Goal: Task Accomplishment & Management: Use online tool/utility

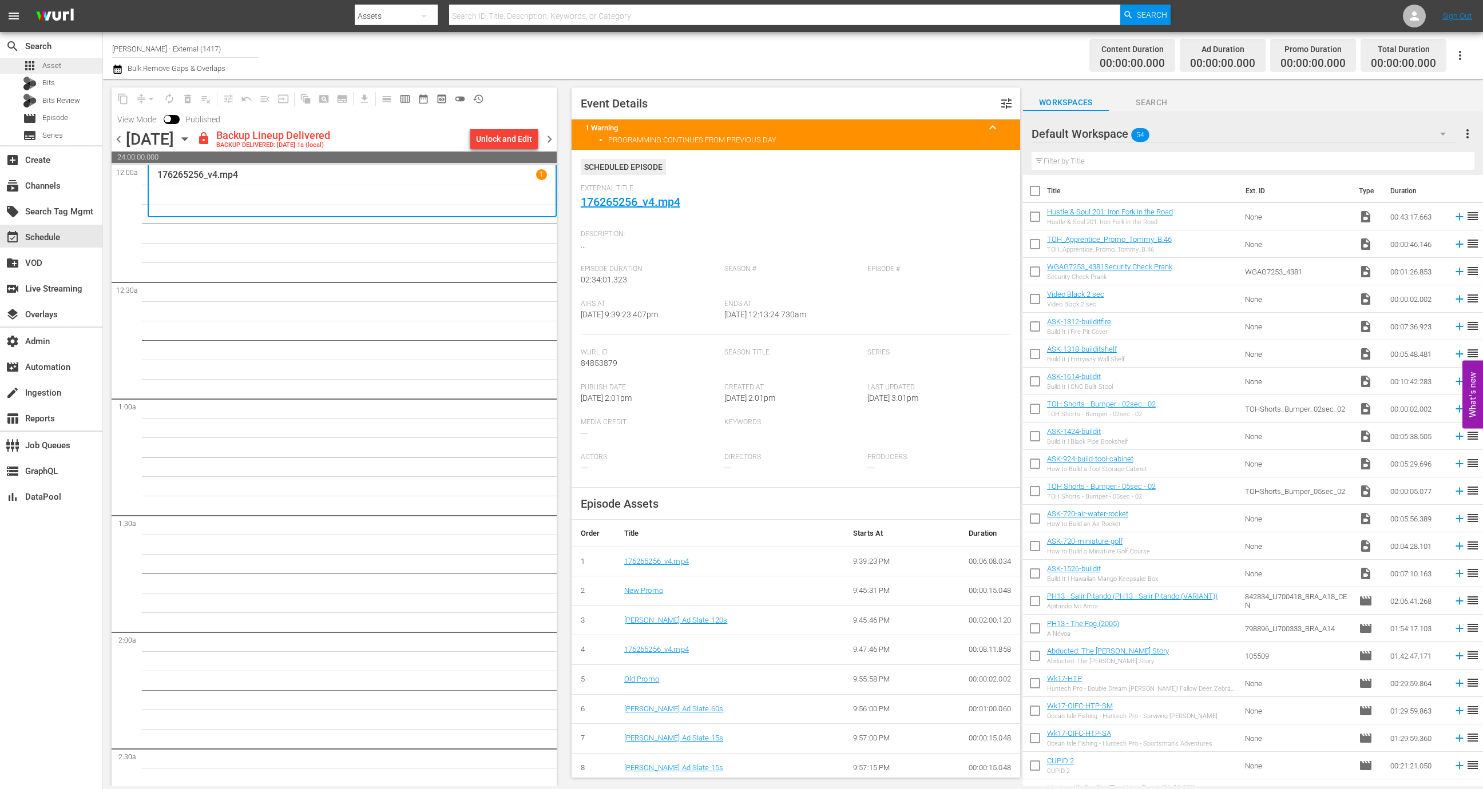
click at [67, 70] on div "apps Asset" at bounding box center [51, 66] width 102 height 16
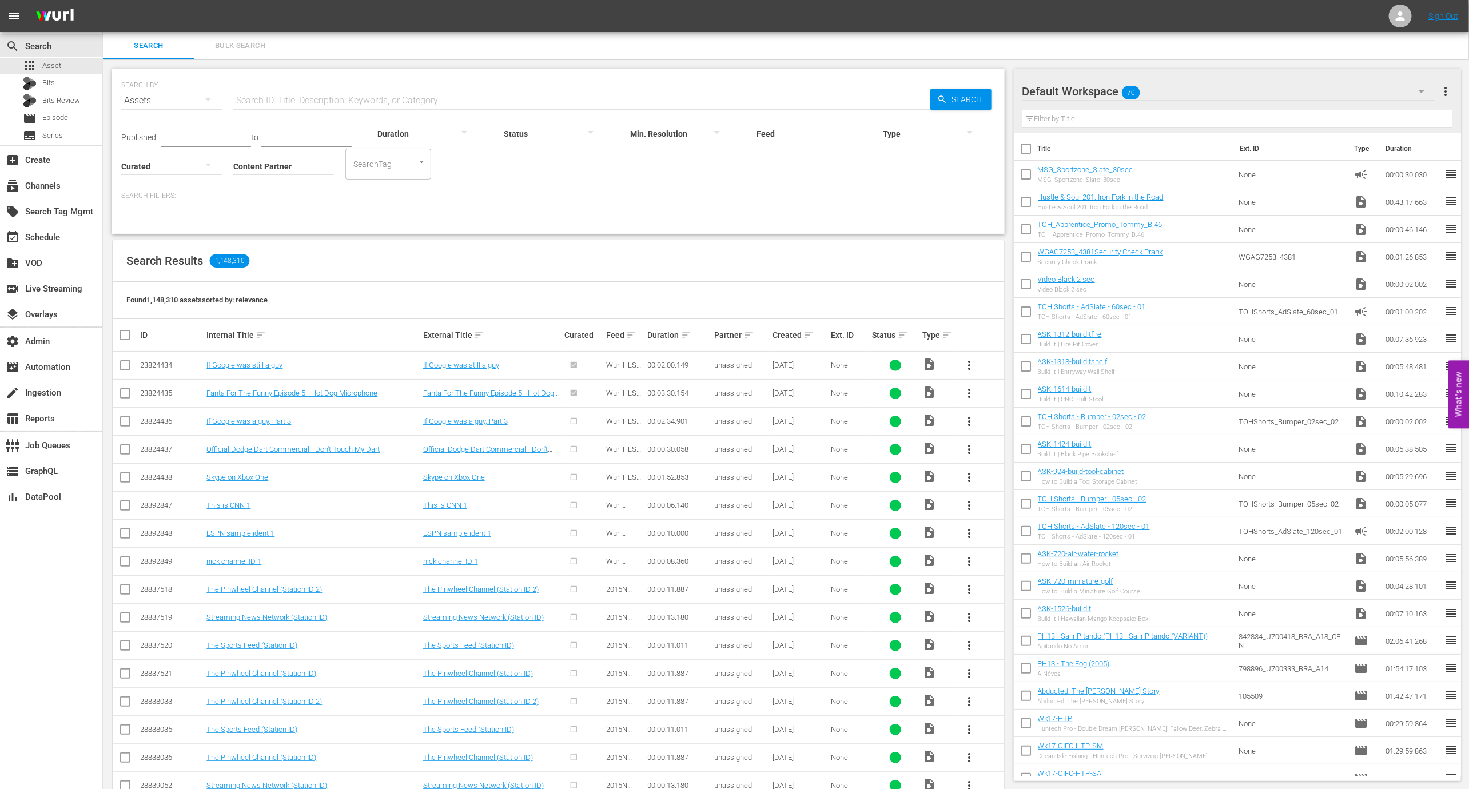
click at [291, 174] on hr at bounding box center [283, 174] width 101 height 1
click at [291, 165] on input "Content Partner" at bounding box center [283, 166] width 101 height 41
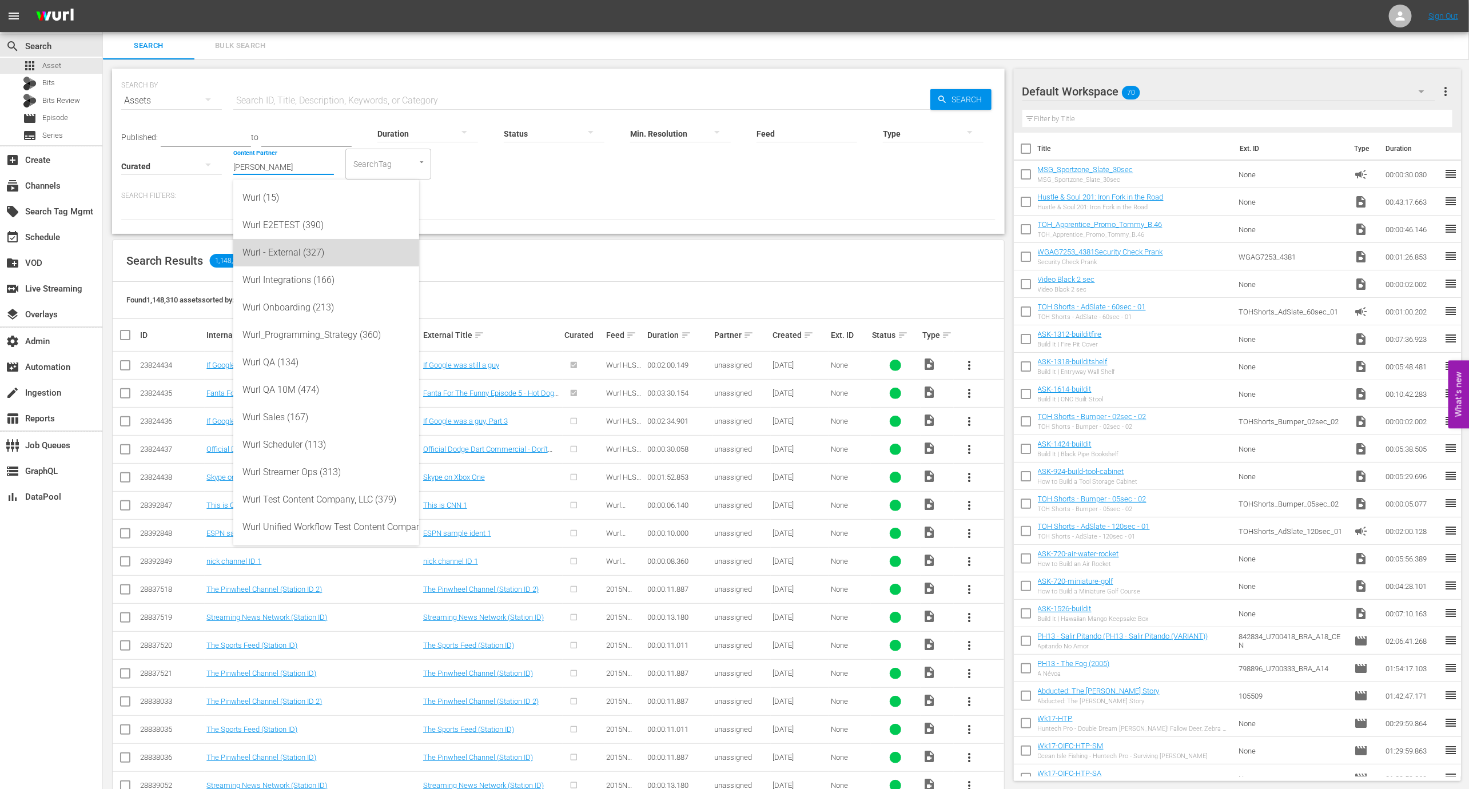
click at [311, 259] on div "Wurl - External (327)" at bounding box center [327, 252] width 168 height 27
type input "Wurl - External (327)"
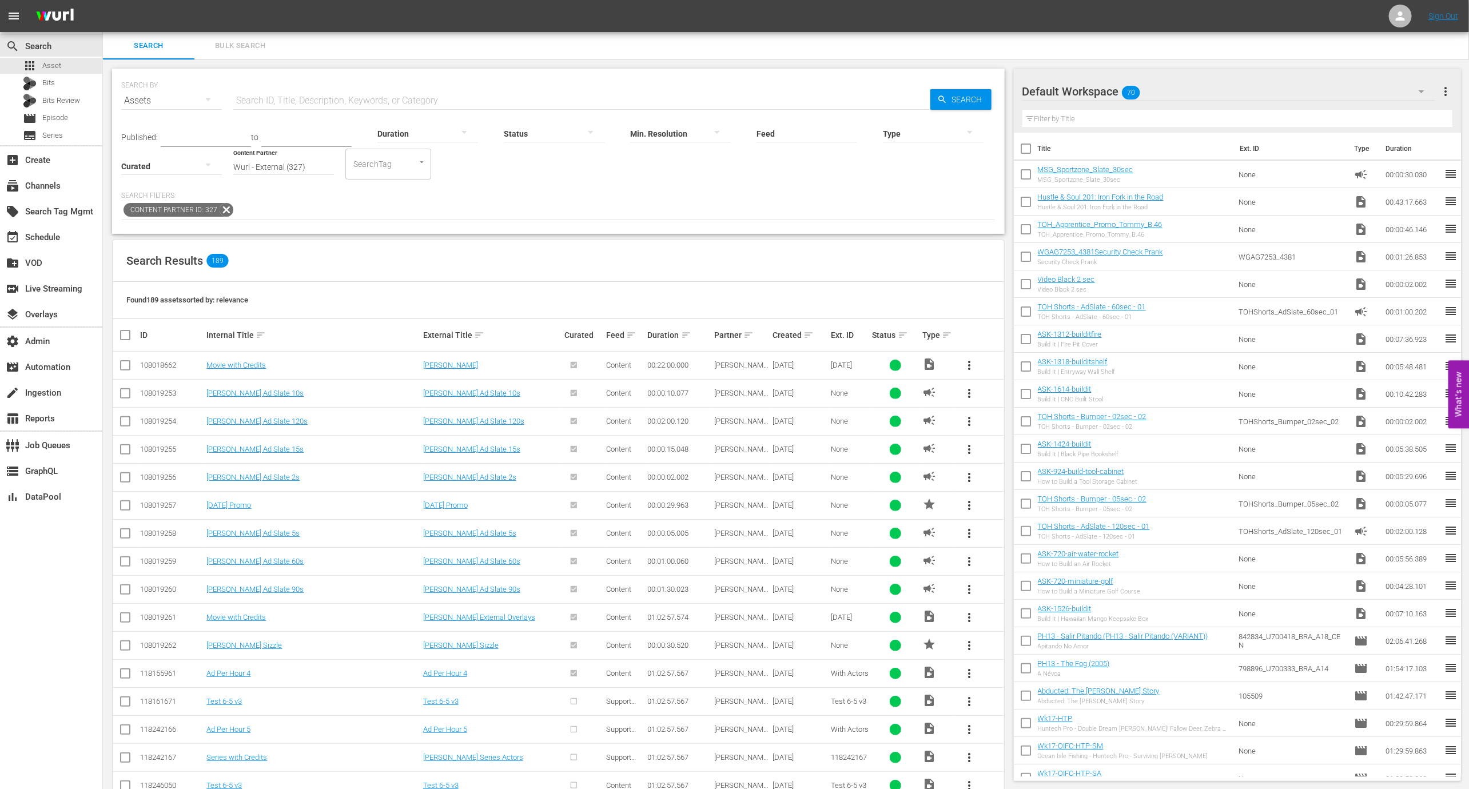
click at [919, 136] on div at bounding box center [933, 133] width 101 height 32
click at [911, 142] on div "Ad" at bounding box center [934, 150] width 101 height 18
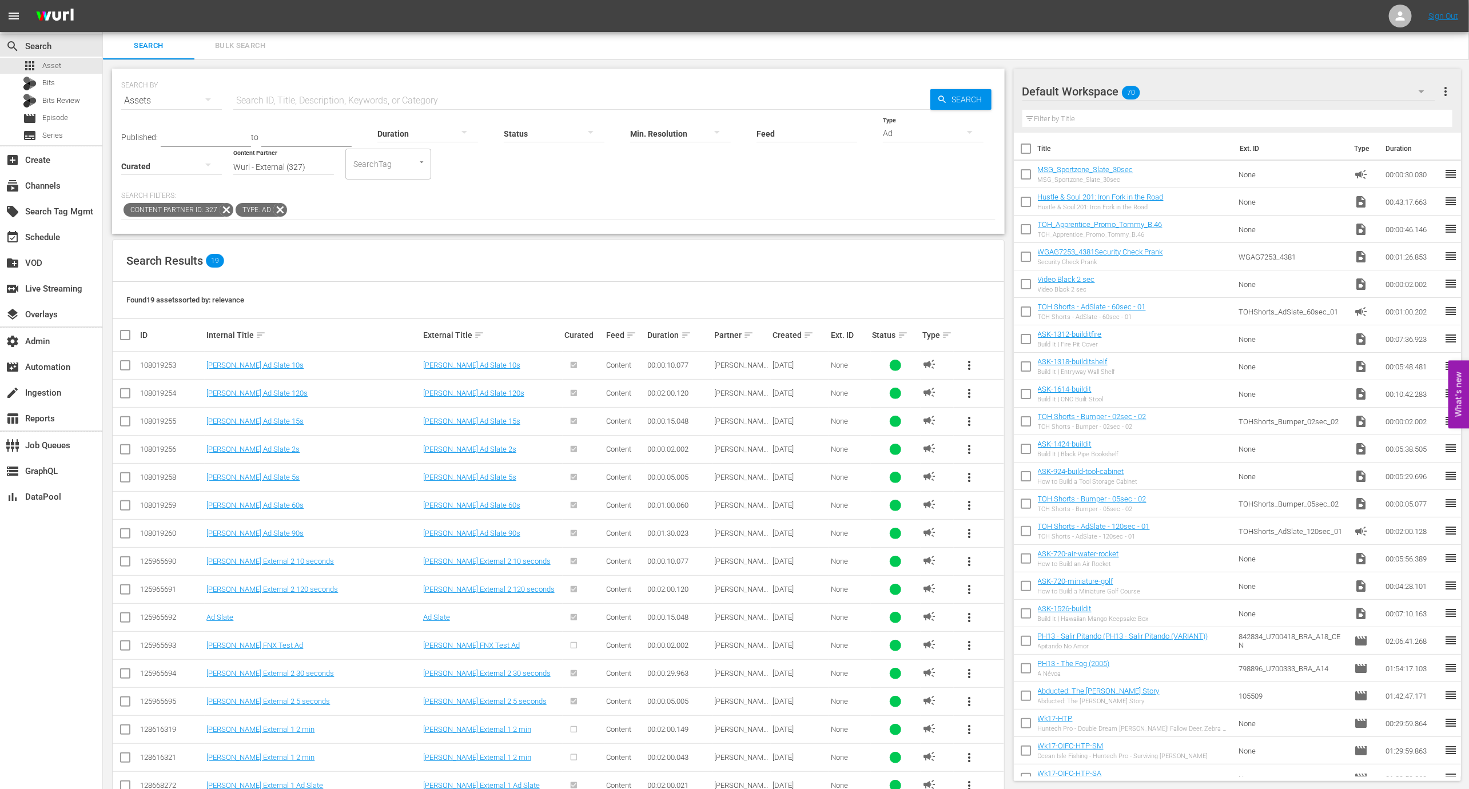
click at [802, 337] on div "Created sort" at bounding box center [800, 335] width 55 height 14
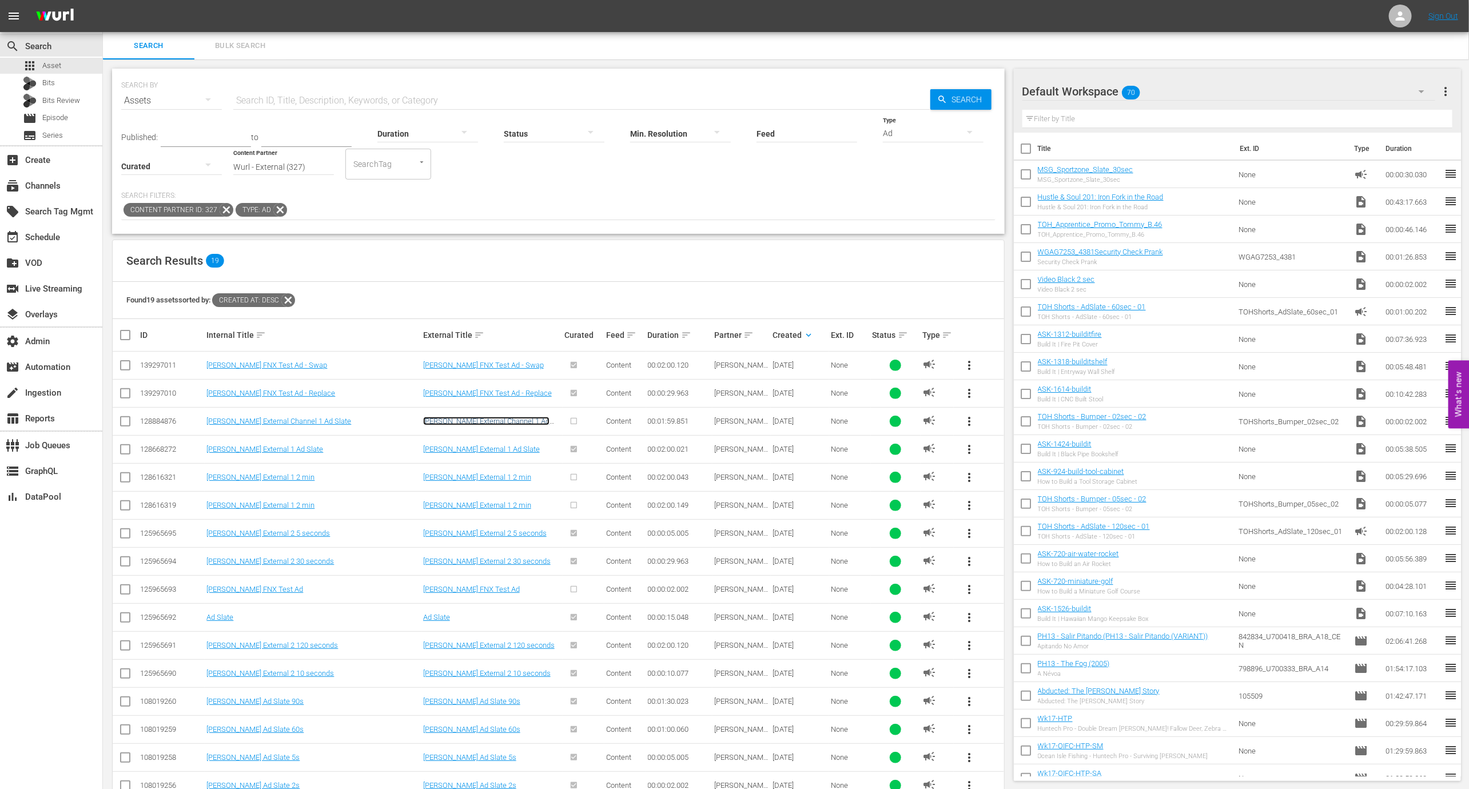
click at [482, 421] on link "[PERSON_NAME] External Channel 1 Ad Slate" at bounding box center [486, 425] width 126 height 17
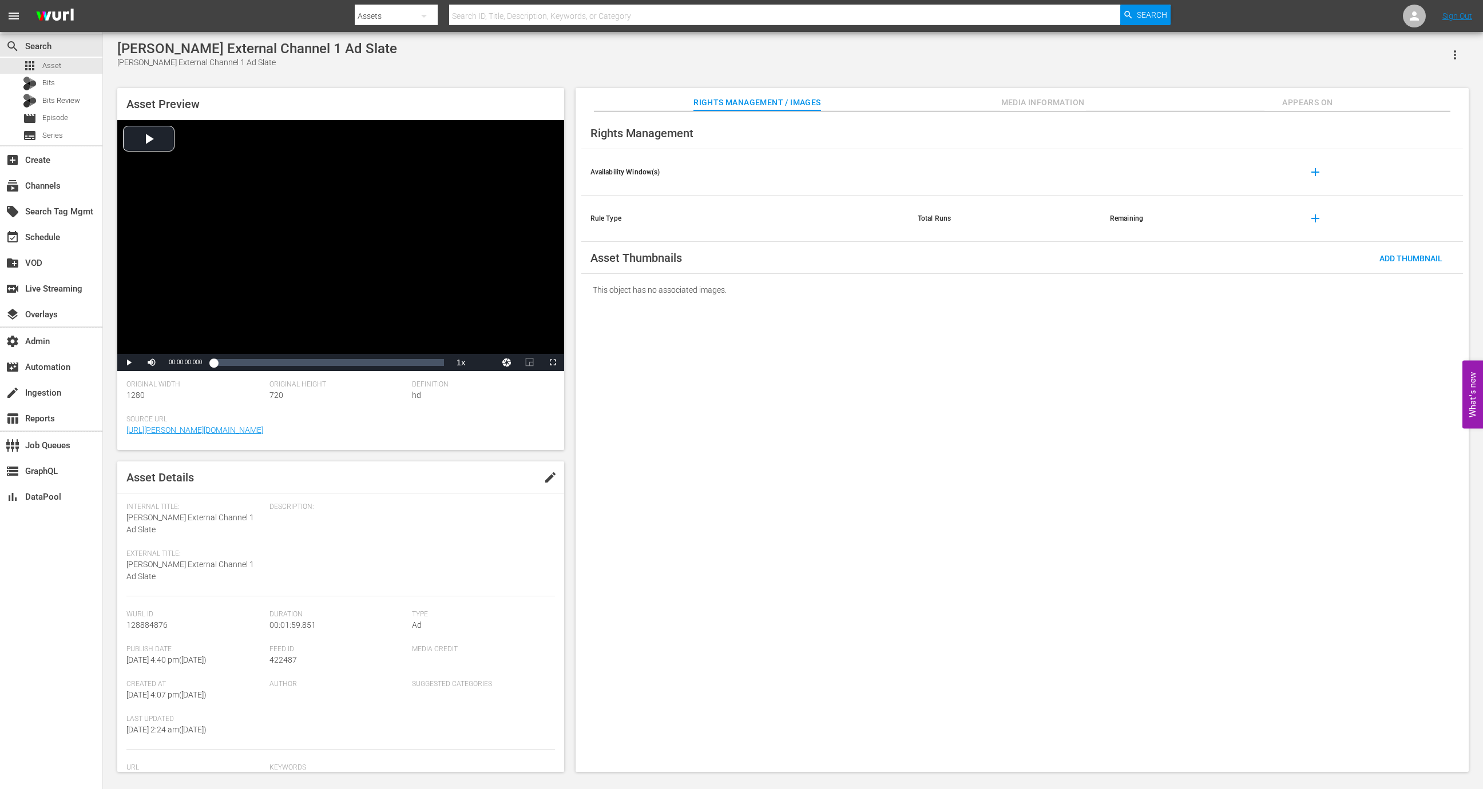
click at [1330, 95] on button "Appears On" at bounding box center [1307, 99] width 86 height 23
click at [1450, 58] on icon "button" at bounding box center [1455, 55] width 14 height 14
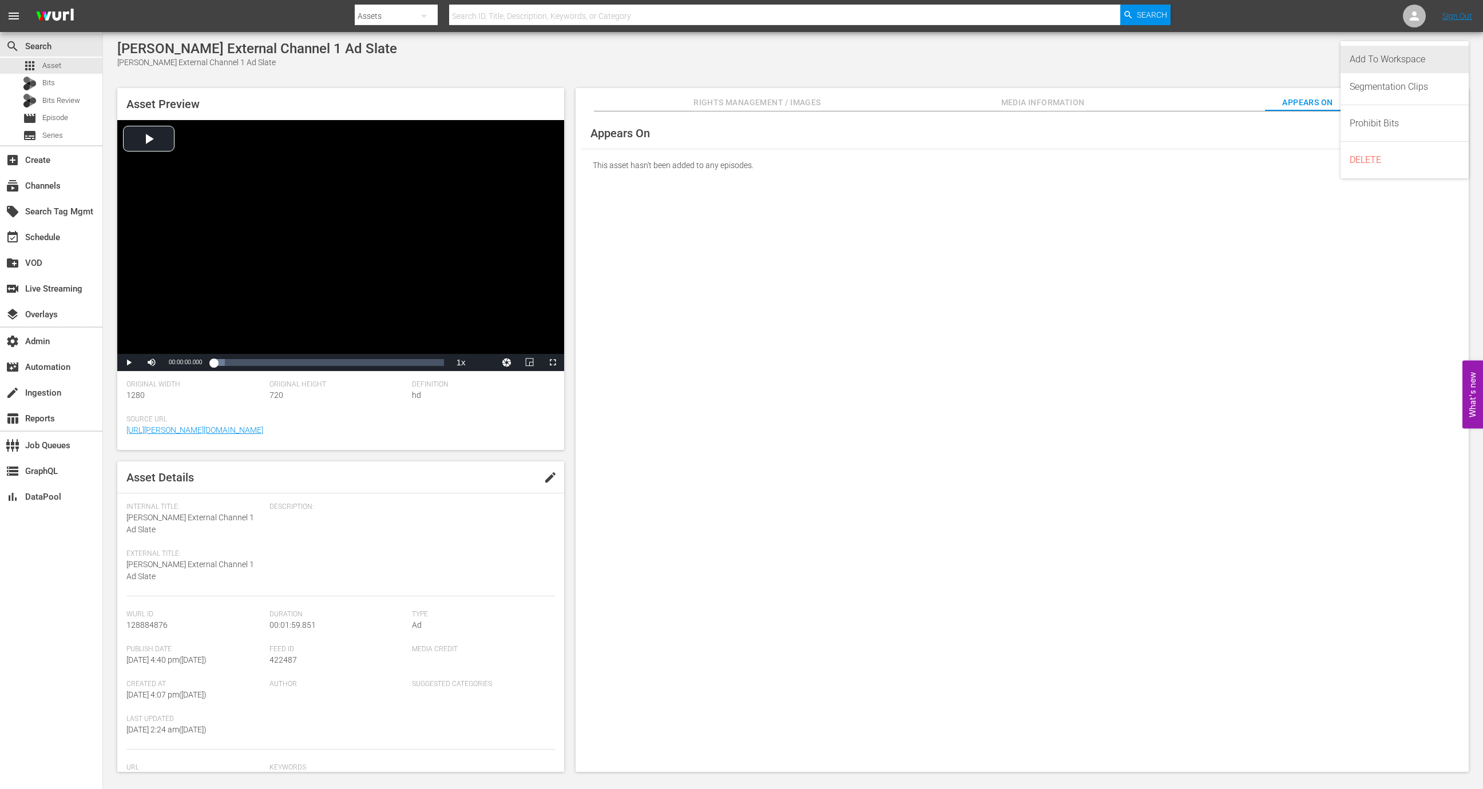
click at [1415, 58] on div "Add To Workspace" at bounding box center [1404, 59] width 110 height 27
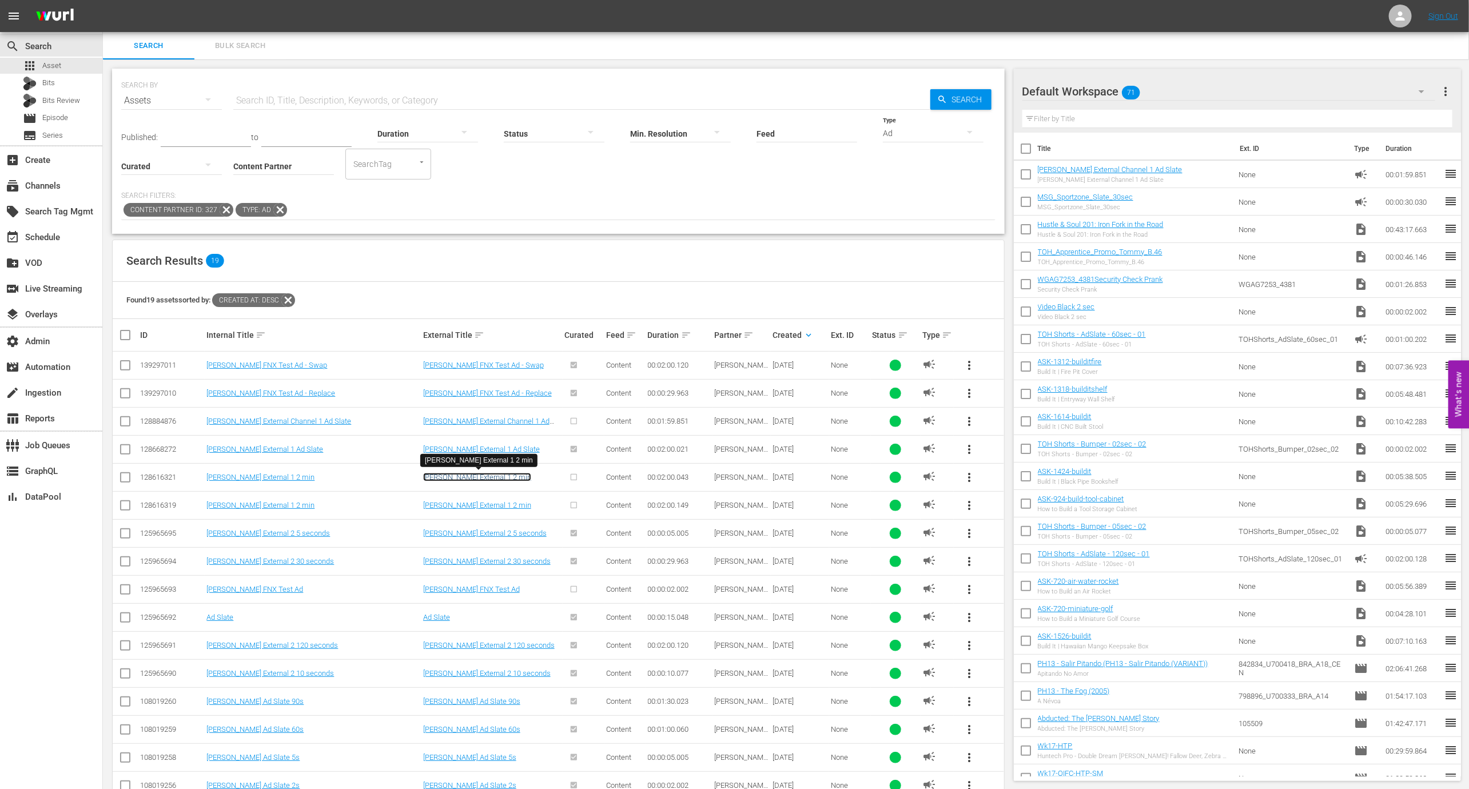
click at [482, 475] on link "[PERSON_NAME] External 1 2 min" at bounding box center [477, 477] width 108 height 9
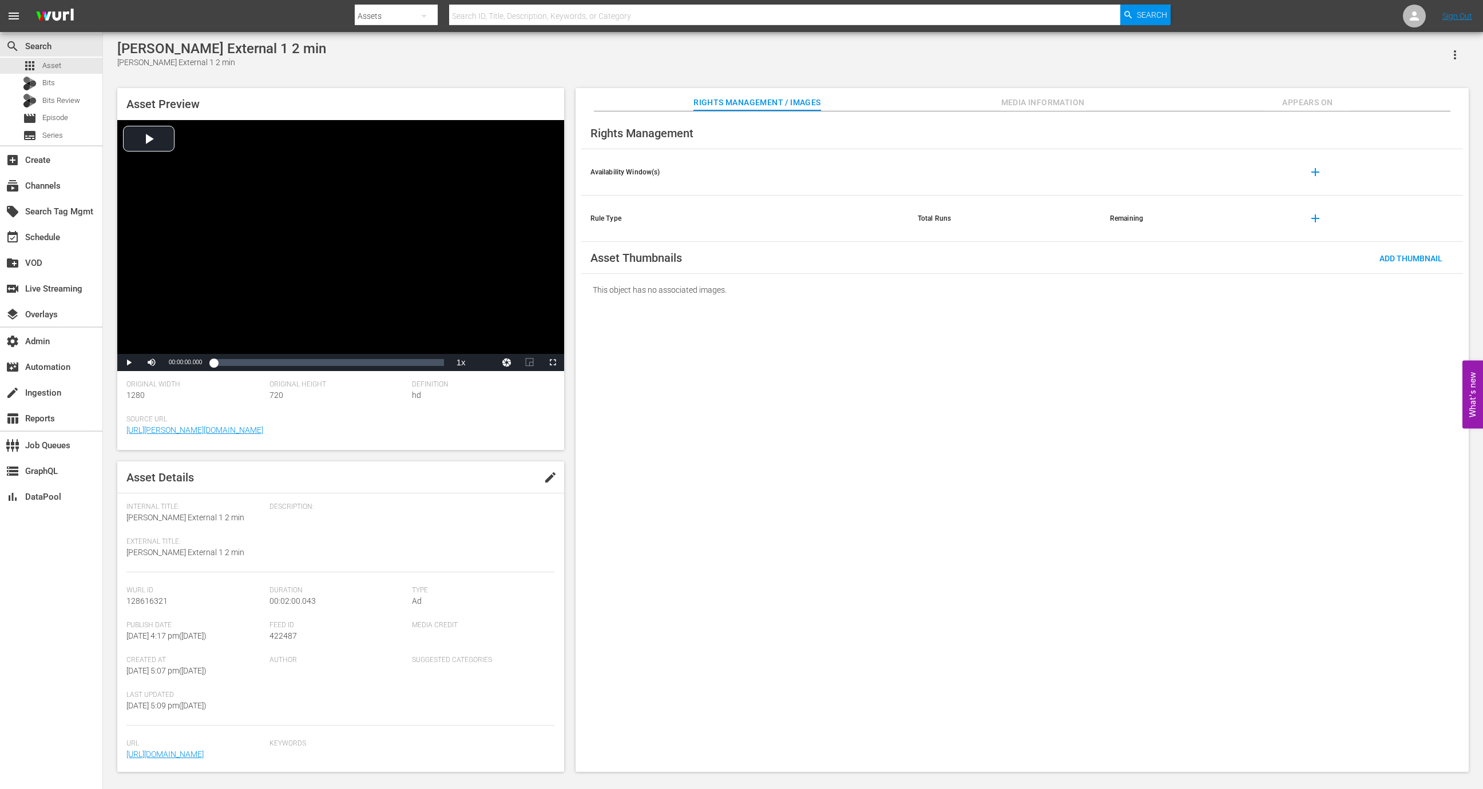
click at [1464, 49] on button "button" at bounding box center [1454, 54] width 27 height 27
click at [1438, 49] on div "Add To Workspace" at bounding box center [1404, 59] width 110 height 27
click at [73, 247] on div "event_available Schedule" at bounding box center [51, 236] width 102 height 23
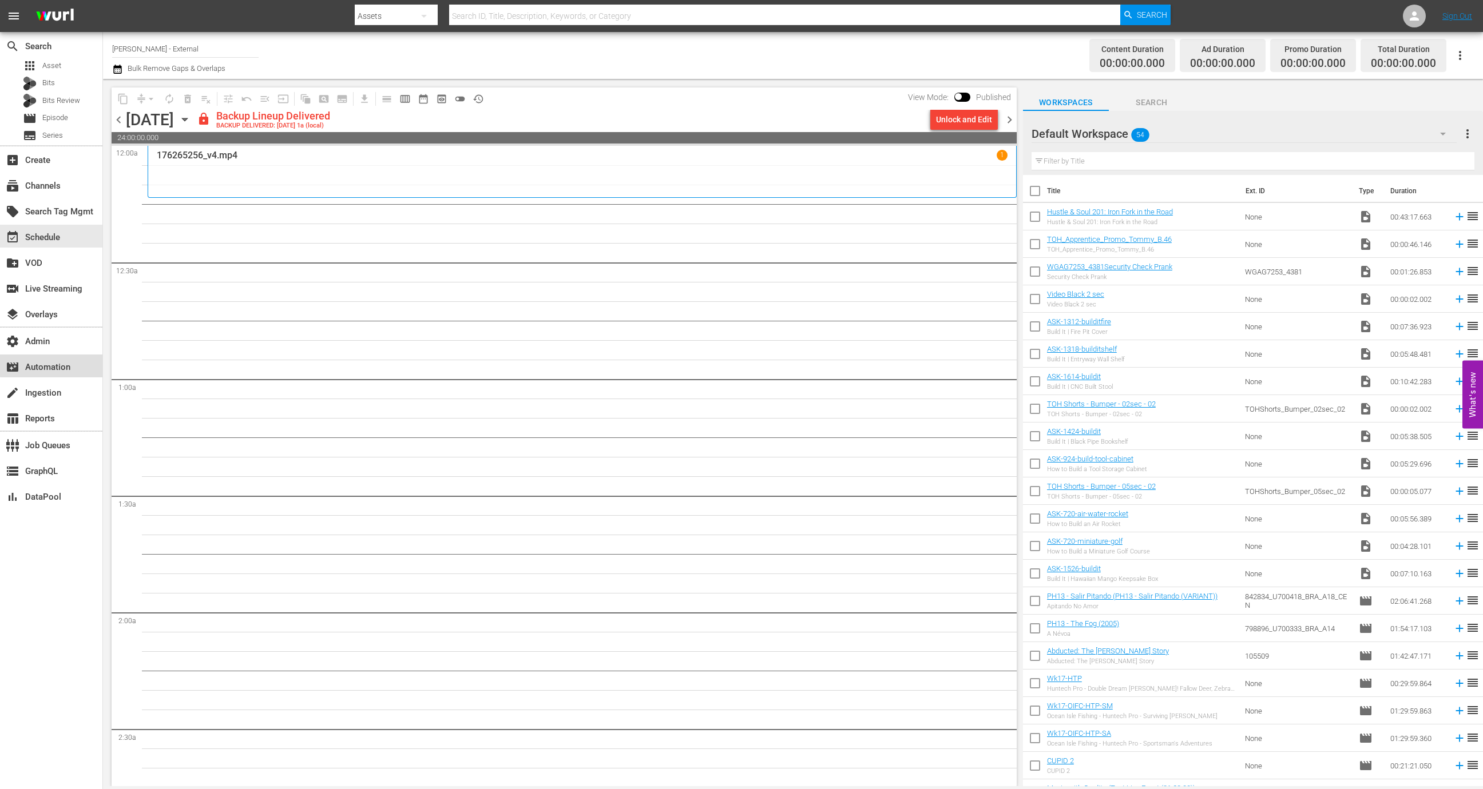
click at [64, 363] on div "movie_filter Automation" at bounding box center [32, 365] width 64 height 10
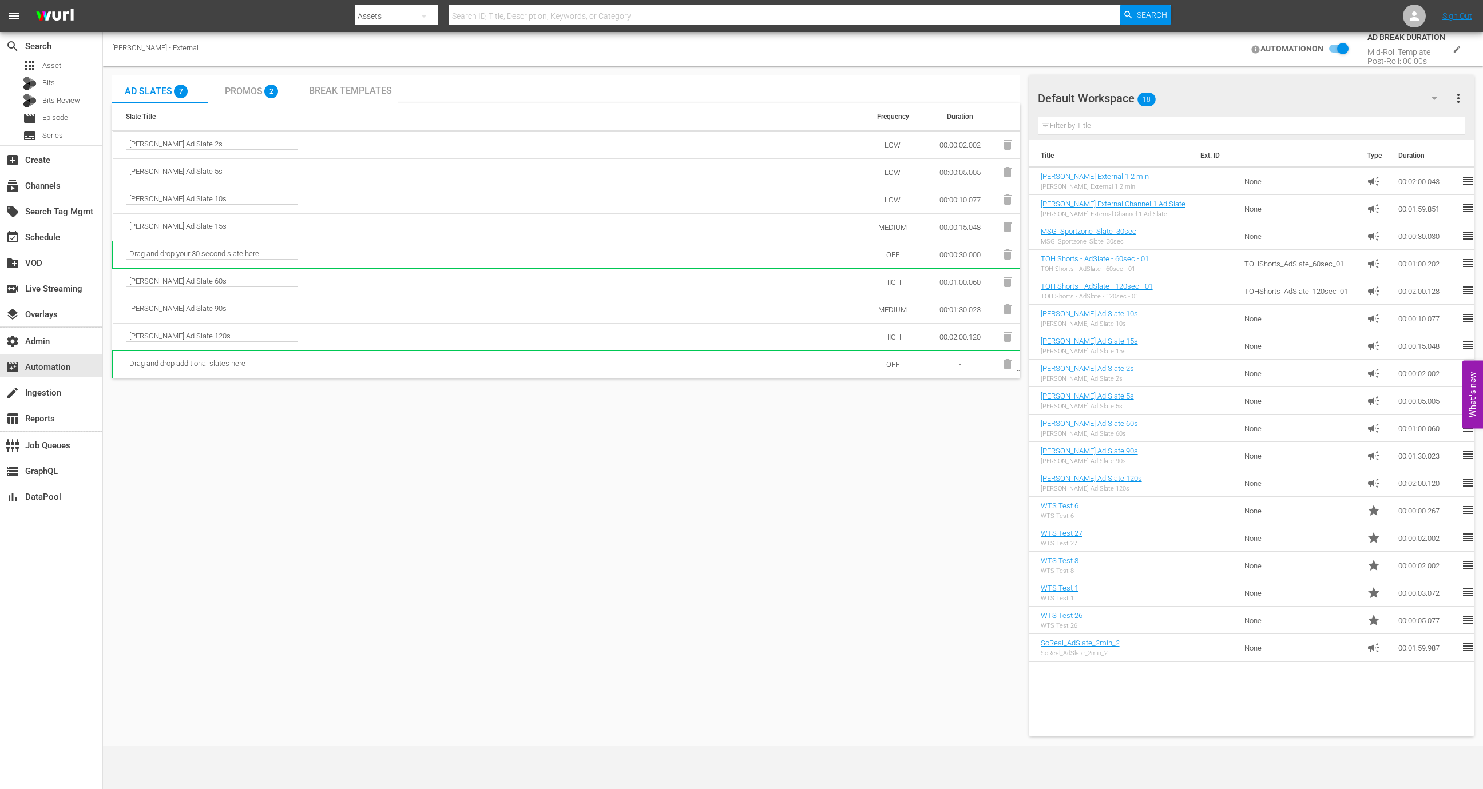
click at [163, 50] on div "[PERSON_NAME] - External" at bounding box center [180, 49] width 137 height 12
click at [163, 50] on input "[PERSON_NAME] - External" at bounding box center [185, 48] width 146 height 27
click at [198, 106] on div "Wurl - External 3 (2045 - wurl_external_wurlexternal3_1)" at bounding box center [269, 108] width 296 height 27
type input "Wurl - External 3 (2045 - wurl_external_wurlexternal3_1)"
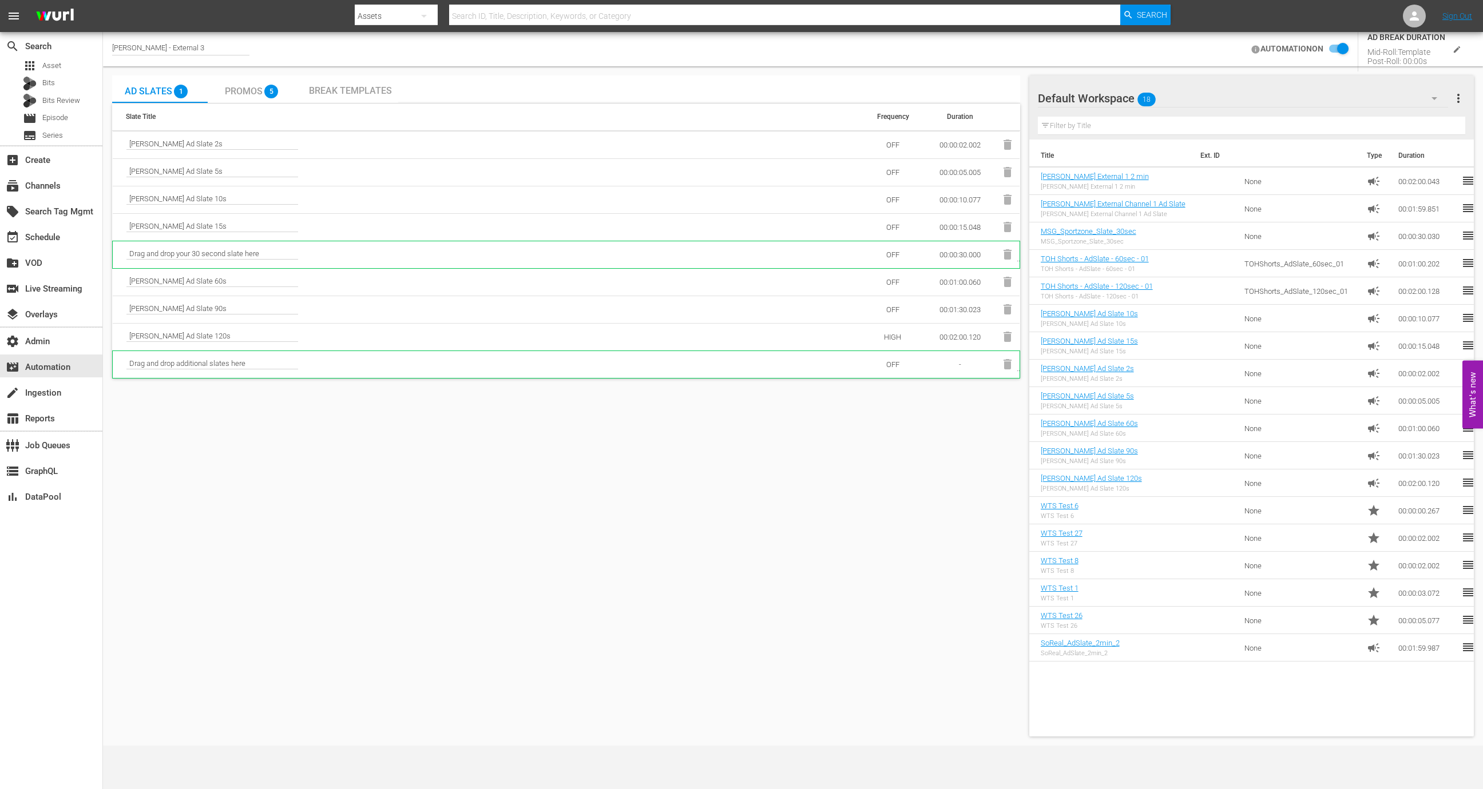
click at [1346, 53] on input "checkbox" at bounding box center [1335, 49] width 25 height 14
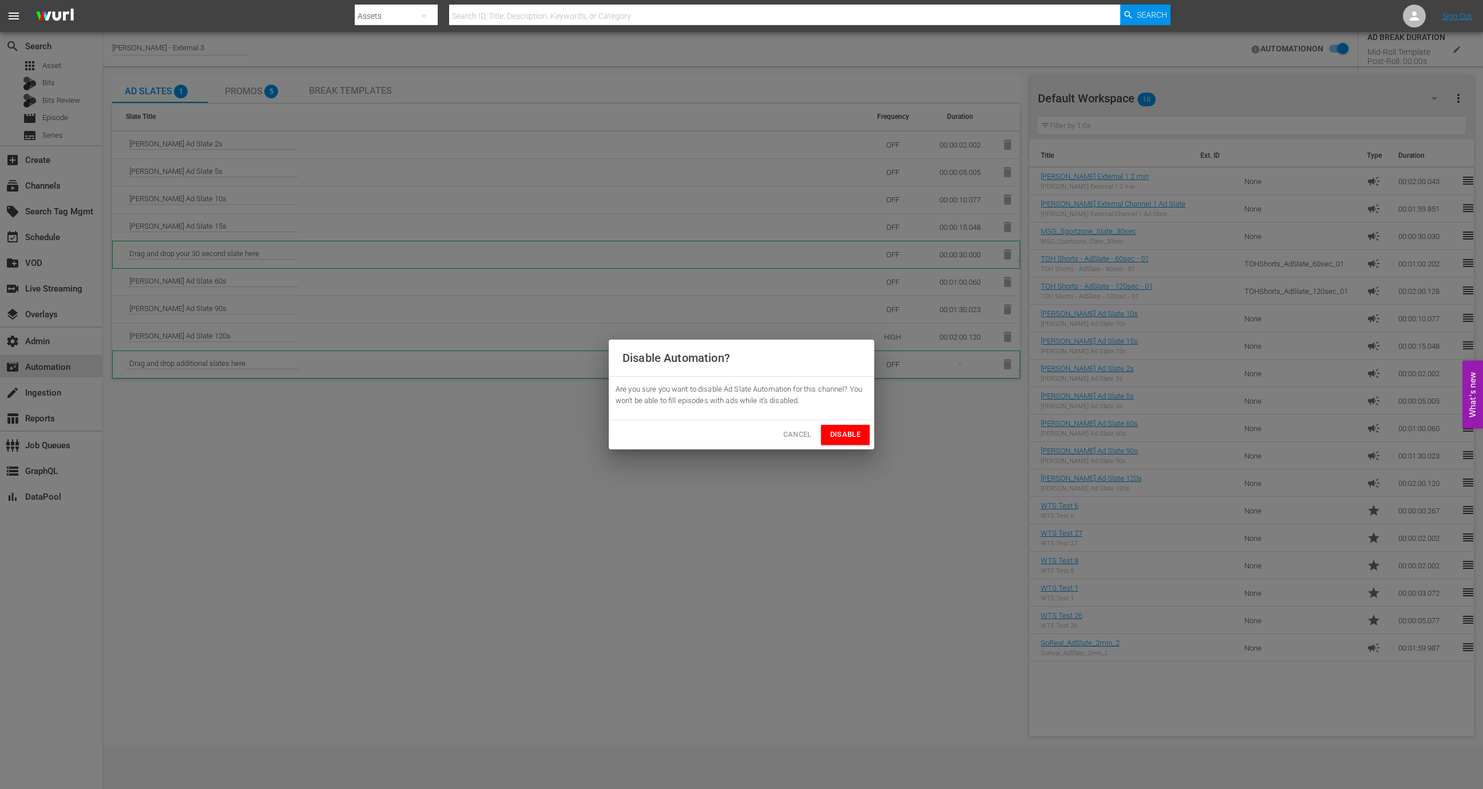
click at [849, 438] on span "Disable" at bounding box center [845, 434] width 30 height 13
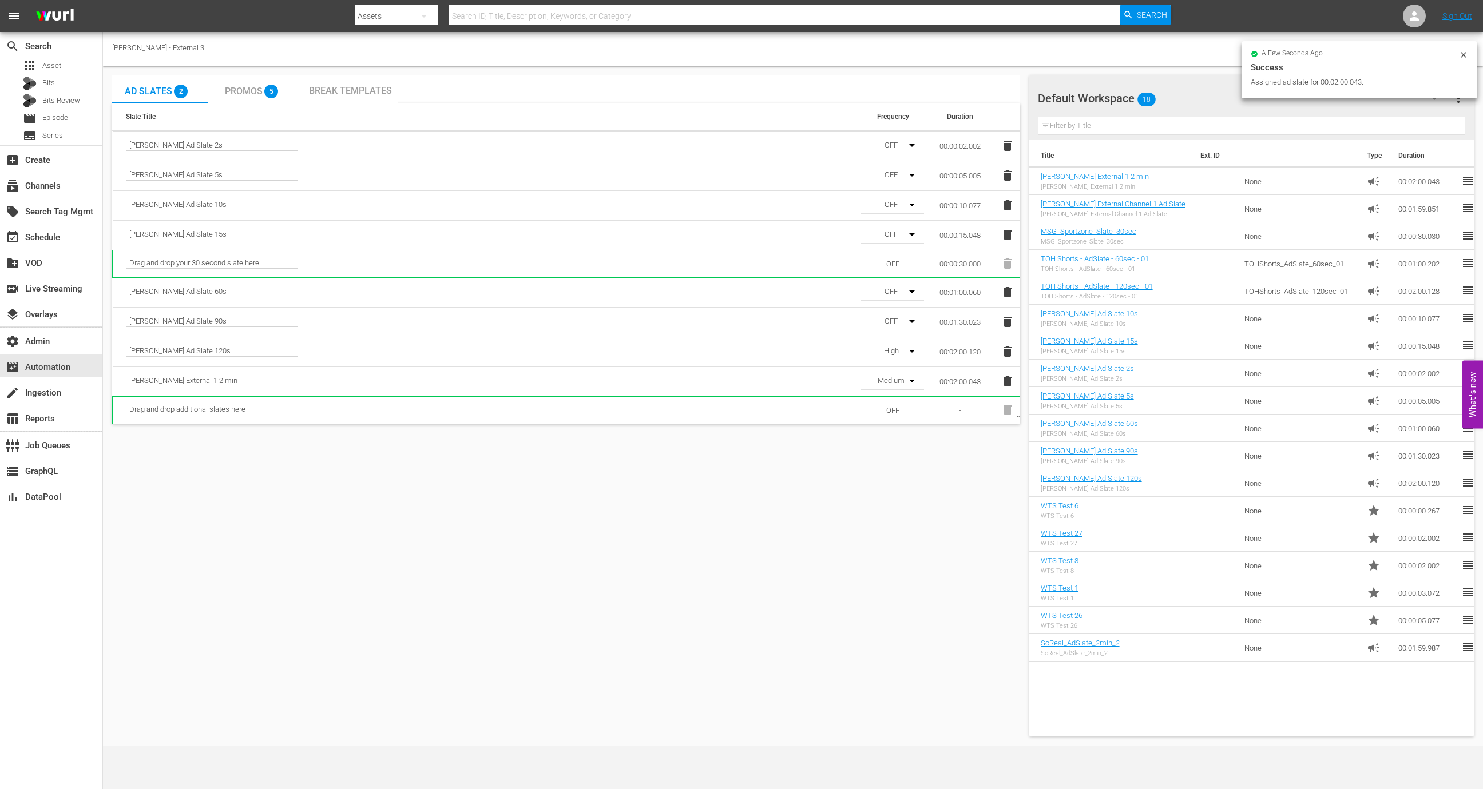
click at [1461, 51] on icon at bounding box center [1463, 54] width 9 height 9
click at [1455, 53] on input "checkbox" at bounding box center [1455, 49] width 25 height 14
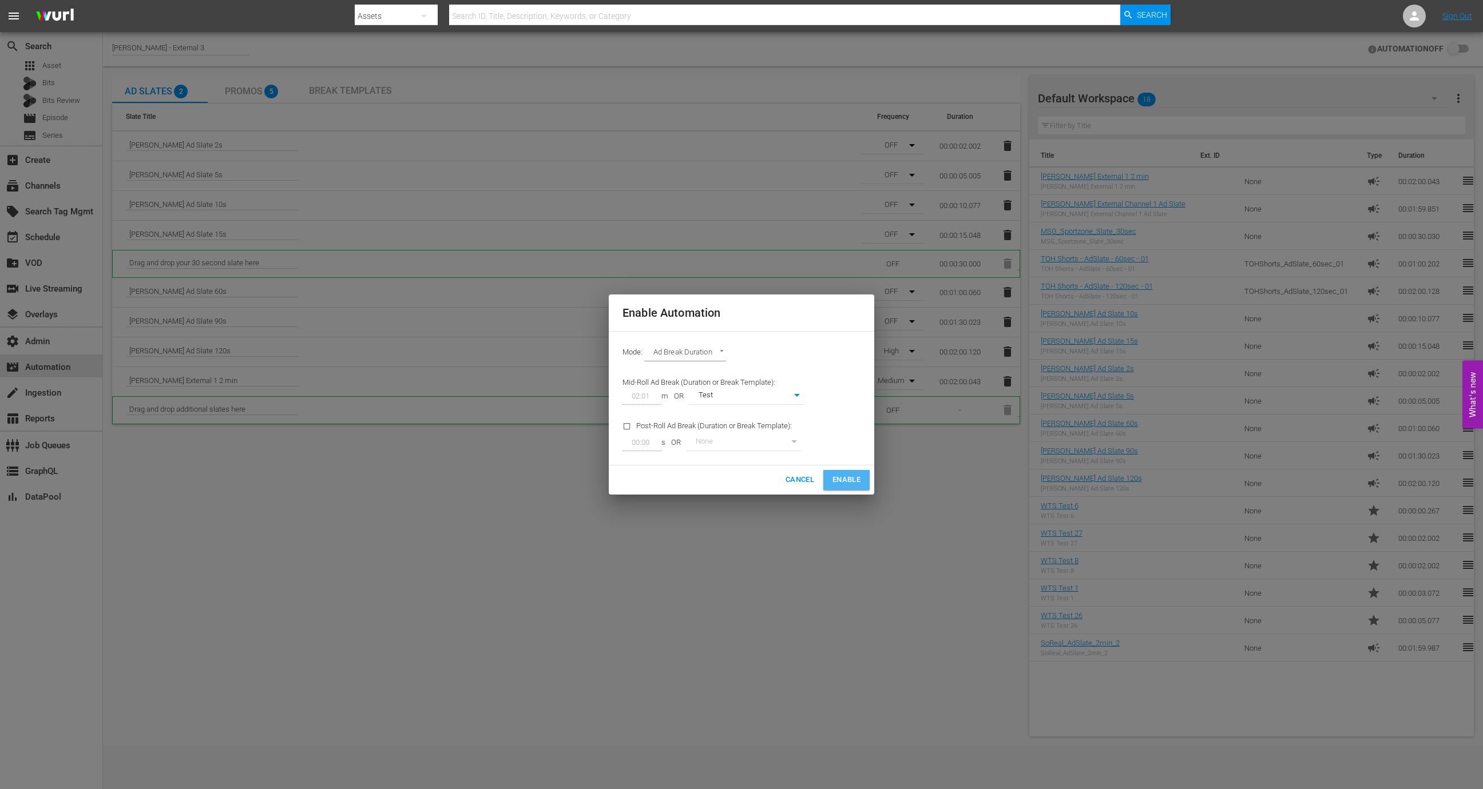
click at [847, 474] on span "Enable" at bounding box center [846, 480] width 28 height 13
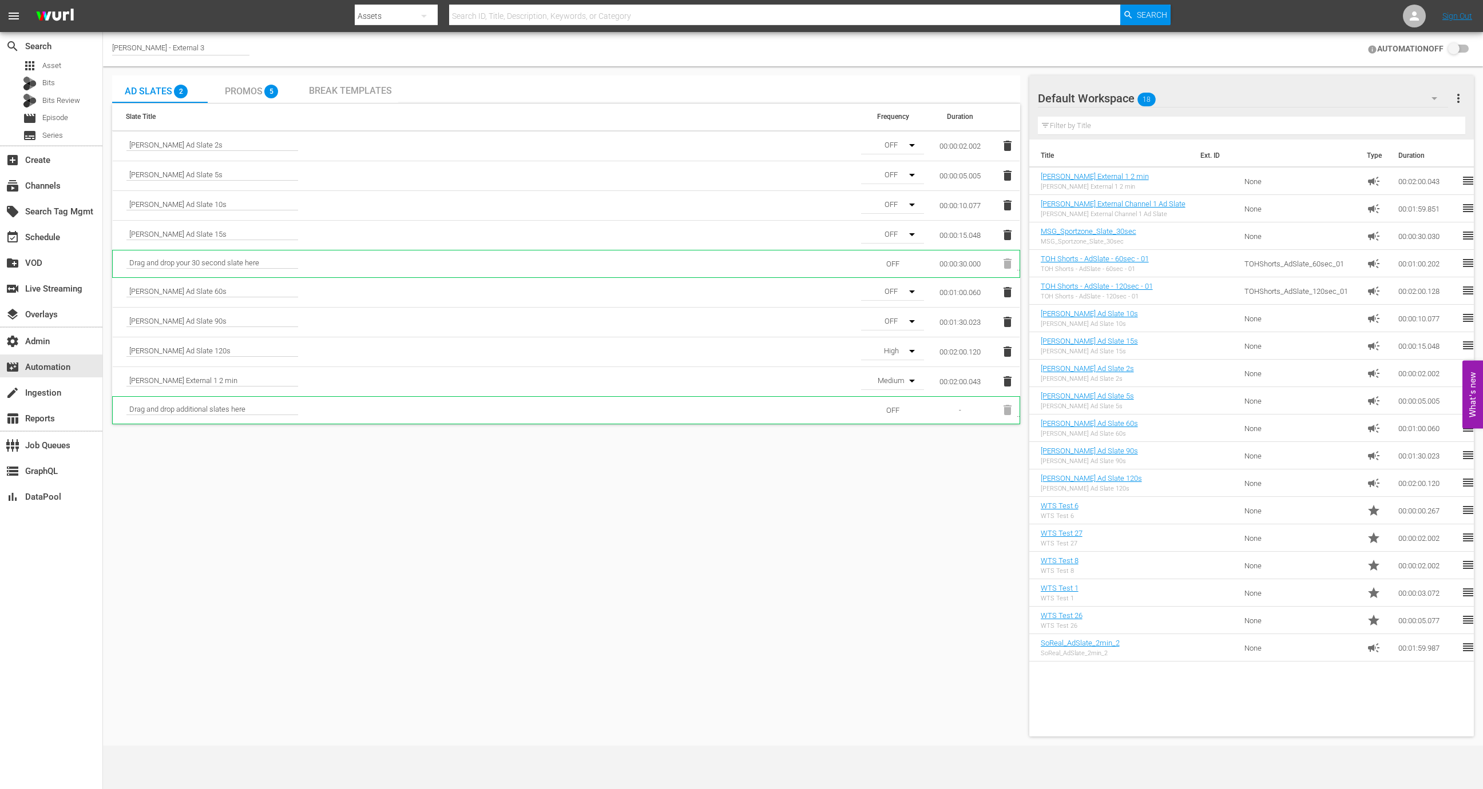
checkbox input "true"
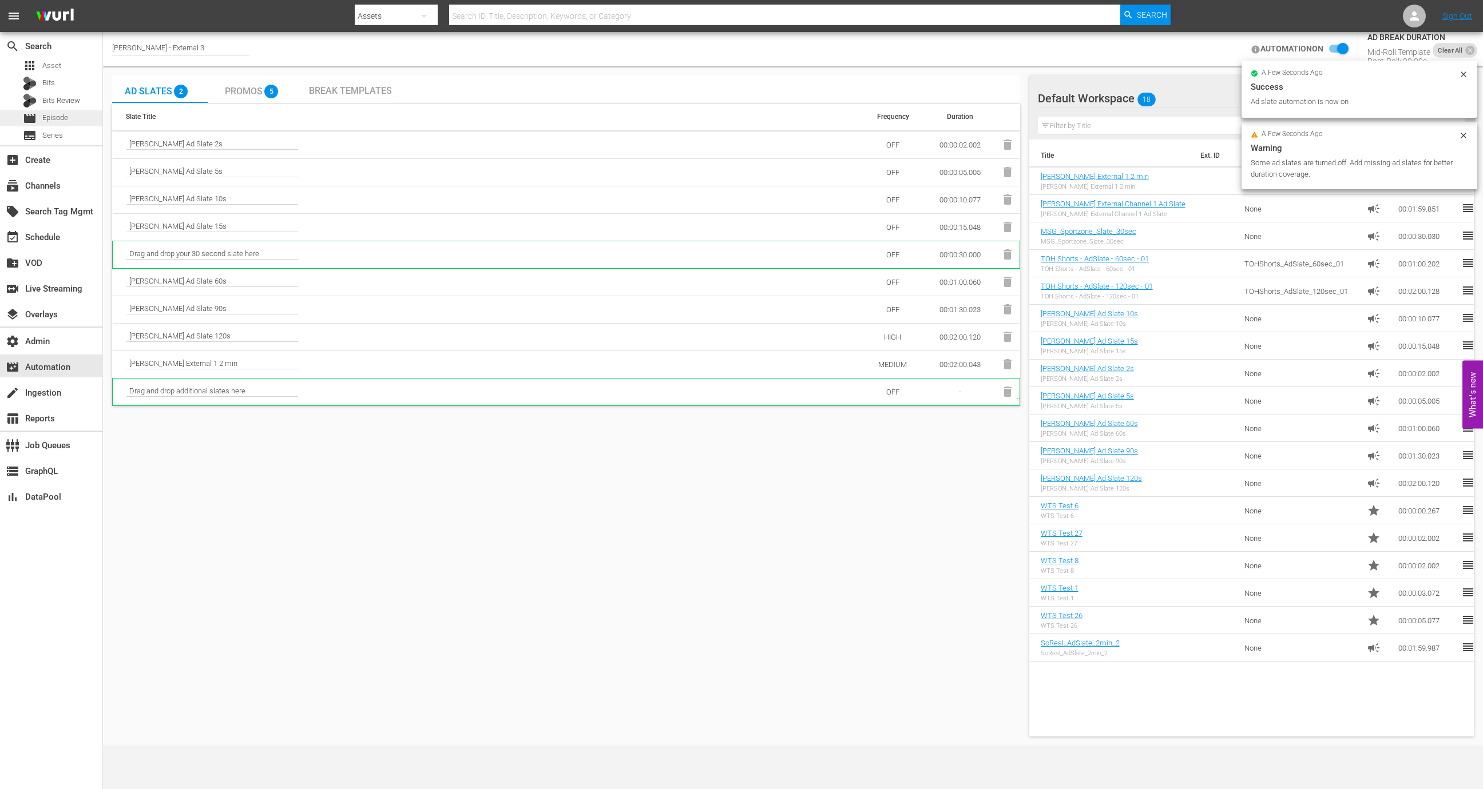
click at [61, 116] on span "Episode" at bounding box center [55, 117] width 26 height 11
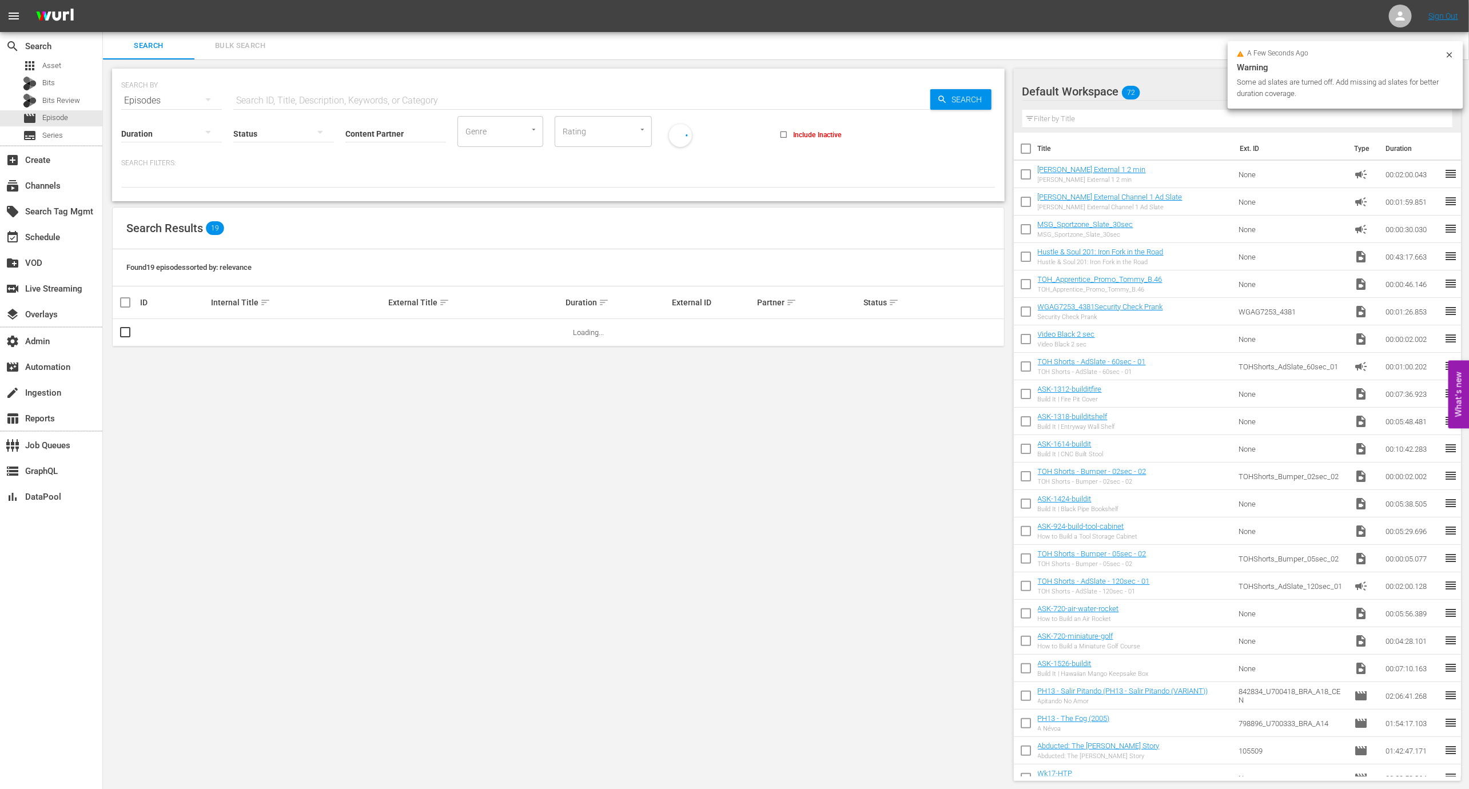
click at [410, 133] on input "Content Partner" at bounding box center [395, 134] width 101 height 41
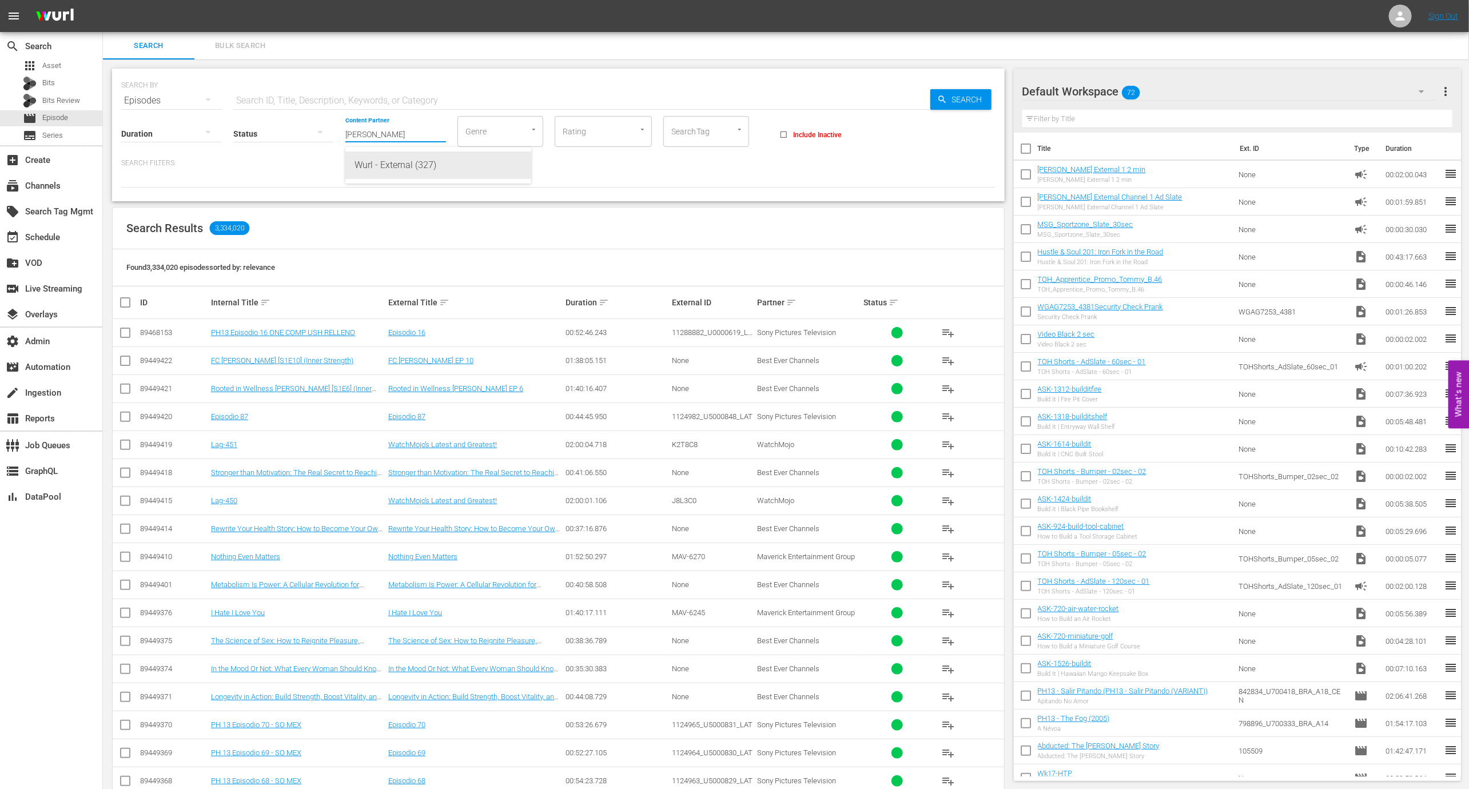
click at [426, 165] on div "Wurl - External (327)" at bounding box center [439, 165] width 168 height 27
type input "Wurl - External (327)"
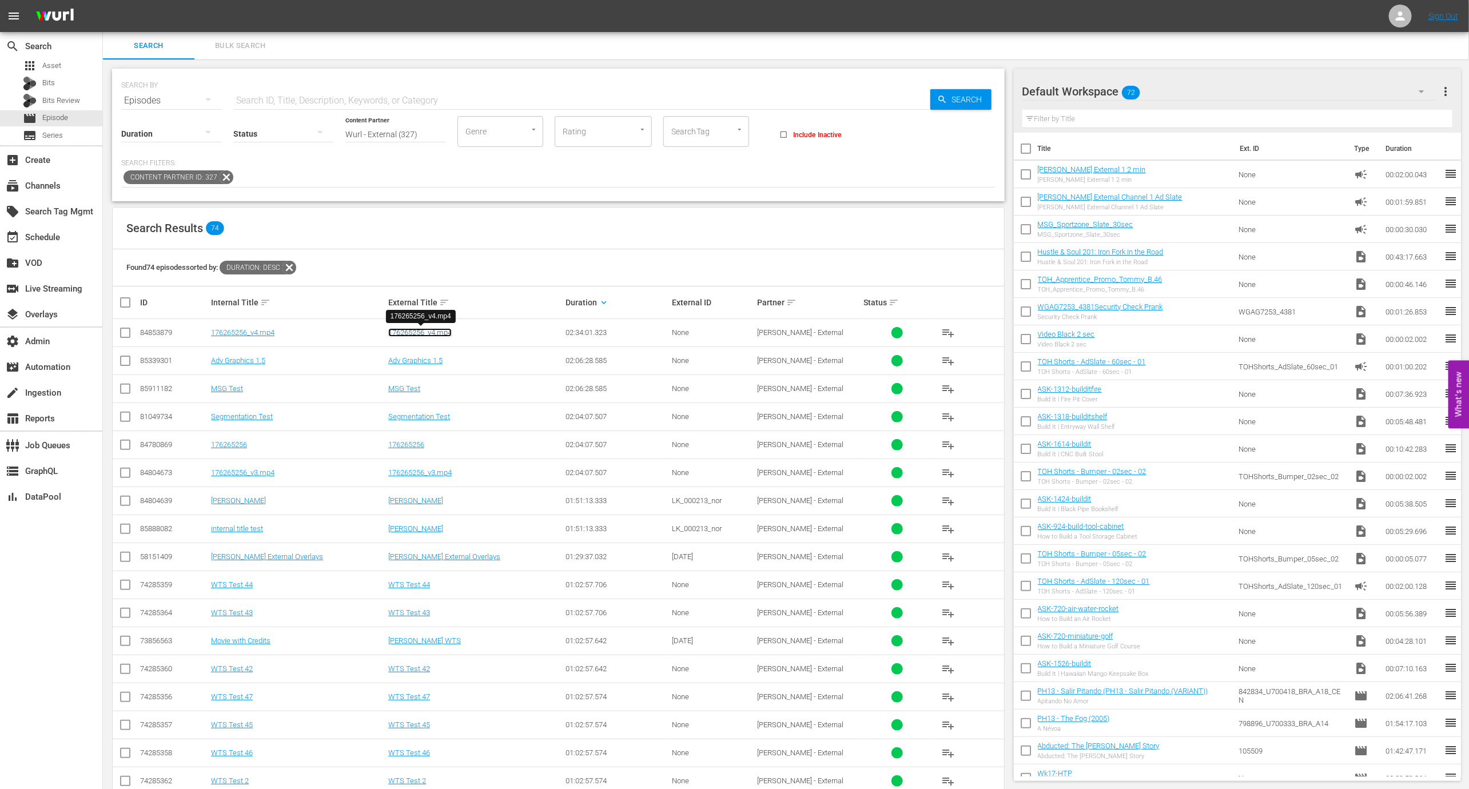
click at [431, 329] on link "176265256_v4.mp4" at bounding box center [419, 332] width 63 height 9
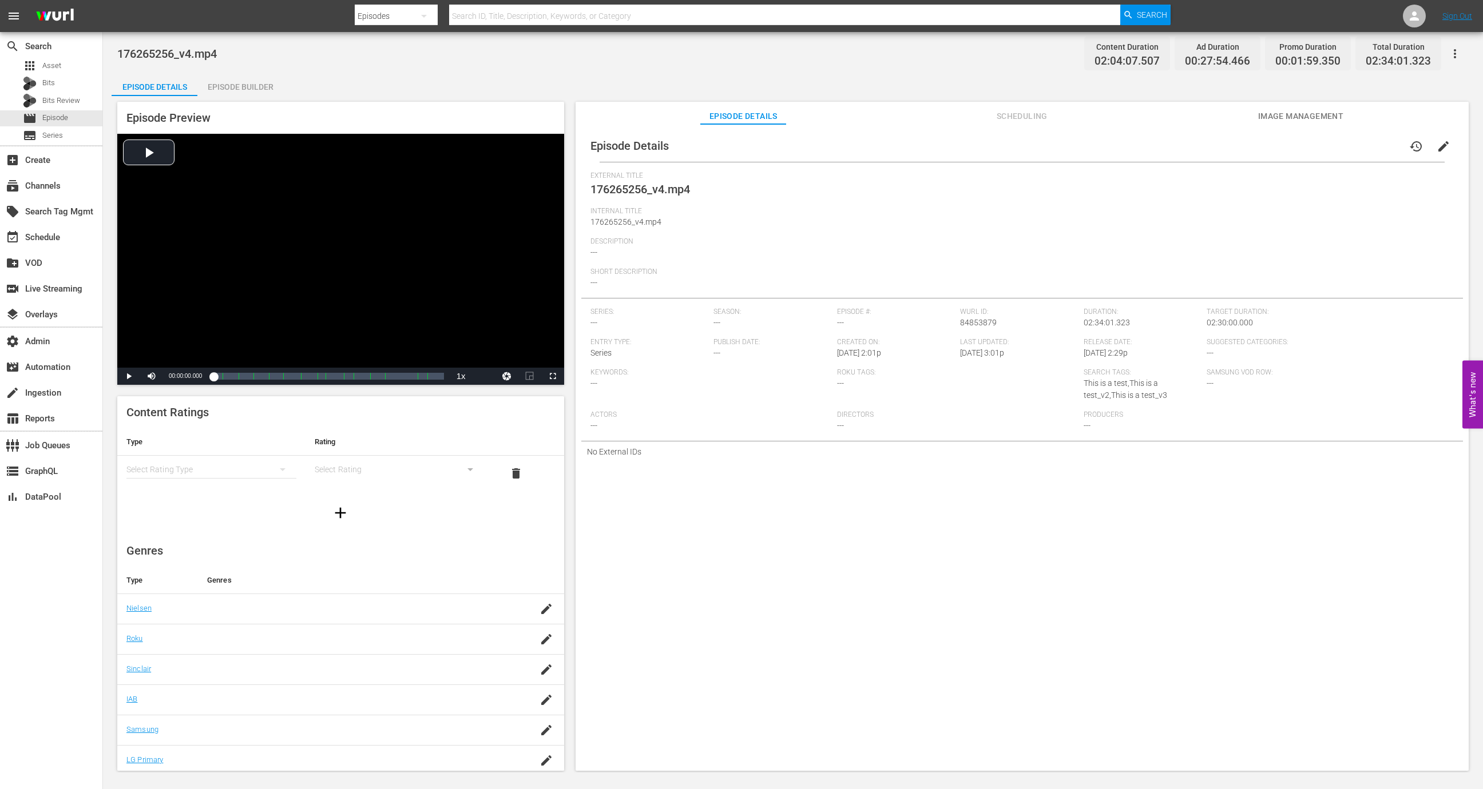
click at [225, 85] on div "Episode Builder" at bounding box center [240, 86] width 86 height 27
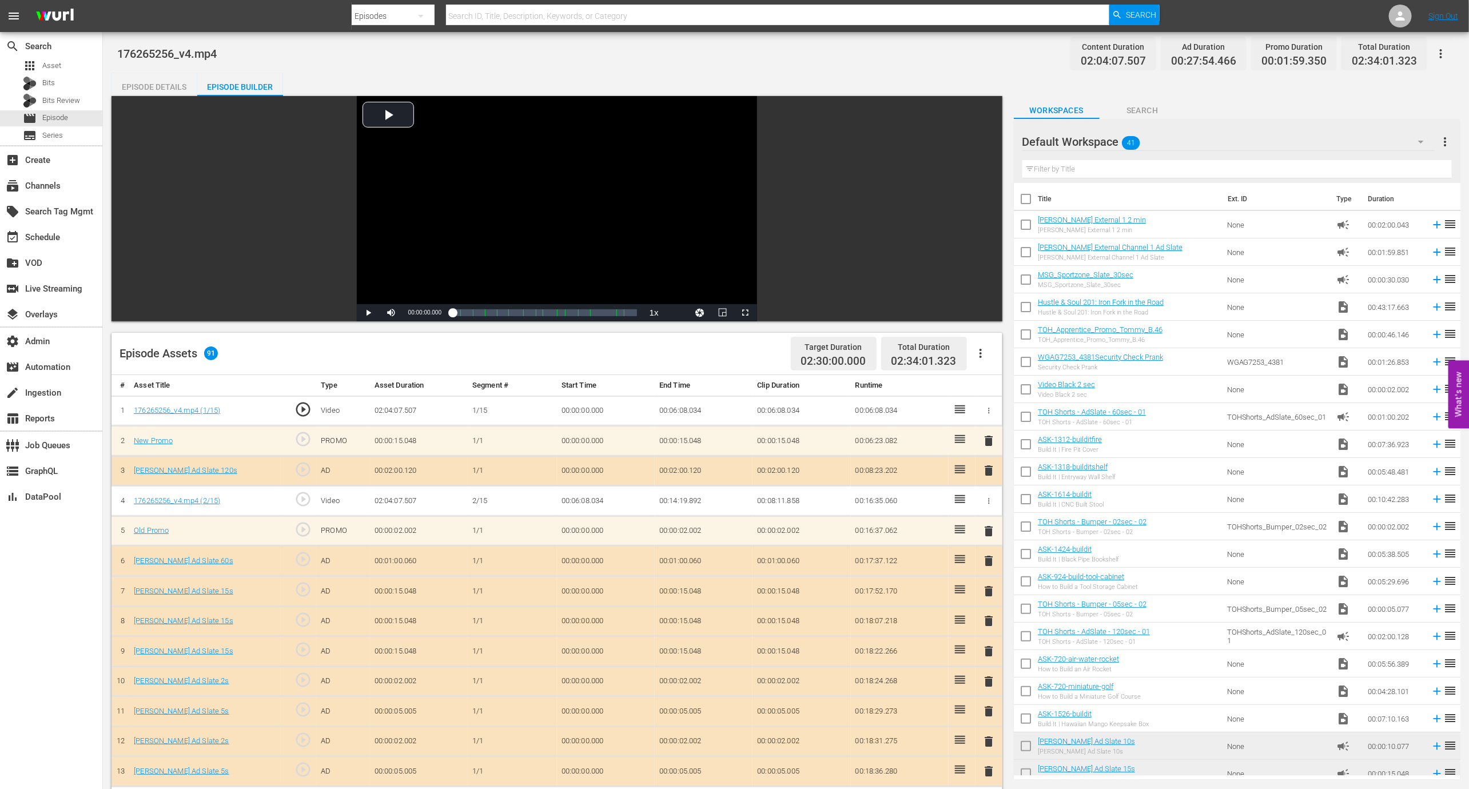
click at [969, 355] on button "button" at bounding box center [980, 353] width 27 height 27
click at [976, 355] on div "Edit Cue Points" at bounding box center [1015, 357] width 78 height 27
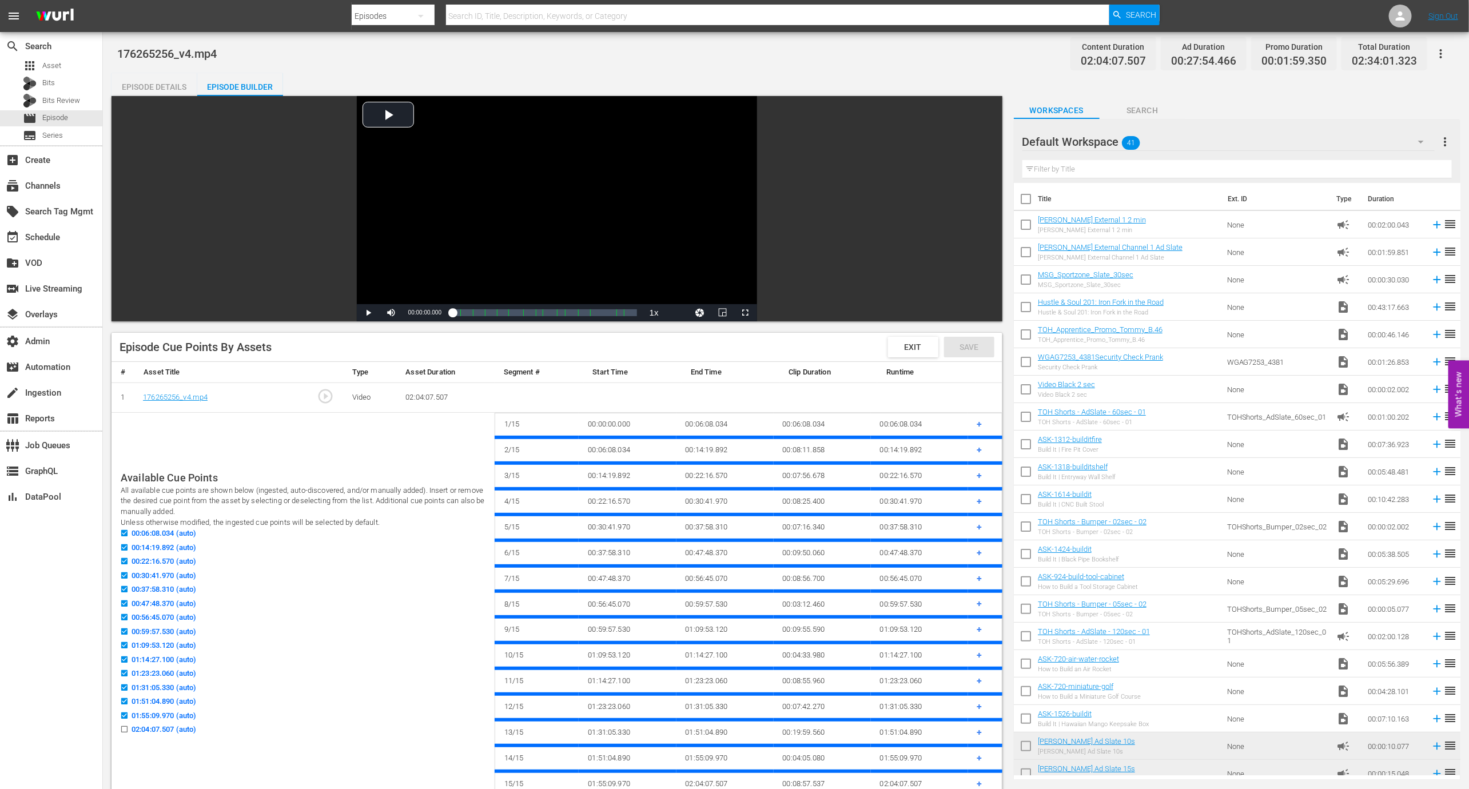
click at [908, 349] on span "Exit" at bounding box center [913, 347] width 35 height 9
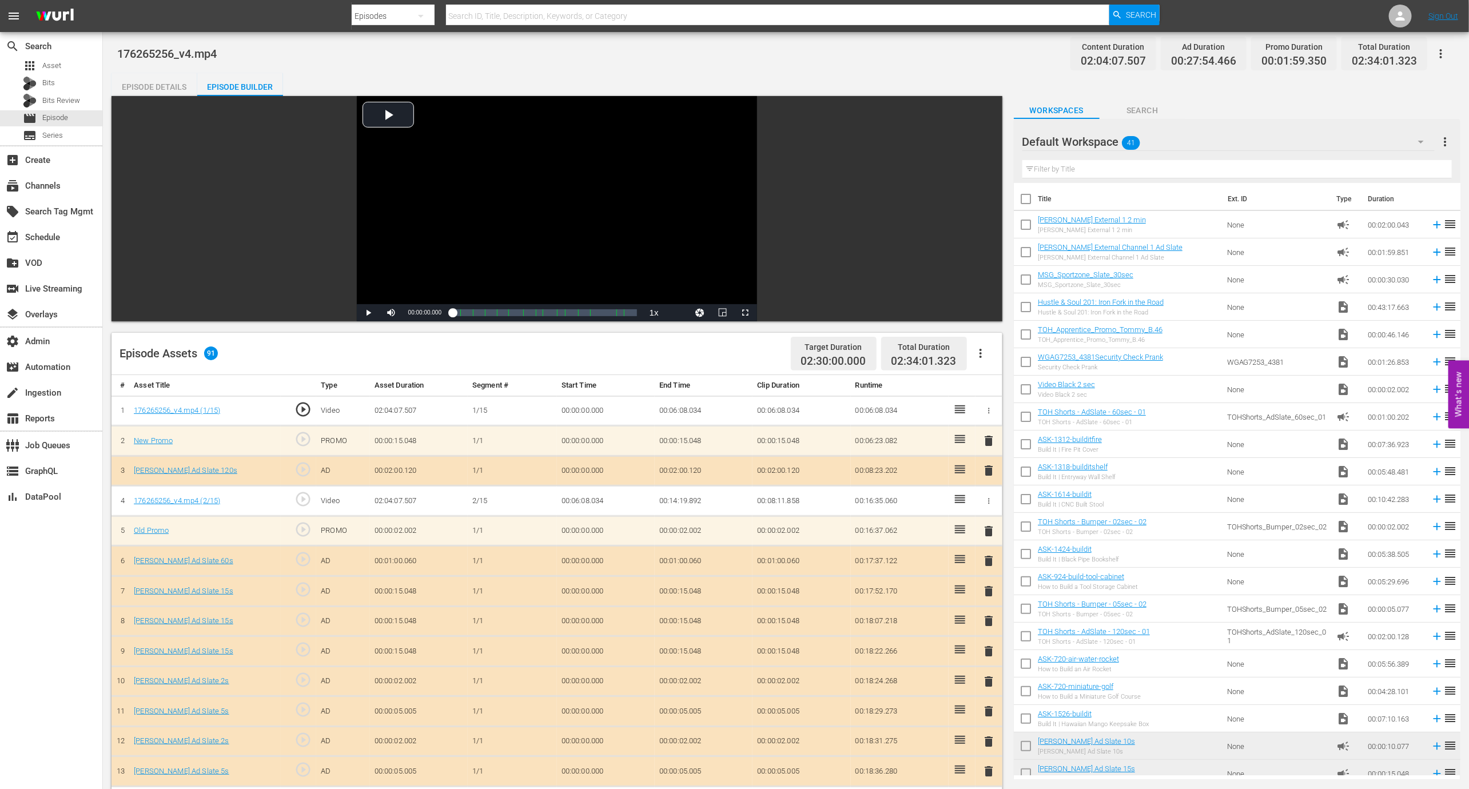
click at [980, 347] on icon "button" at bounding box center [981, 354] width 14 height 14
click at [999, 420] on div "Clear Ads" at bounding box center [1015, 412] width 78 height 27
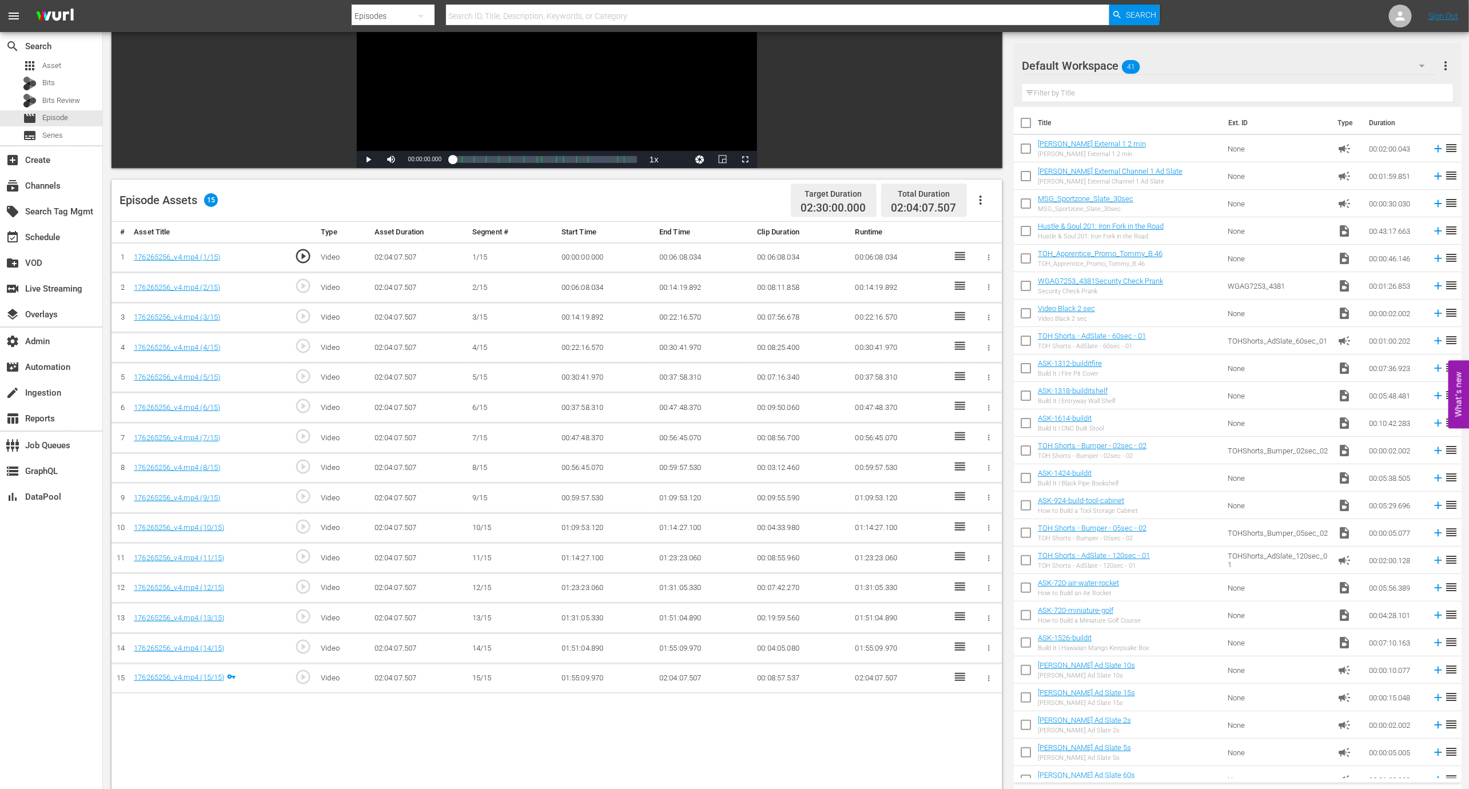
scroll to position [149, 0]
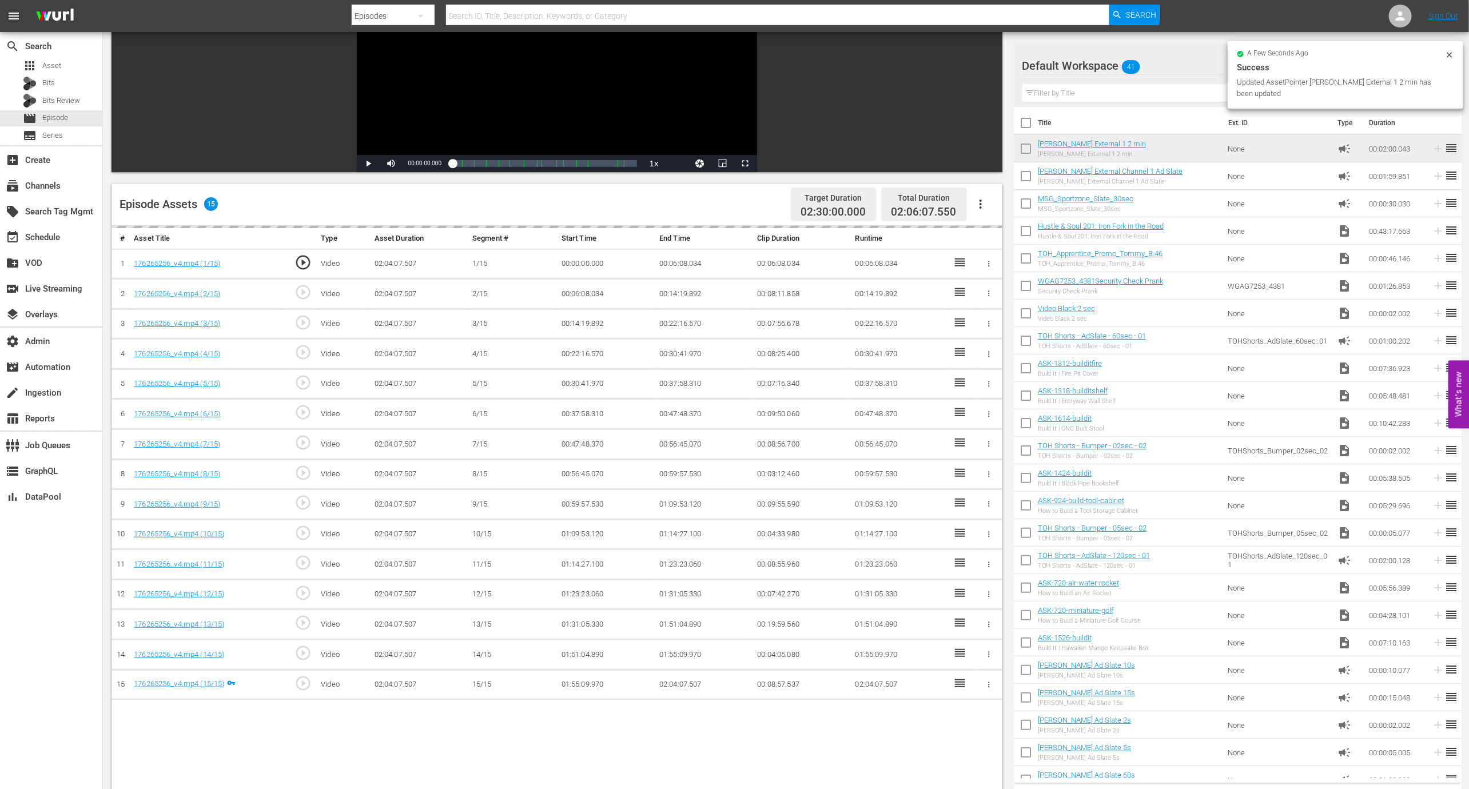
drag, startPoint x: 1152, startPoint y: 151, endPoint x: 853, endPoint y: 287, distance: 328.1
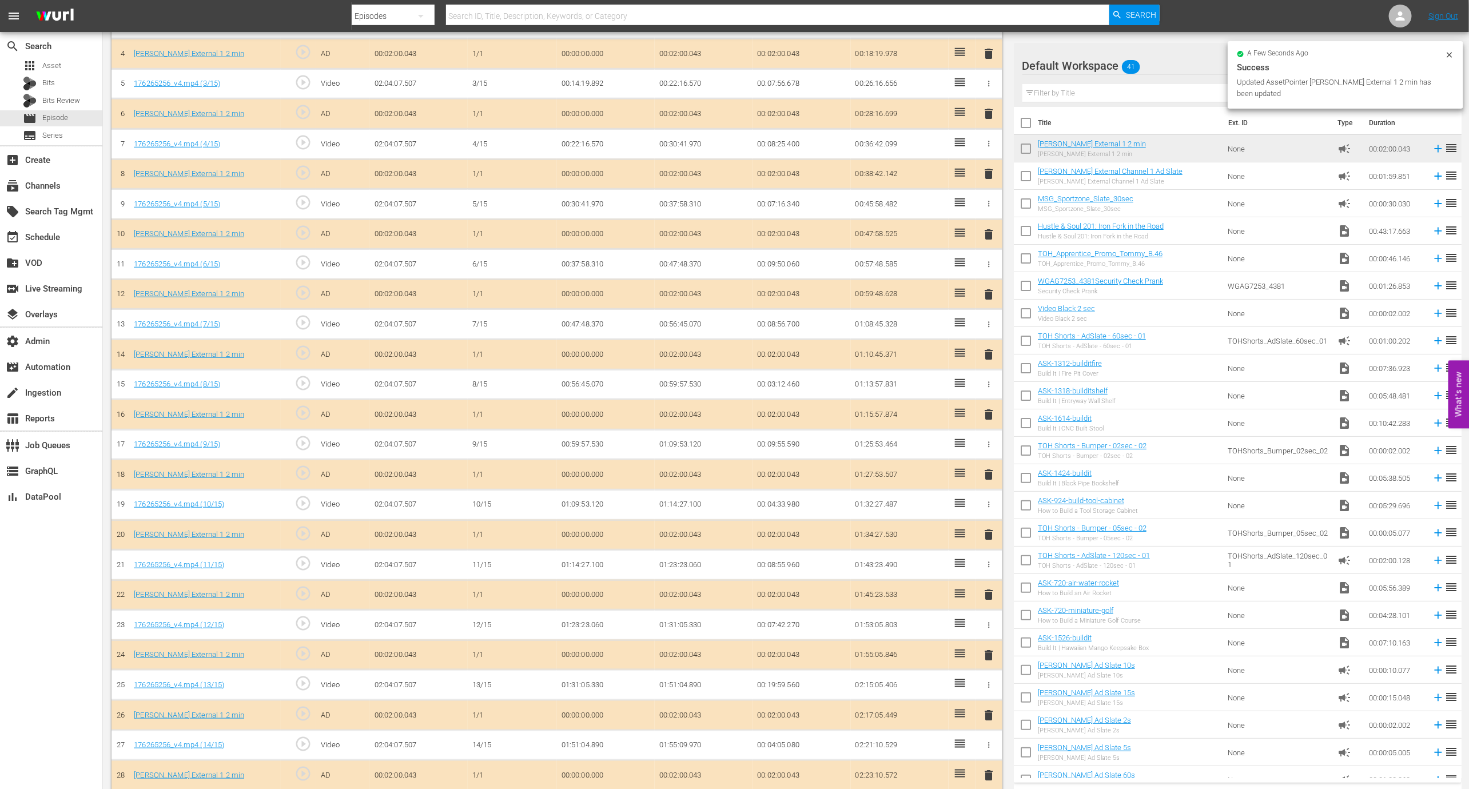
scroll to position [444, 0]
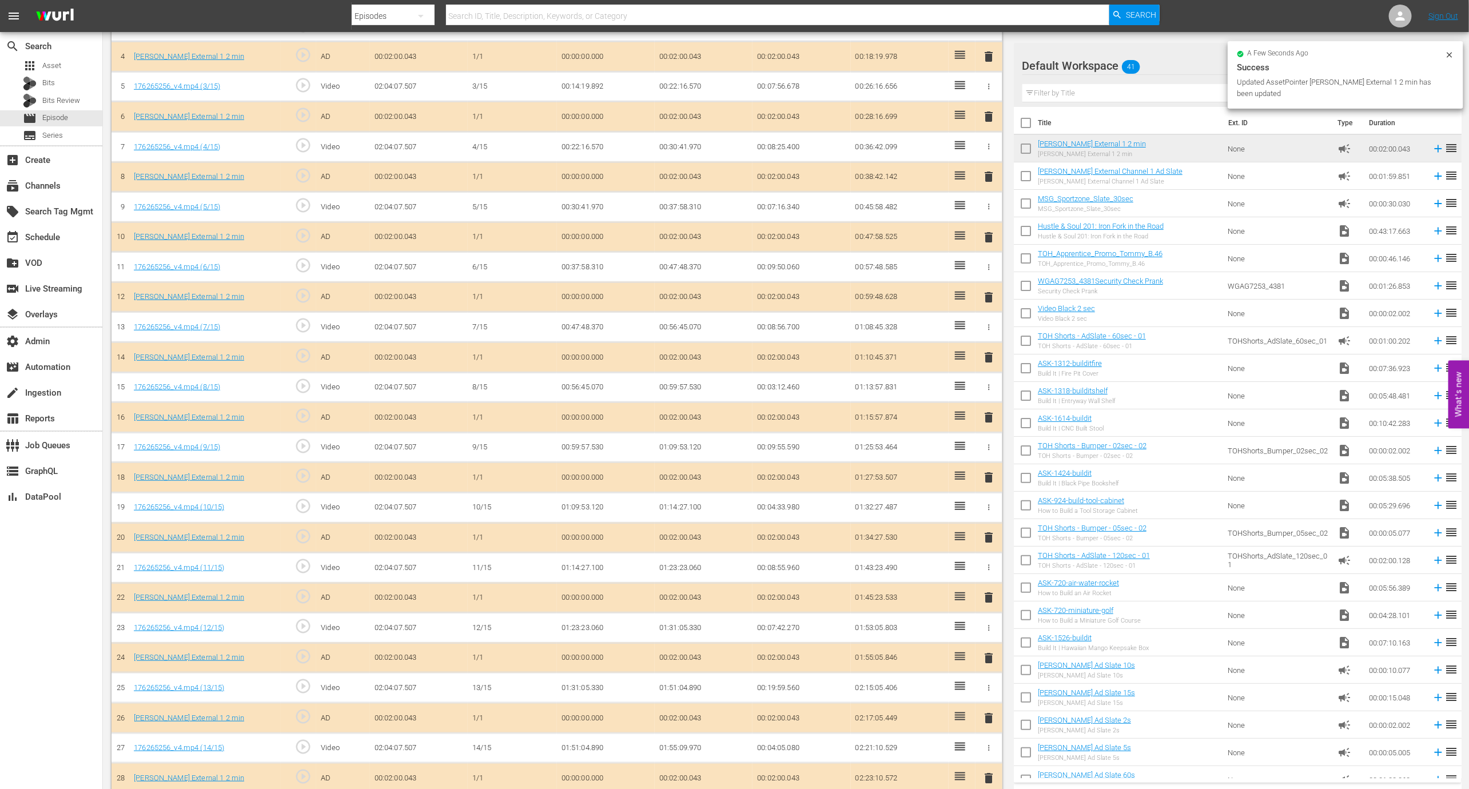
click at [1455, 47] on div "a few seconds ago Success Updated AssetPointer Wurl External 1 2 min has been u…" at bounding box center [1346, 74] width 236 height 67
click at [1451, 53] on icon at bounding box center [1449, 54] width 5 height 5
click at [1450, 53] on button "more_vert" at bounding box center [1447, 65] width 14 height 27
click at [1409, 69] on div "Add New Workspace" at bounding box center [1372, 67] width 134 height 21
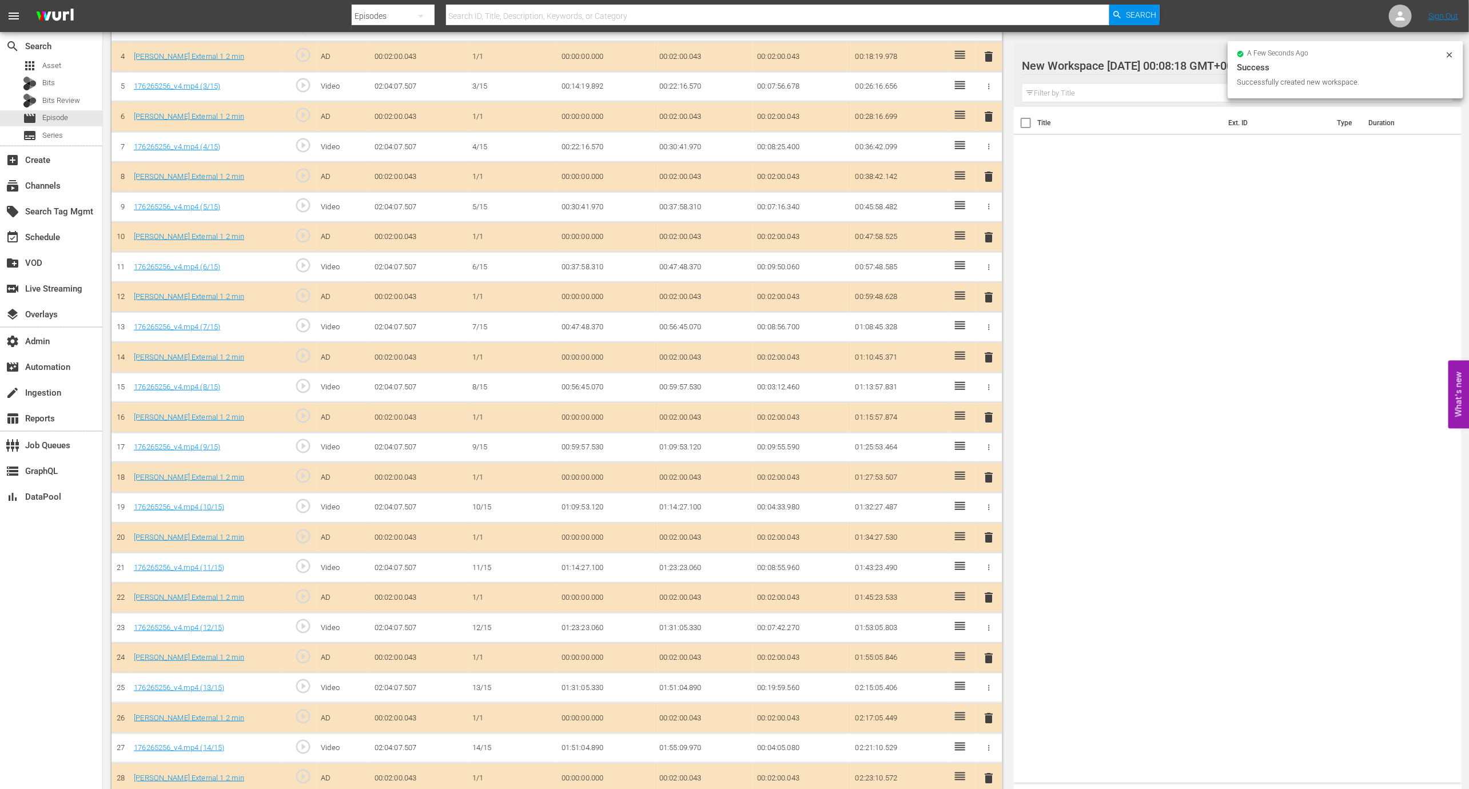
click at [1454, 54] on icon at bounding box center [1449, 54] width 9 height 9
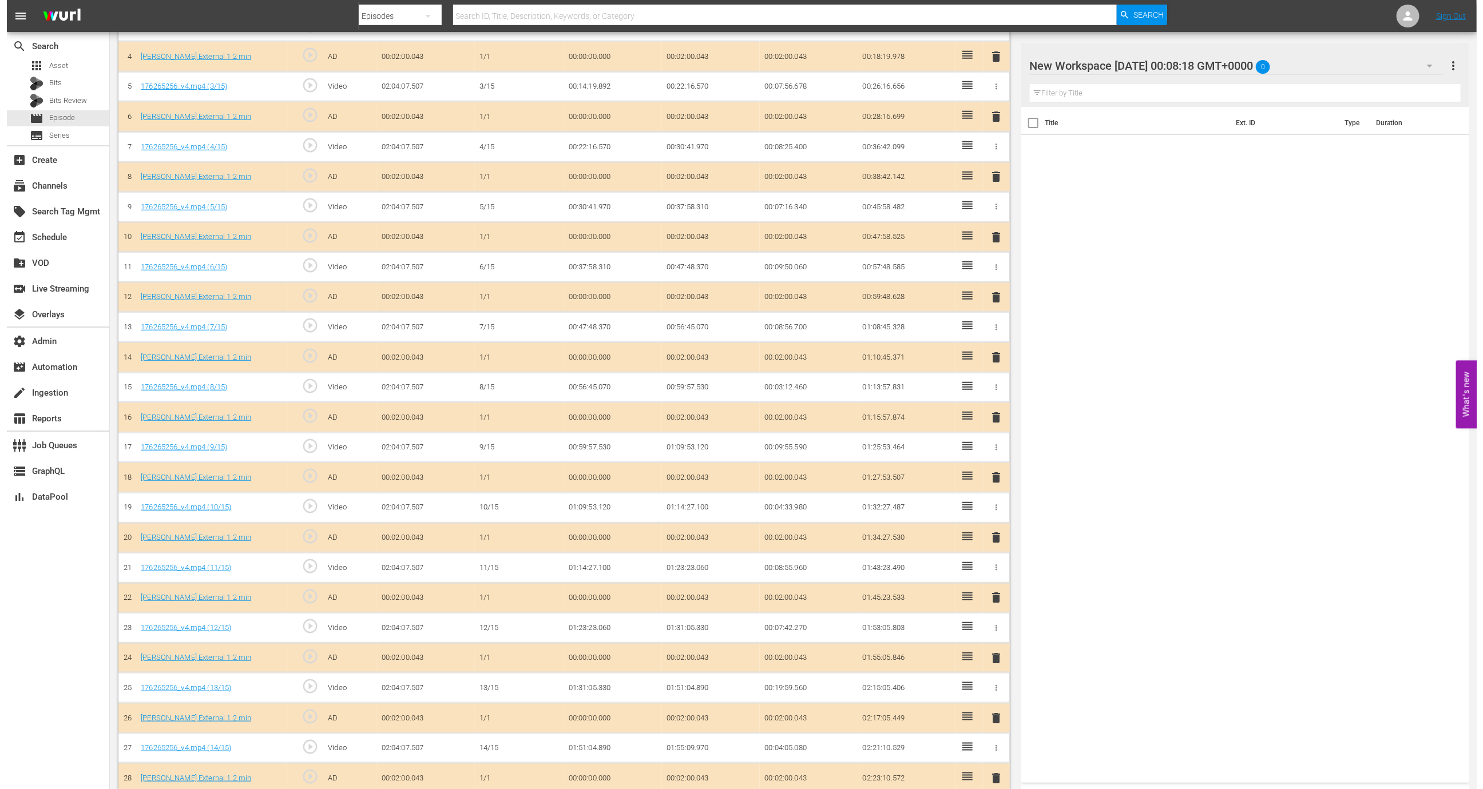
scroll to position [0, 0]
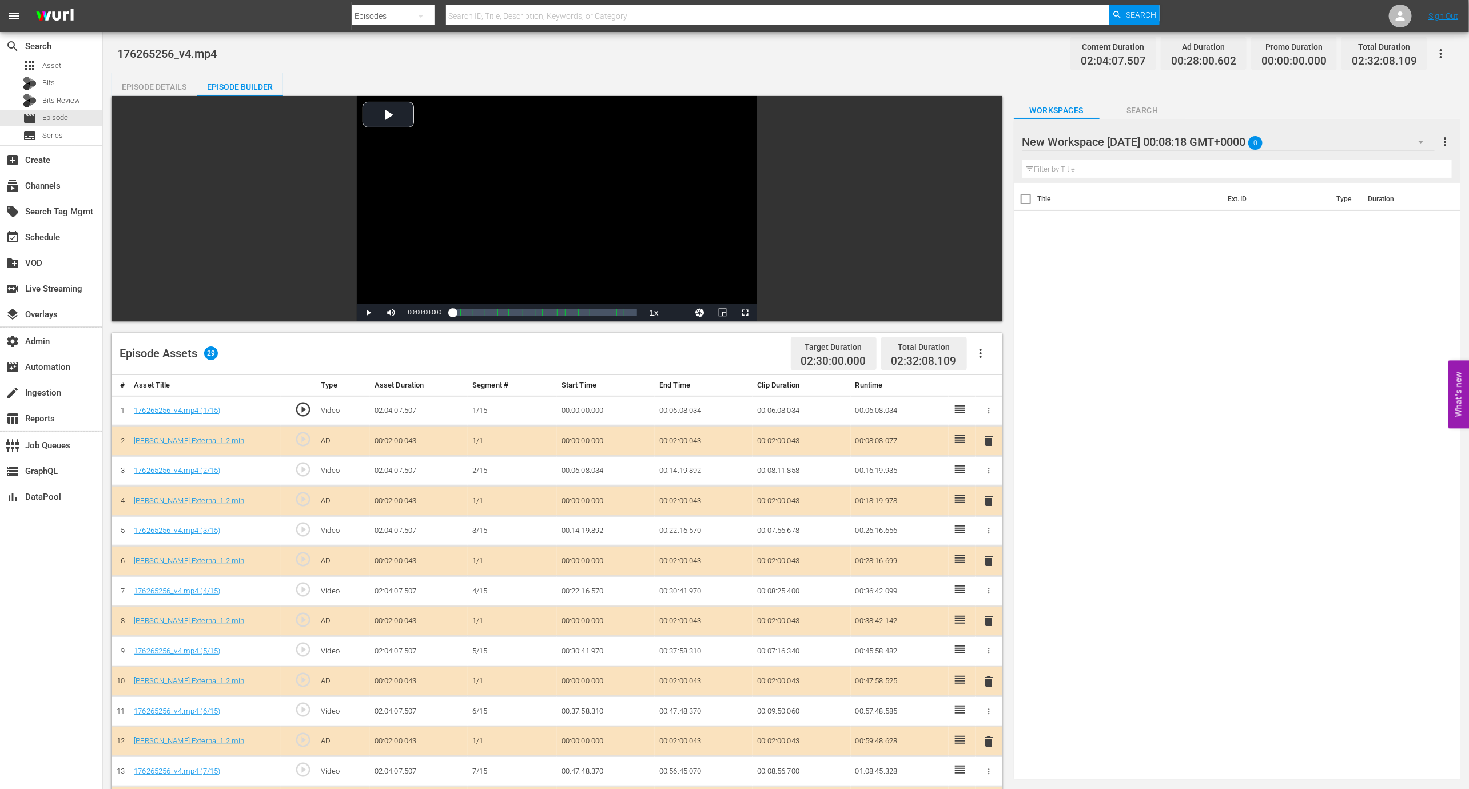
click at [1440, 57] on icon "button" at bounding box center [1441, 54] width 14 height 14
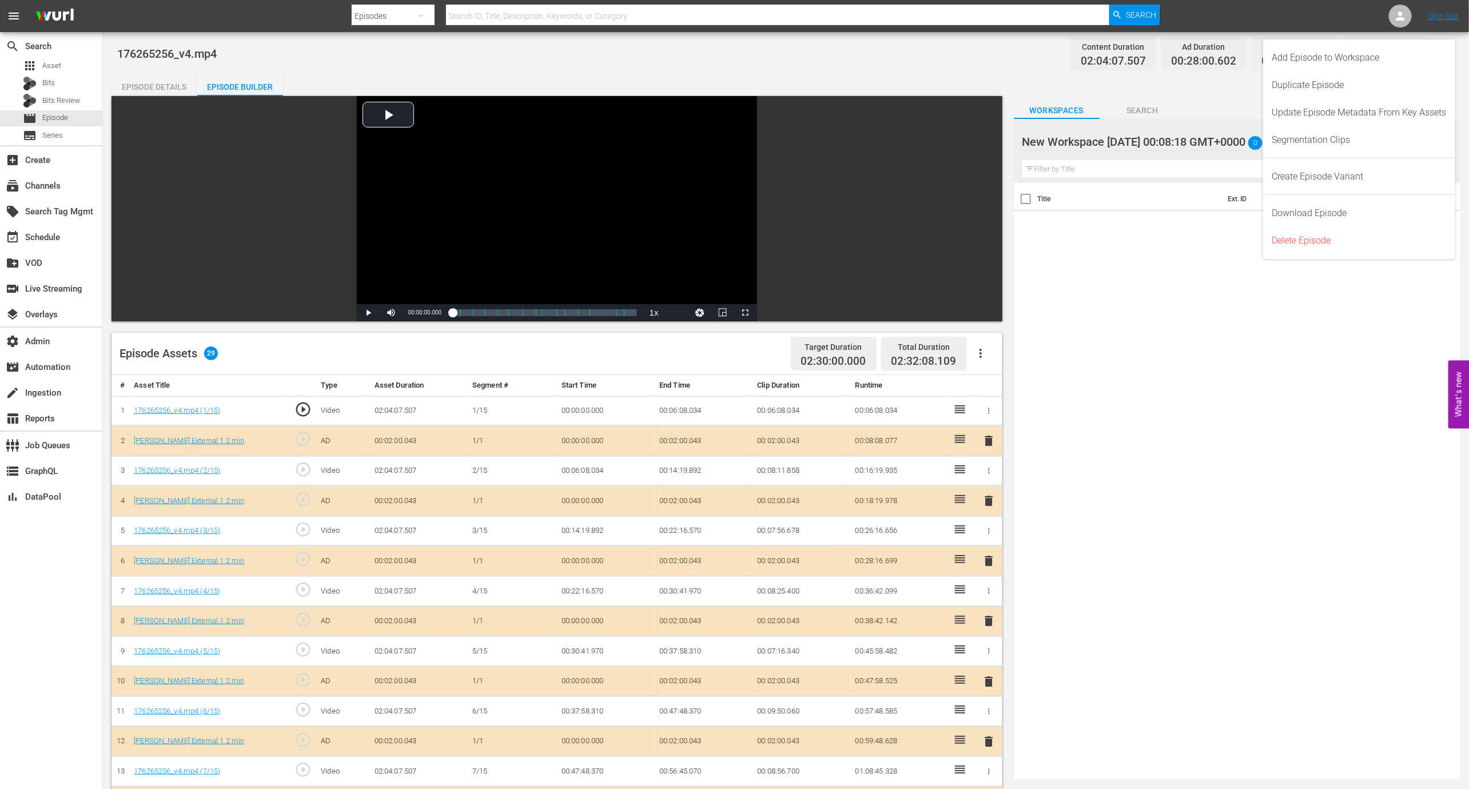
click at [1428, 55] on div "Add Episode to Workspace" at bounding box center [1360, 57] width 174 height 27
click at [1241, 141] on div "New Workspace Wed Sep 03 2025 00:08:18 GMT+0000 0" at bounding box center [1229, 142] width 412 height 32
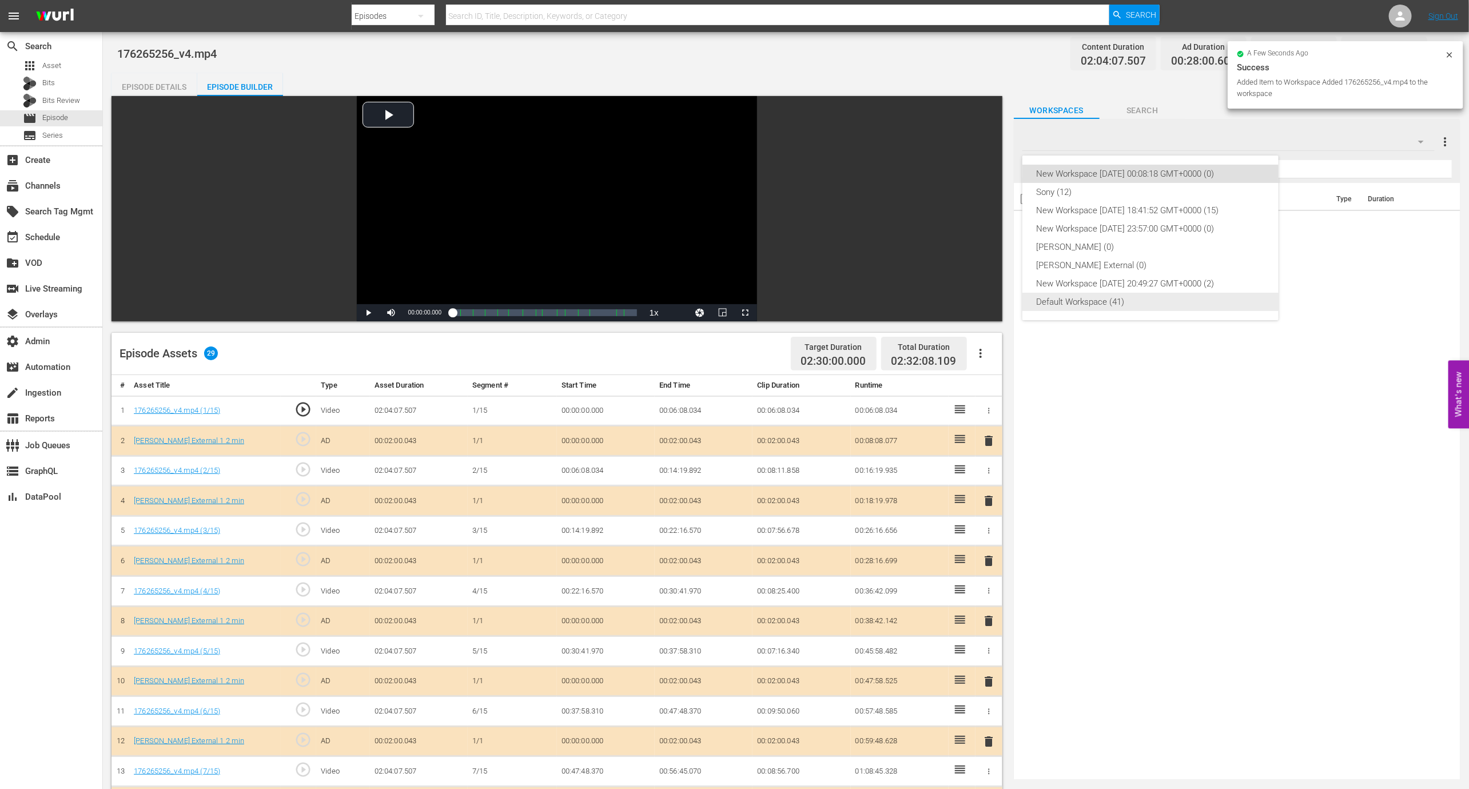
click at [1163, 303] on div "Default Workspace (41)" at bounding box center [1150, 302] width 229 height 18
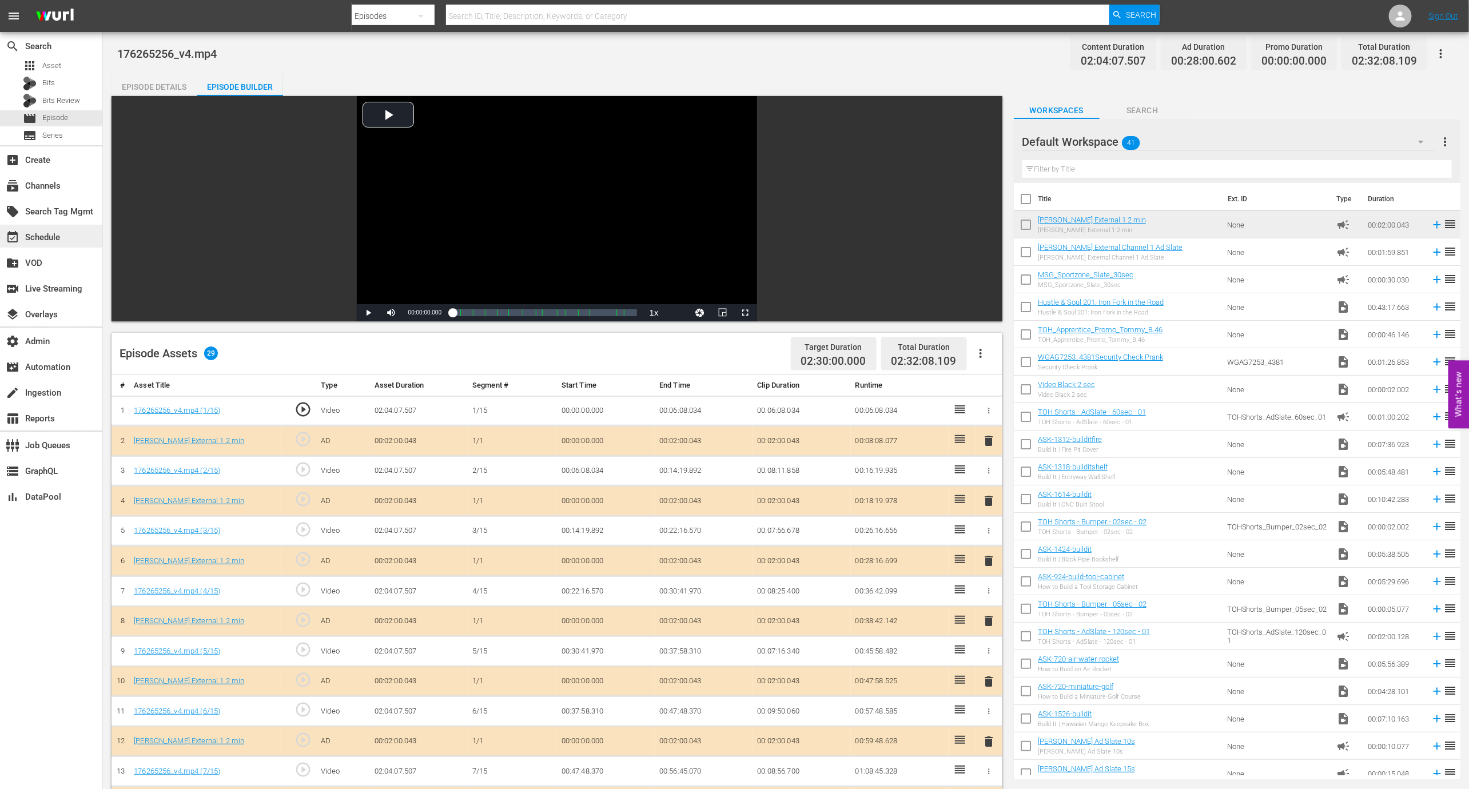
click at [66, 241] on div "event_available Schedule" at bounding box center [51, 236] width 102 height 23
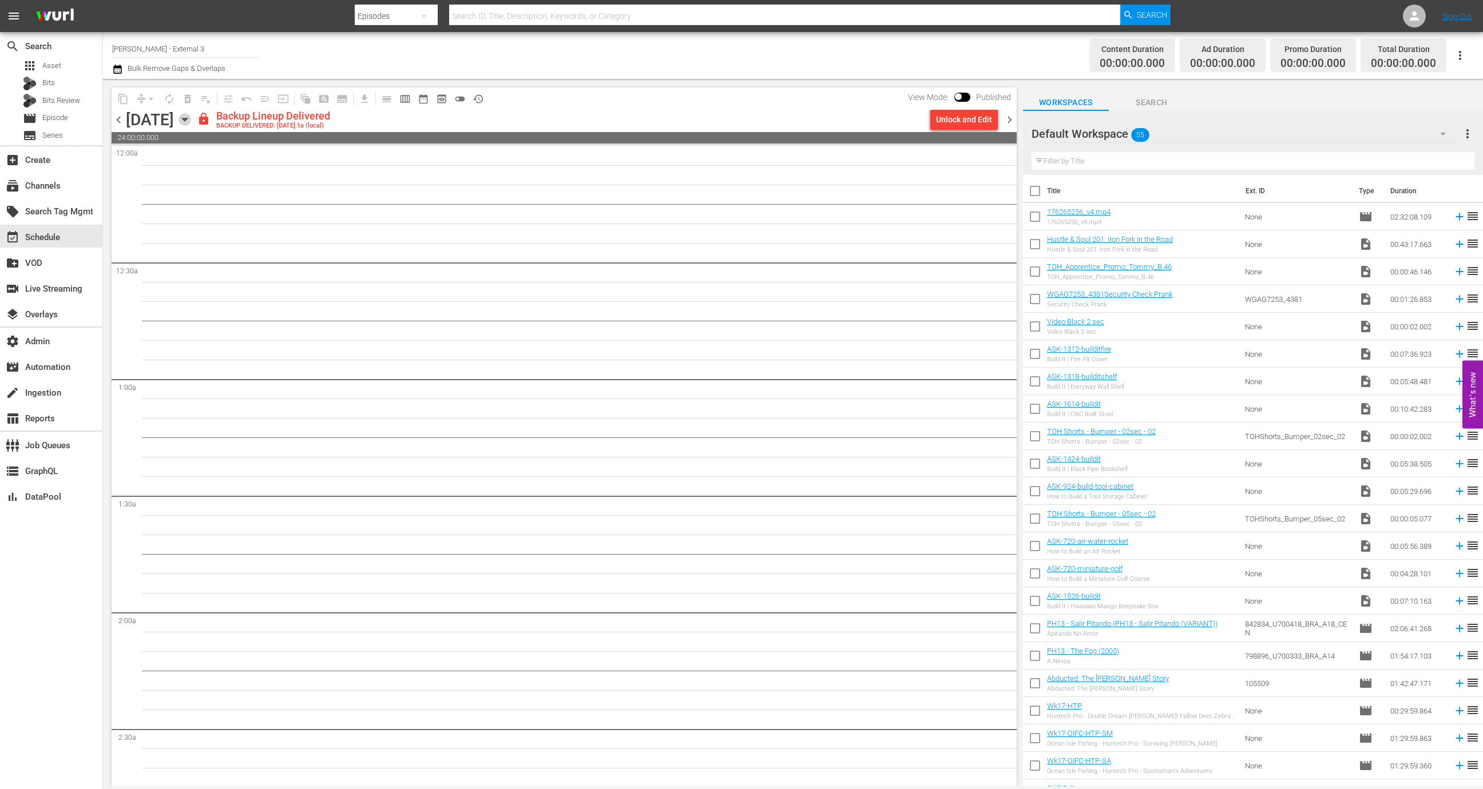
click at [191, 120] on icon "button" at bounding box center [184, 119] width 13 height 13
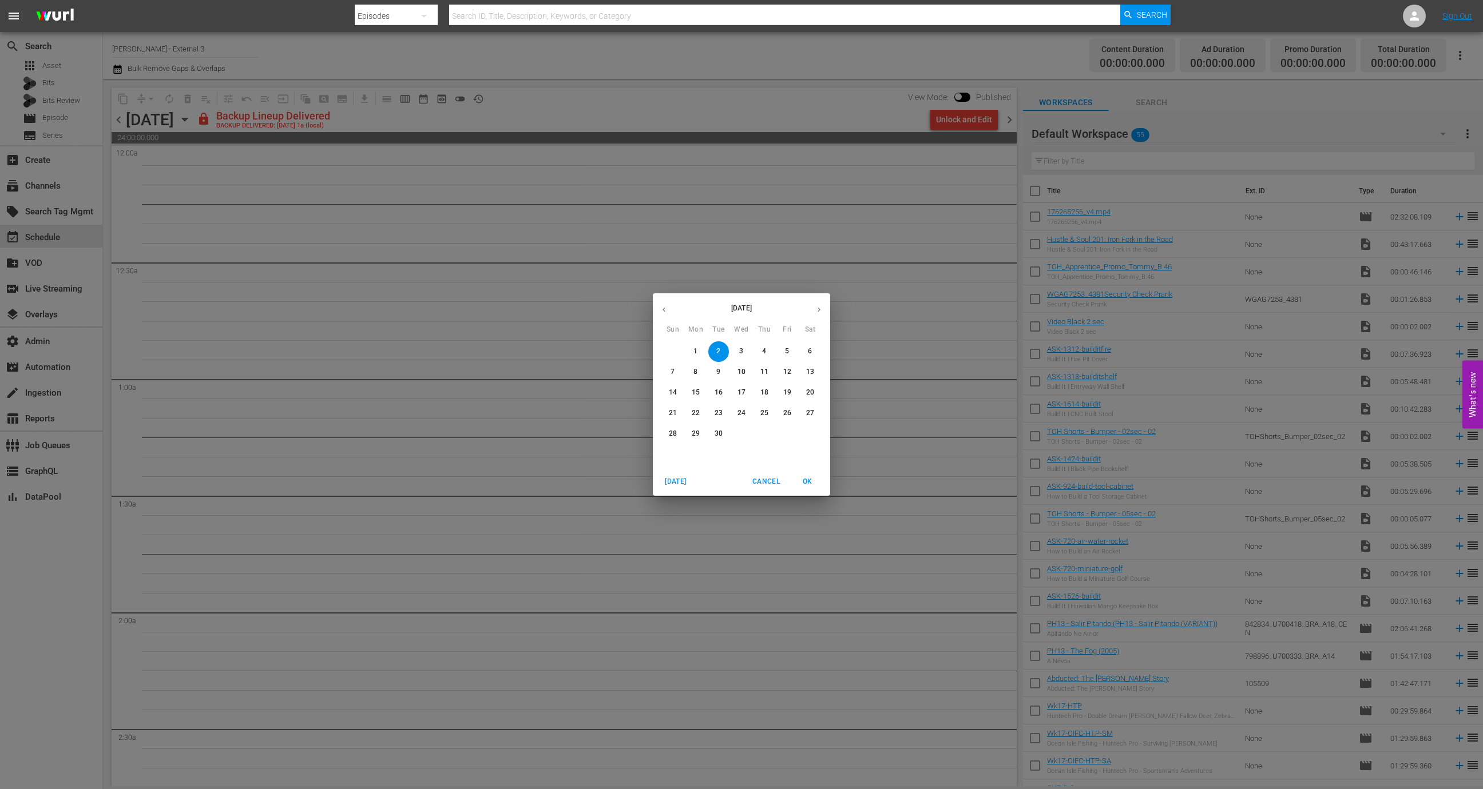
click at [820, 323] on div "September 2025 Sun Mon Tue Wed Thu Fri Sat" at bounding box center [741, 315] width 177 height 38
click at [820, 311] on icon "button" at bounding box center [818, 309] width 9 height 9
click at [744, 355] on span "1" at bounding box center [741, 352] width 21 height 10
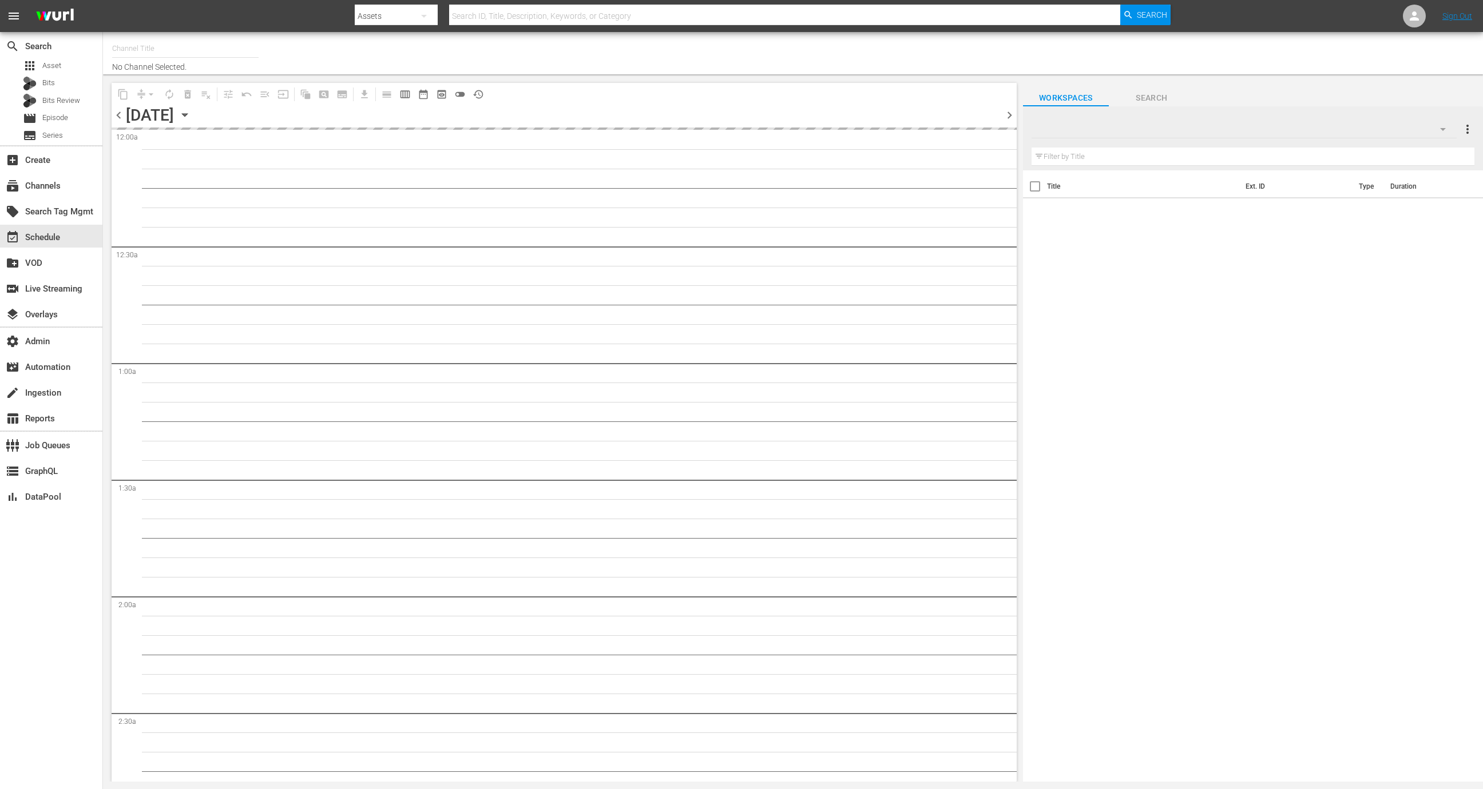
type input "[PERSON_NAME] - External 3 (2045)"
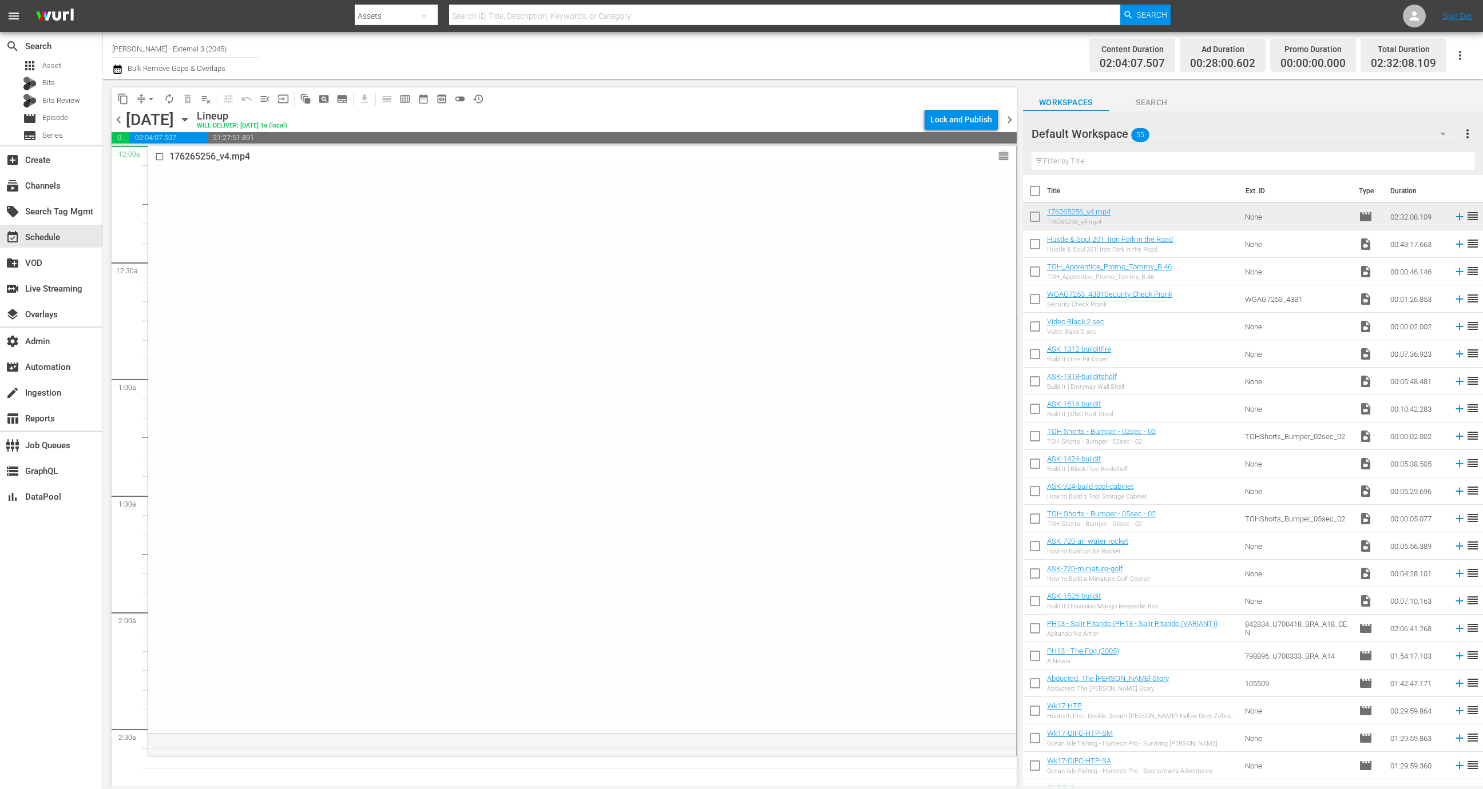
drag, startPoint x: 988, startPoint y: 176, endPoint x: 988, endPoint y: 146, distance: 29.7
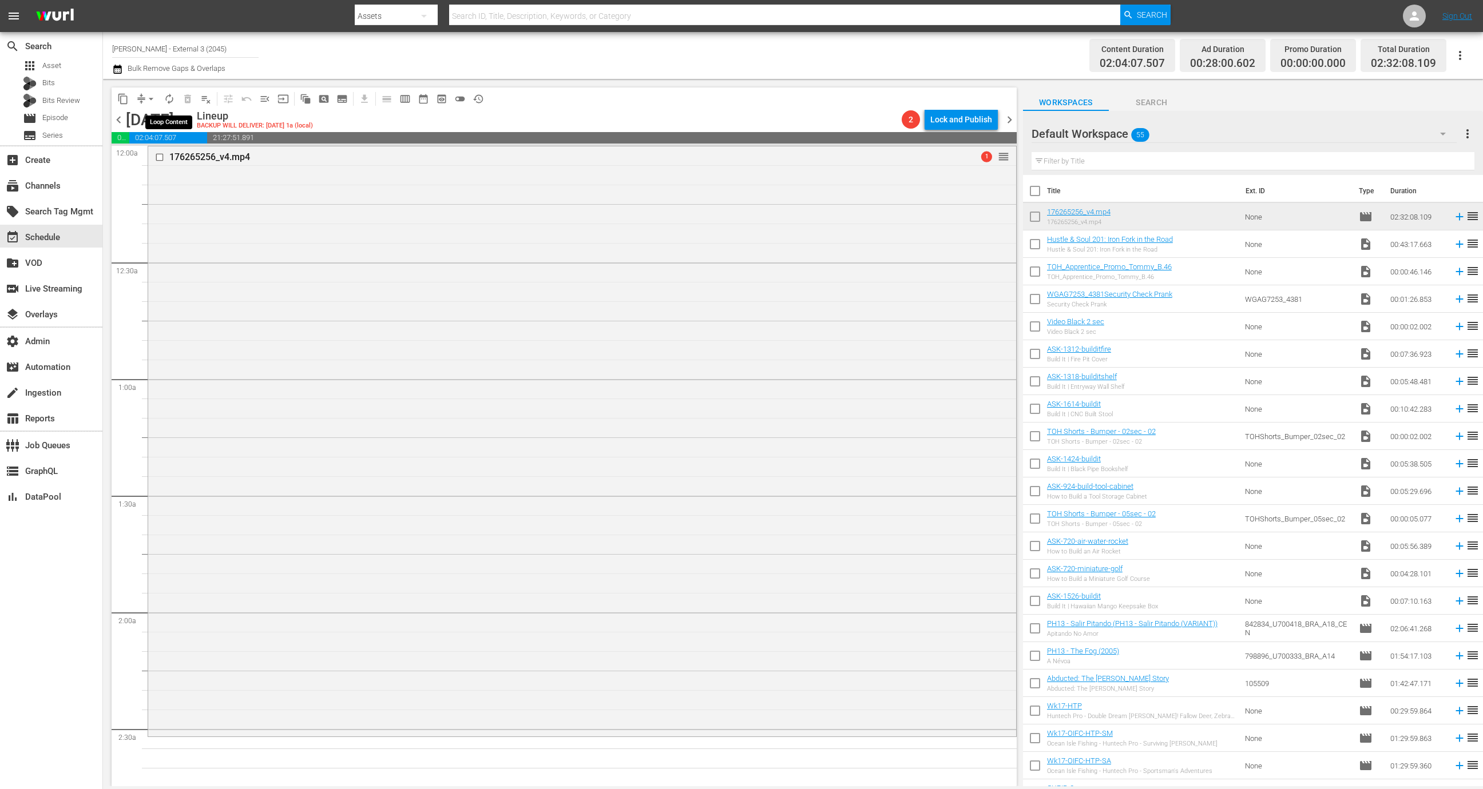
click at [168, 99] on span "autorenew_outlined" at bounding box center [169, 98] width 11 height 11
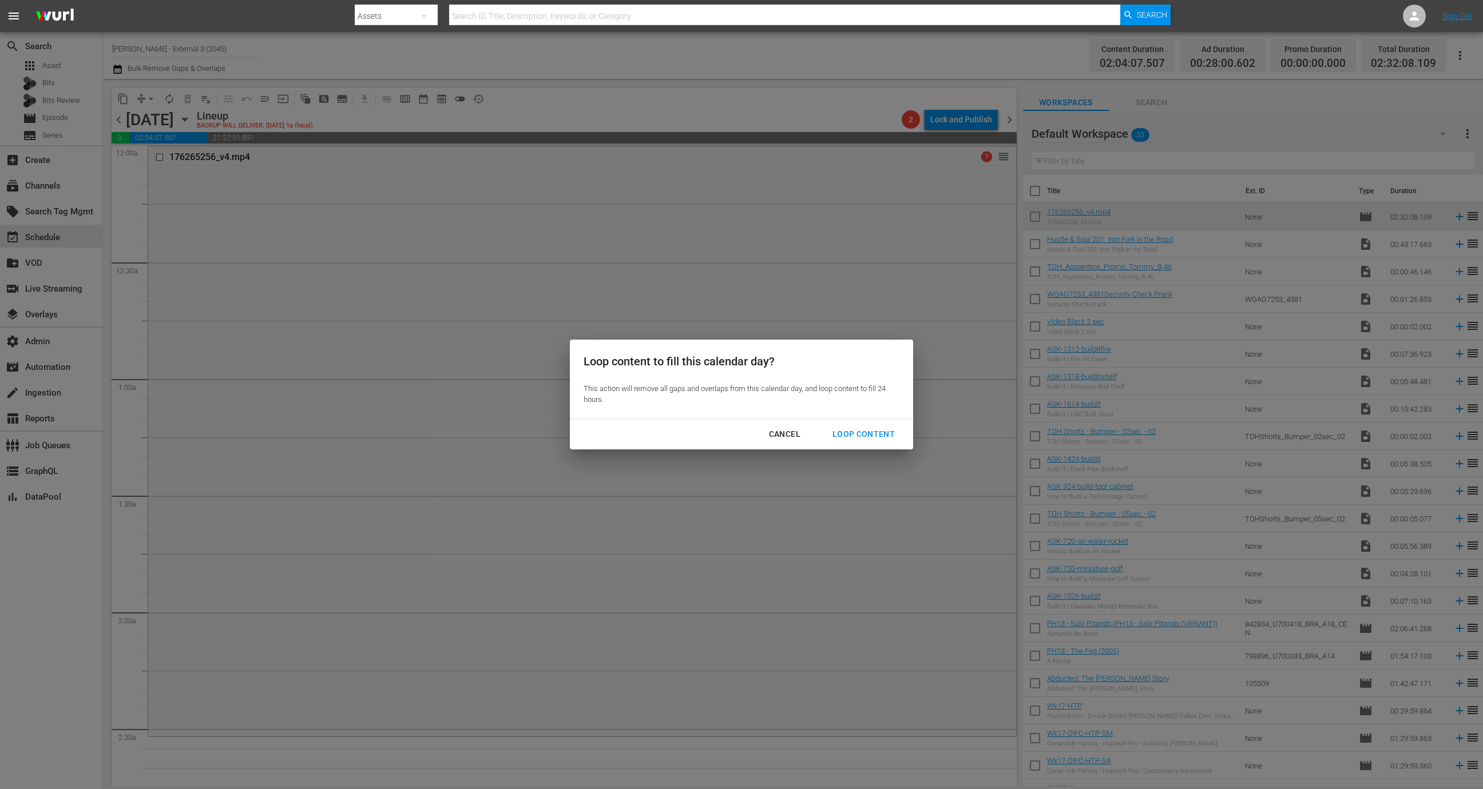
click at [883, 438] on div "Loop Content" at bounding box center [863, 434] width 81 height 14
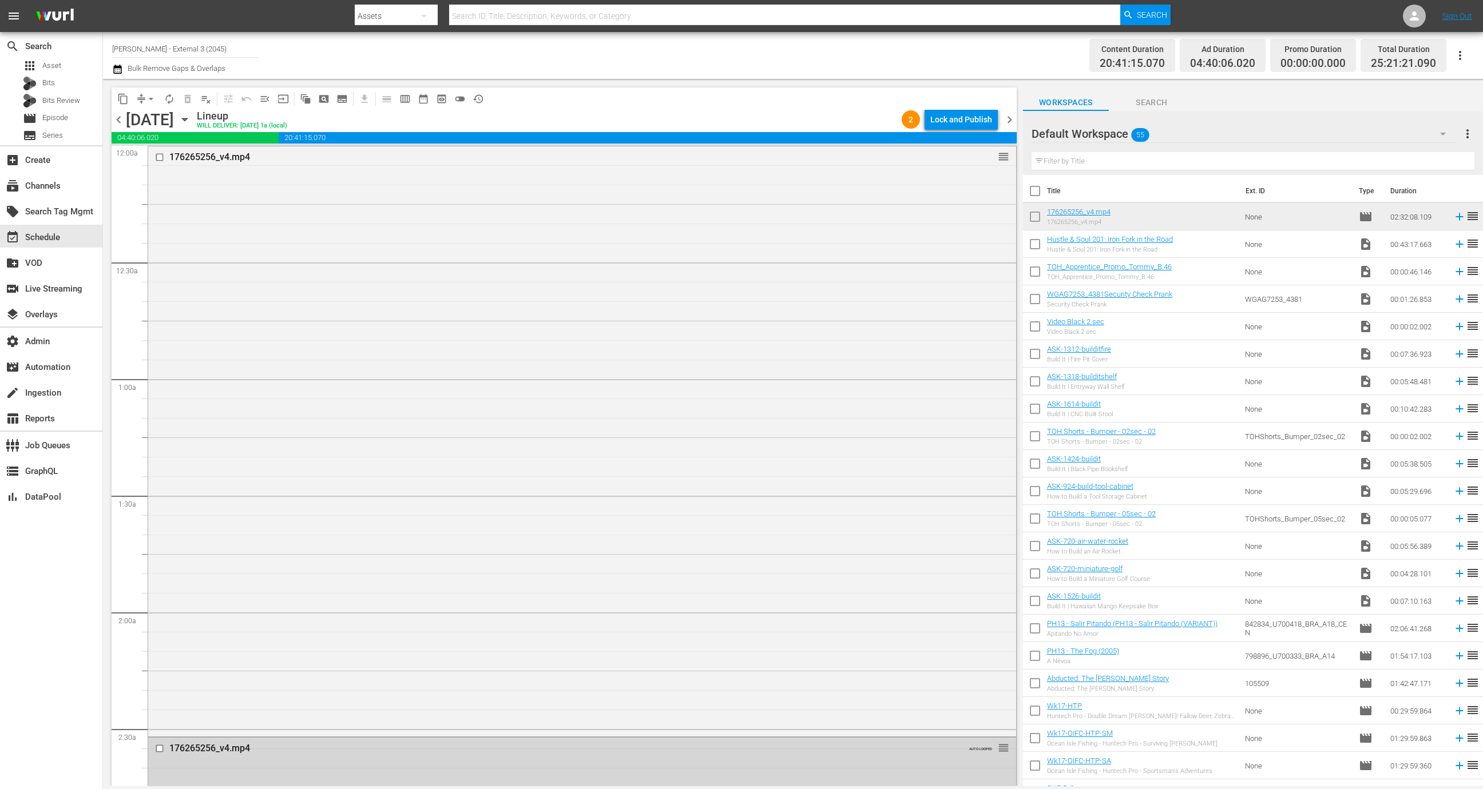
click at [883, 436] on div "176265256_v4.mp4 reorder" at bounding box center [582, 440] width 868 height 589
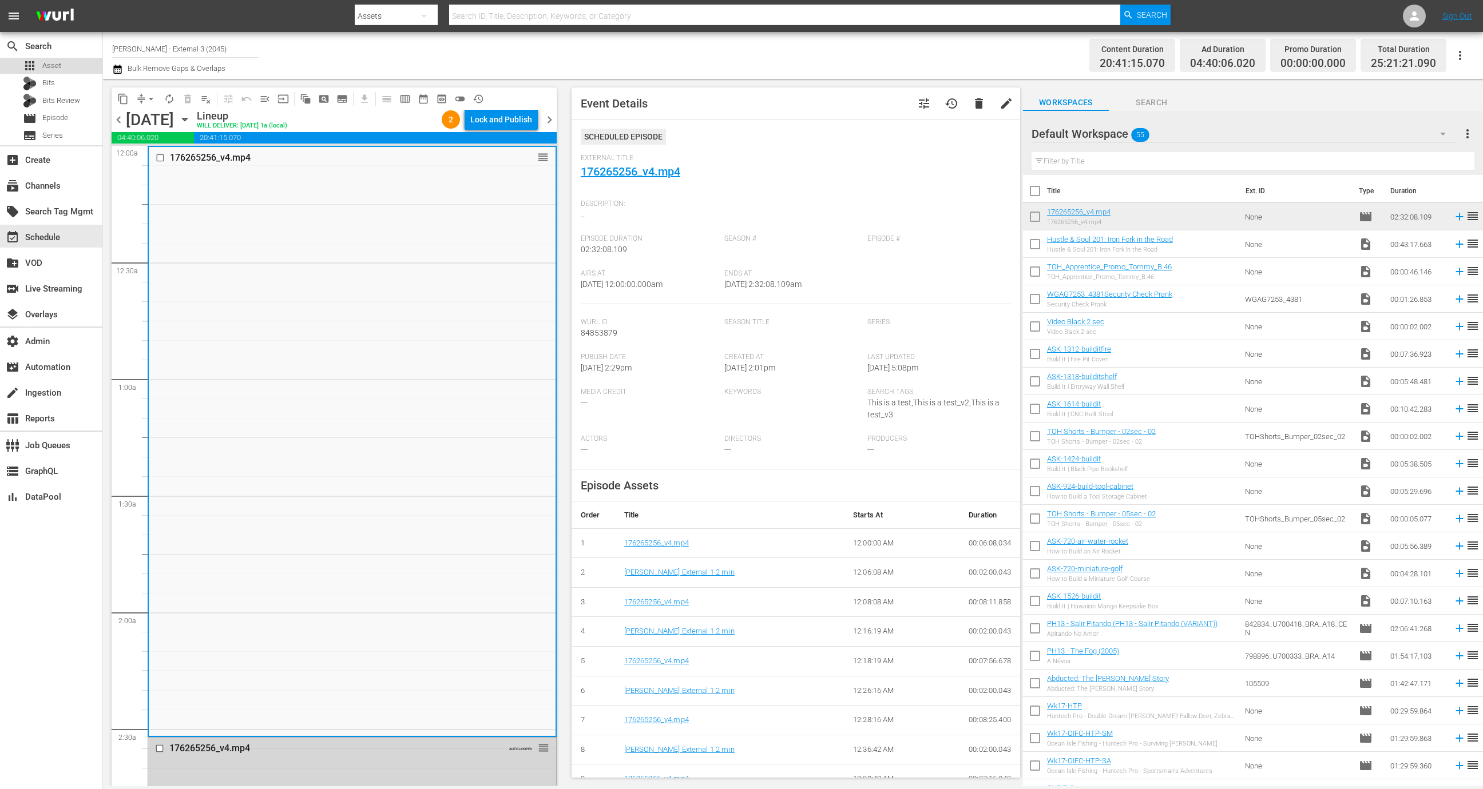
click at [56, 69] on span "Asset" at bounding box center [51, 65] width 19 height 11
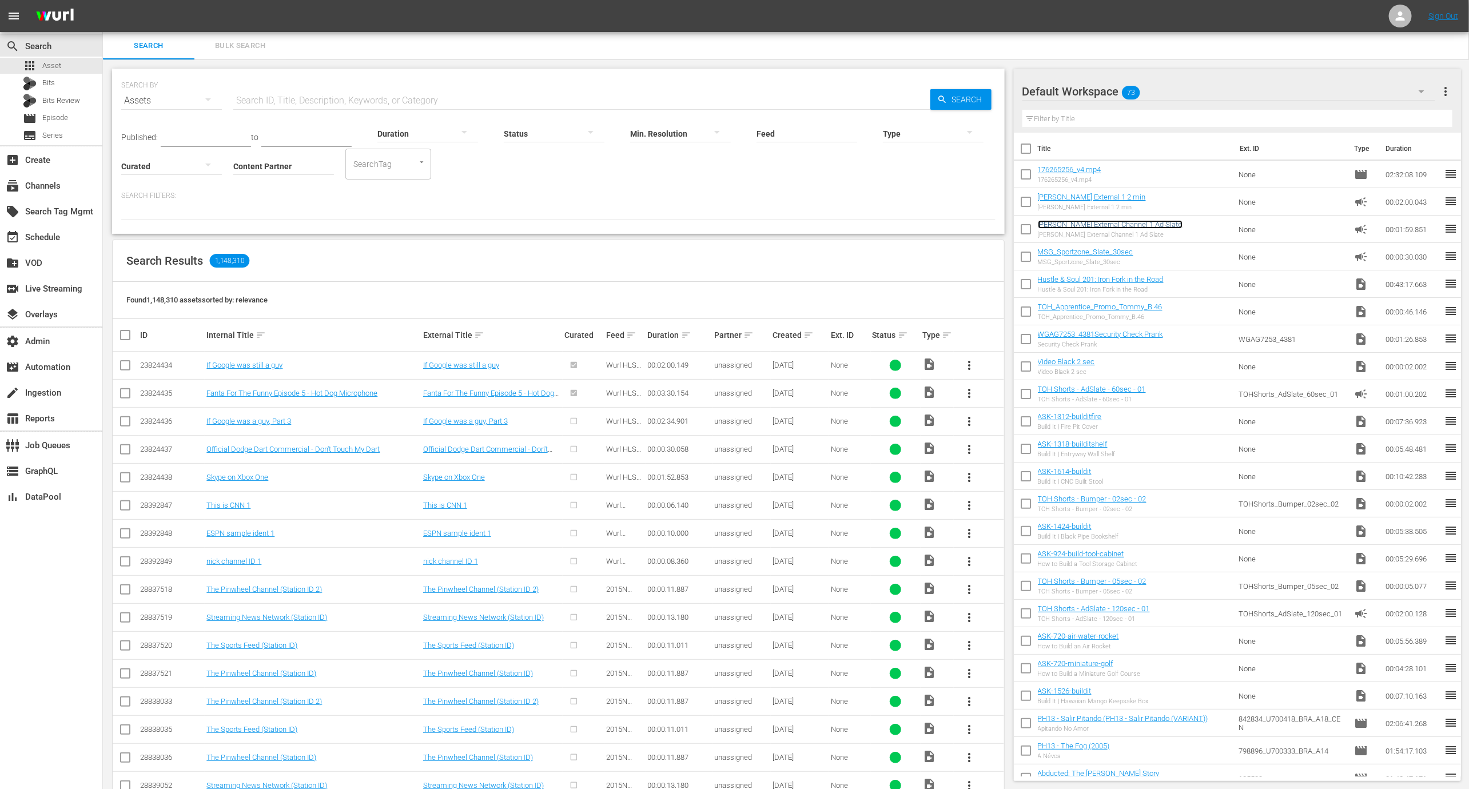
click at [1128, 221] on link "[PERSON_NAME] External Channel 1 Ad Slate" at bounding box center [1110, 224] width 145 height 9
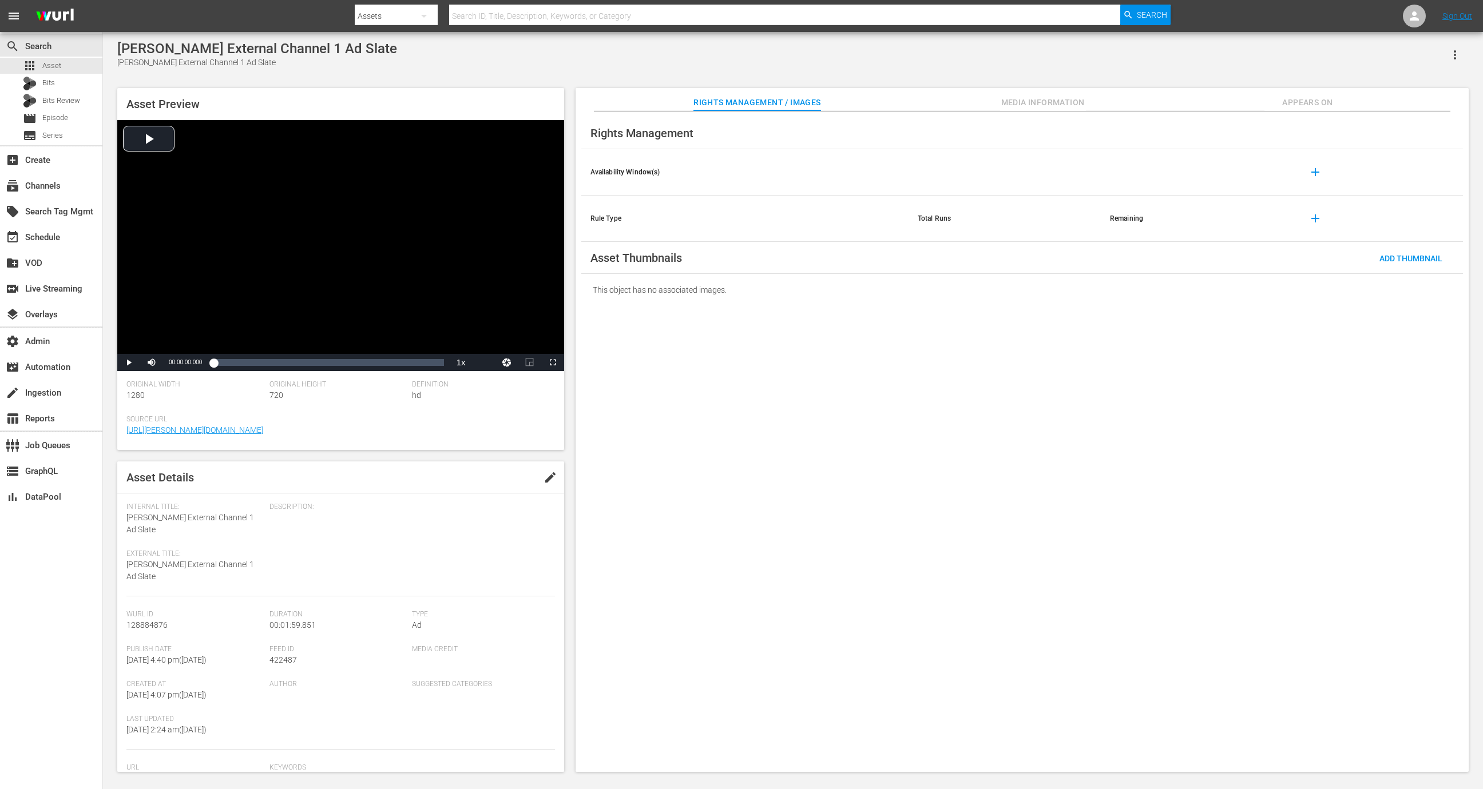
click at [1317, 103] on span "Appears On" at bounding box center [1307, 103] width 86 height 14
click at [716, 216] on div "Appears On This asset hasn't been added to any episodes." at bounding box center [1021, 442] width 893 height 661
click at [66, 62] on div "apps Asset" at bounding box center [51, 66] width 102 height 16
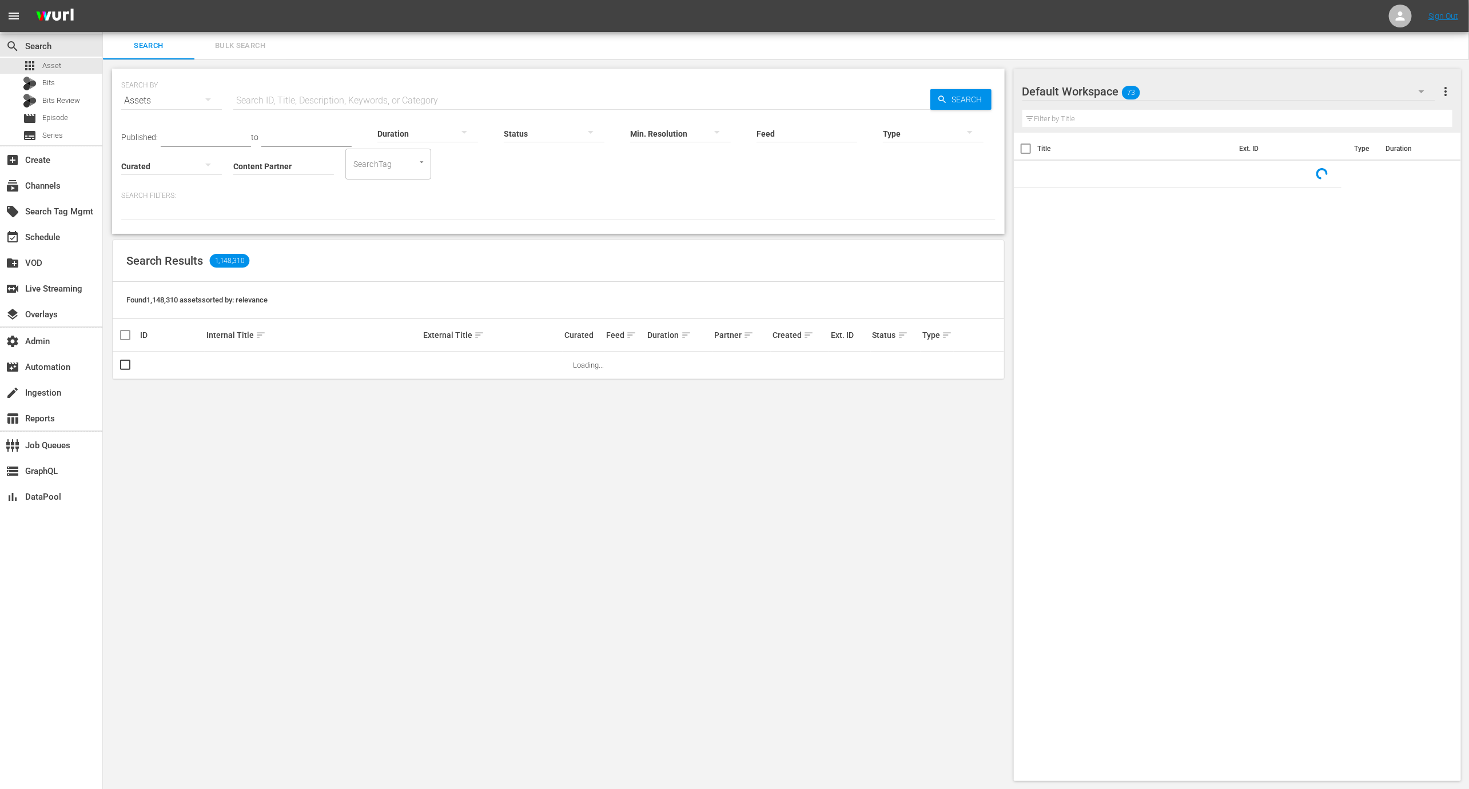
click at [324, 94] on input "text" at bounding box center [581, 100] width 697 height 27
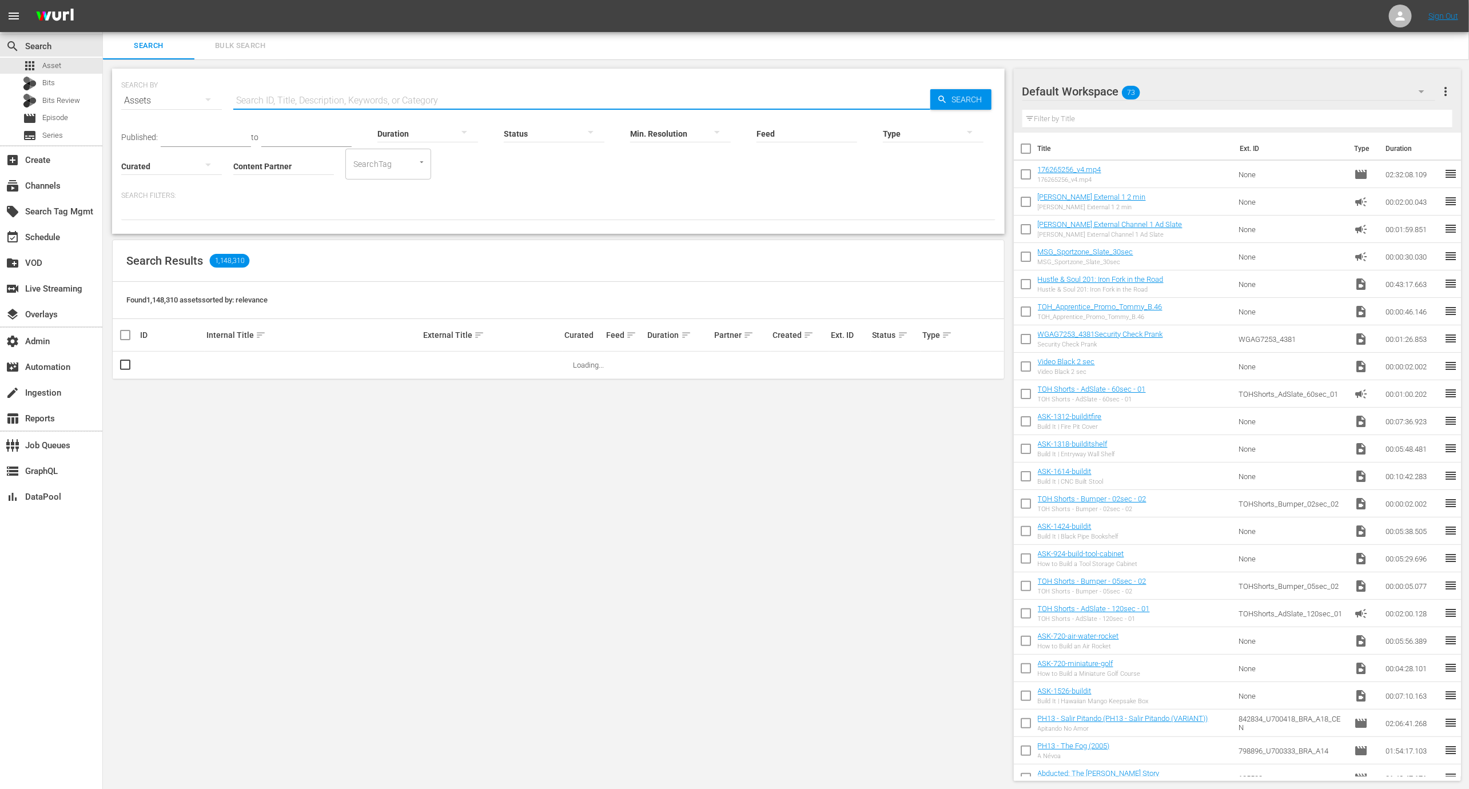
paste input "128884876"
click at [965, 368] on span "more_vert" at bounding box center [970, 366] width 14 height 14
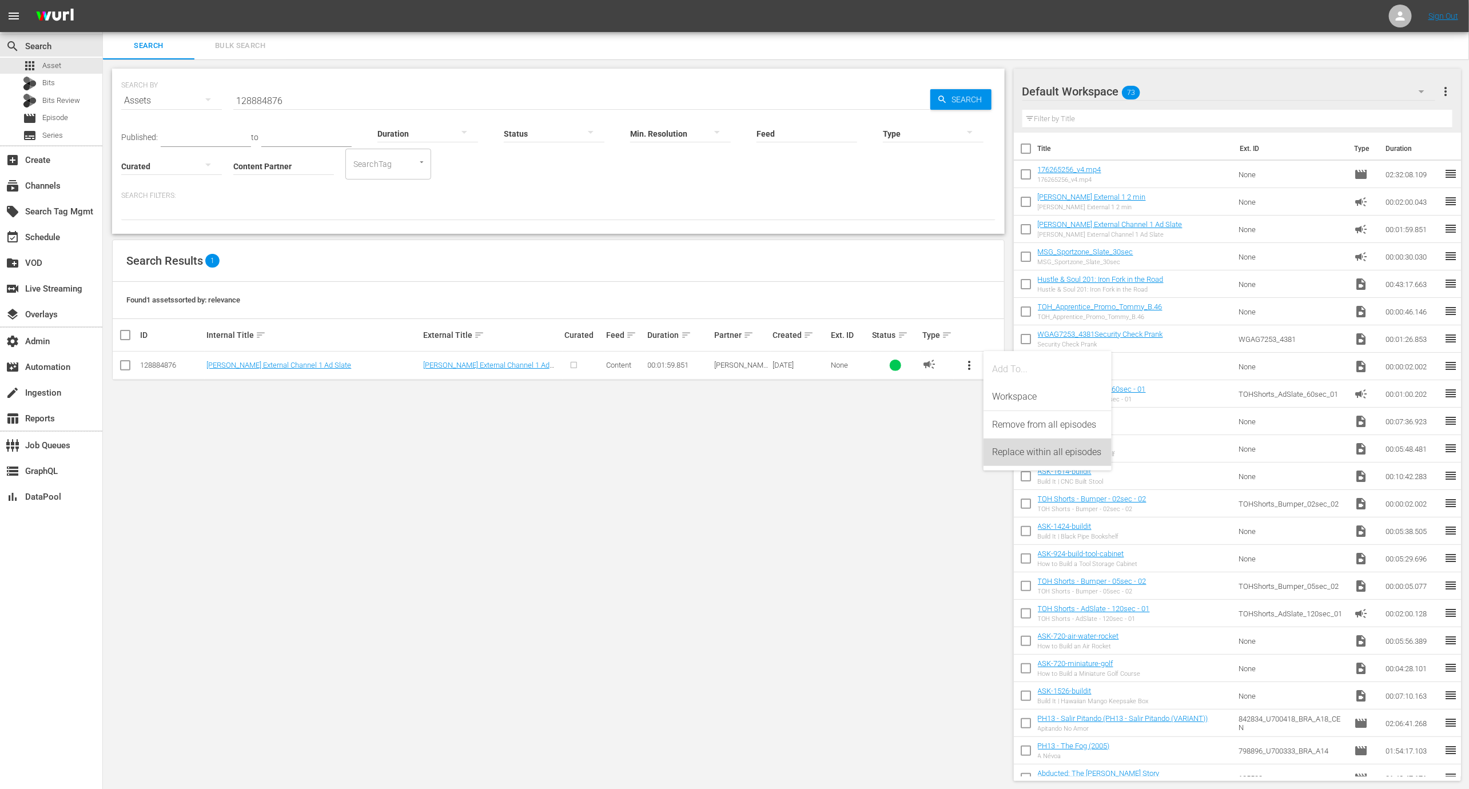
click at [1011, 448] on div "Replace within all episodes" at bounding box center [1048, 452] width 110 height 27
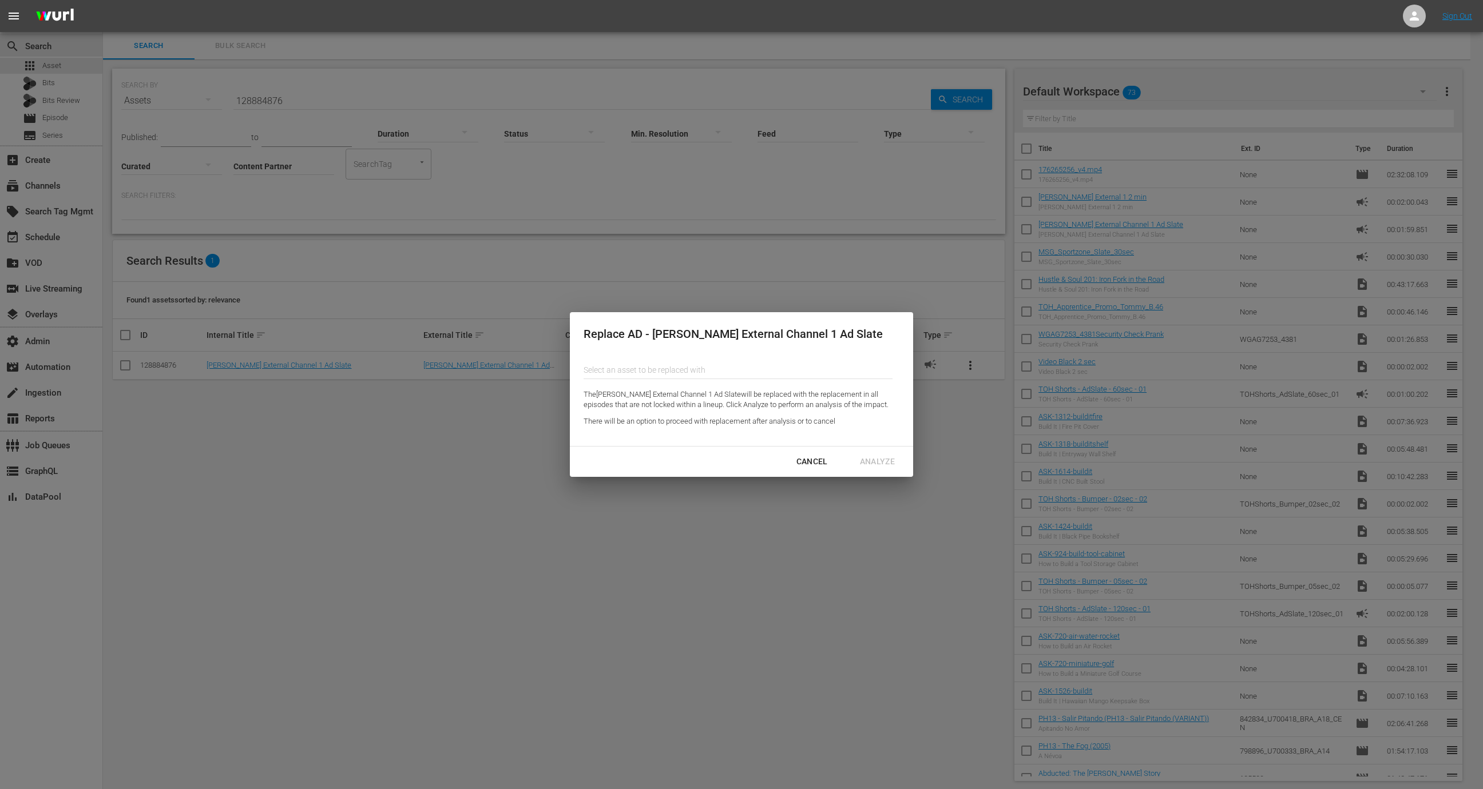
click at [814, 451] on button "Cancel" at bounding box center [811, 461] width 59 height 21
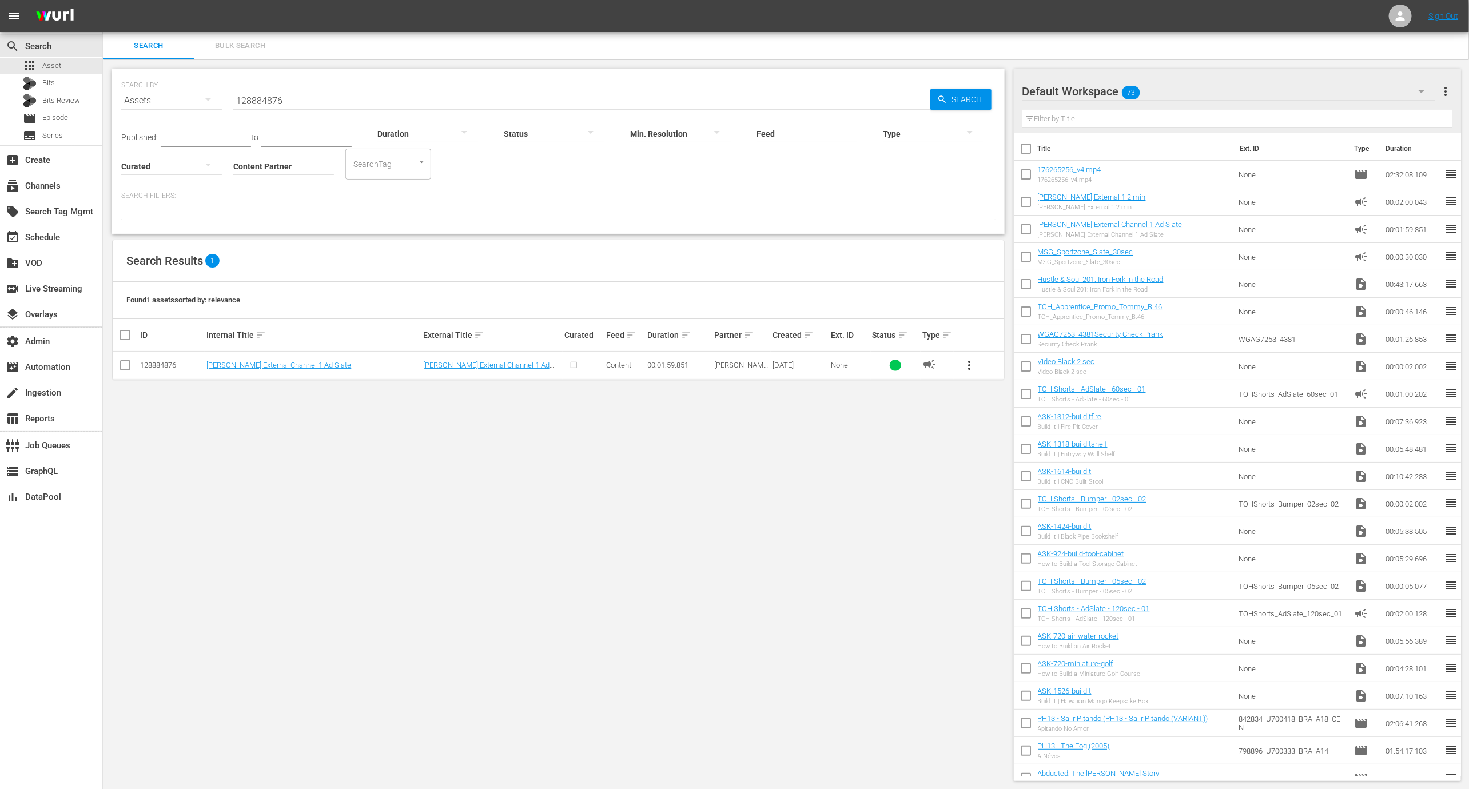
click at [477, 112] on input "128884876" at bounding box center [581, 100] width 697 height 27
click at [479, 104] on input "128884876" at bounding box center [581, 100] width 697 height 27
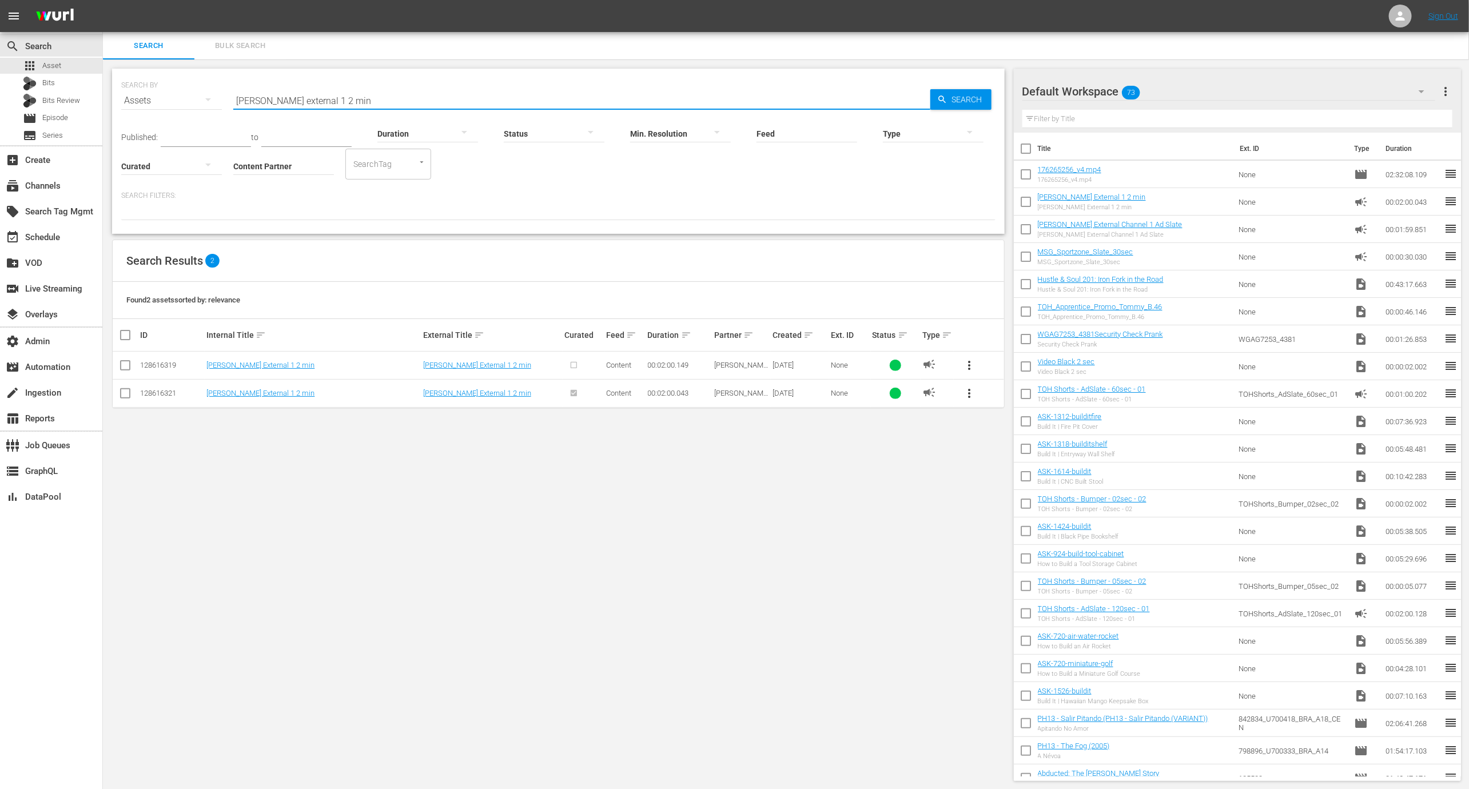
type input "wurl external 1 2 min"
click at [249, 393] on link "[PERSON_NAME] External 1 2 min" at bounding box center [260, 393] width 108 height 9
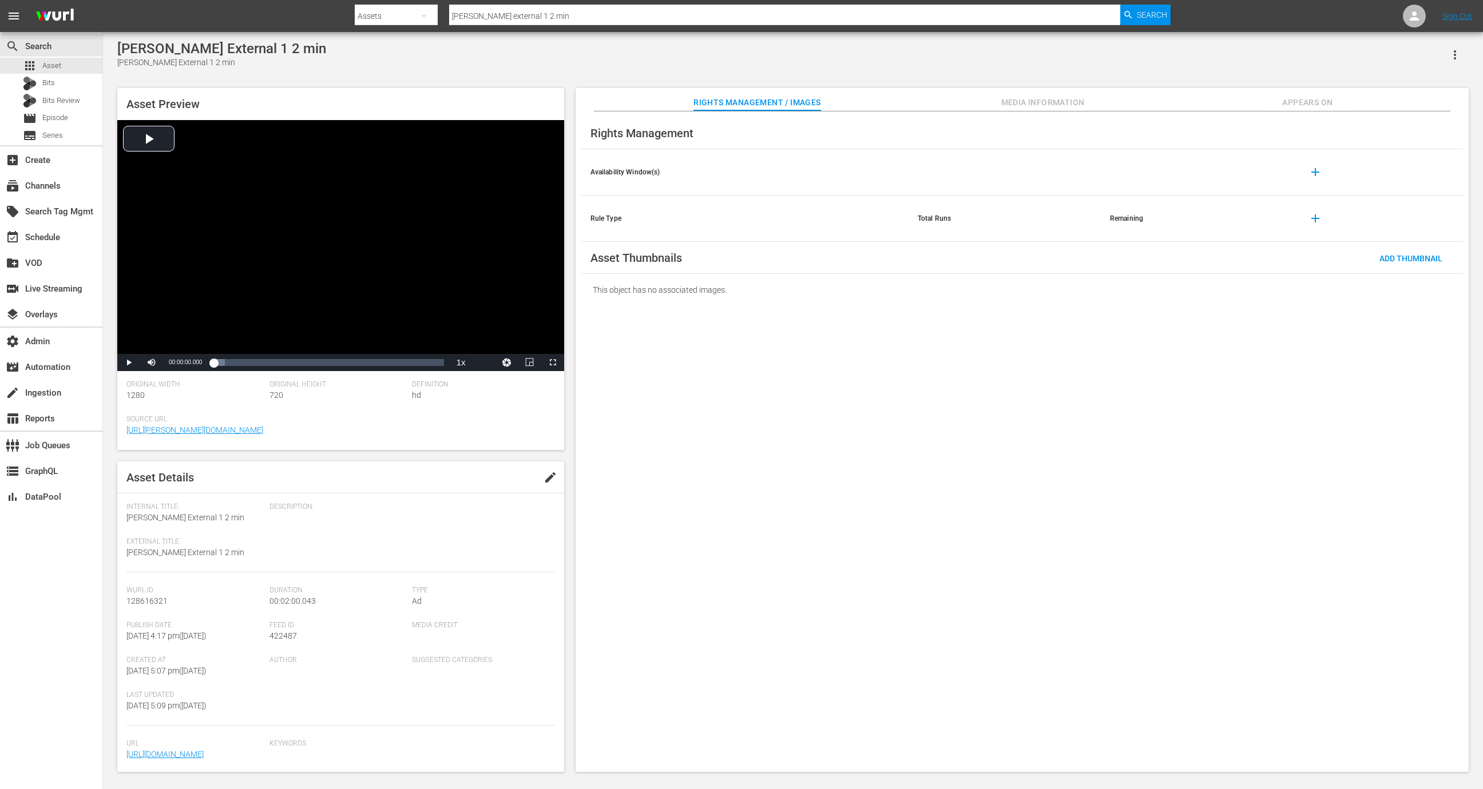
click at [1338, 97] on span "Appears On" at bounding box center [1307, 103] width 86 height 14
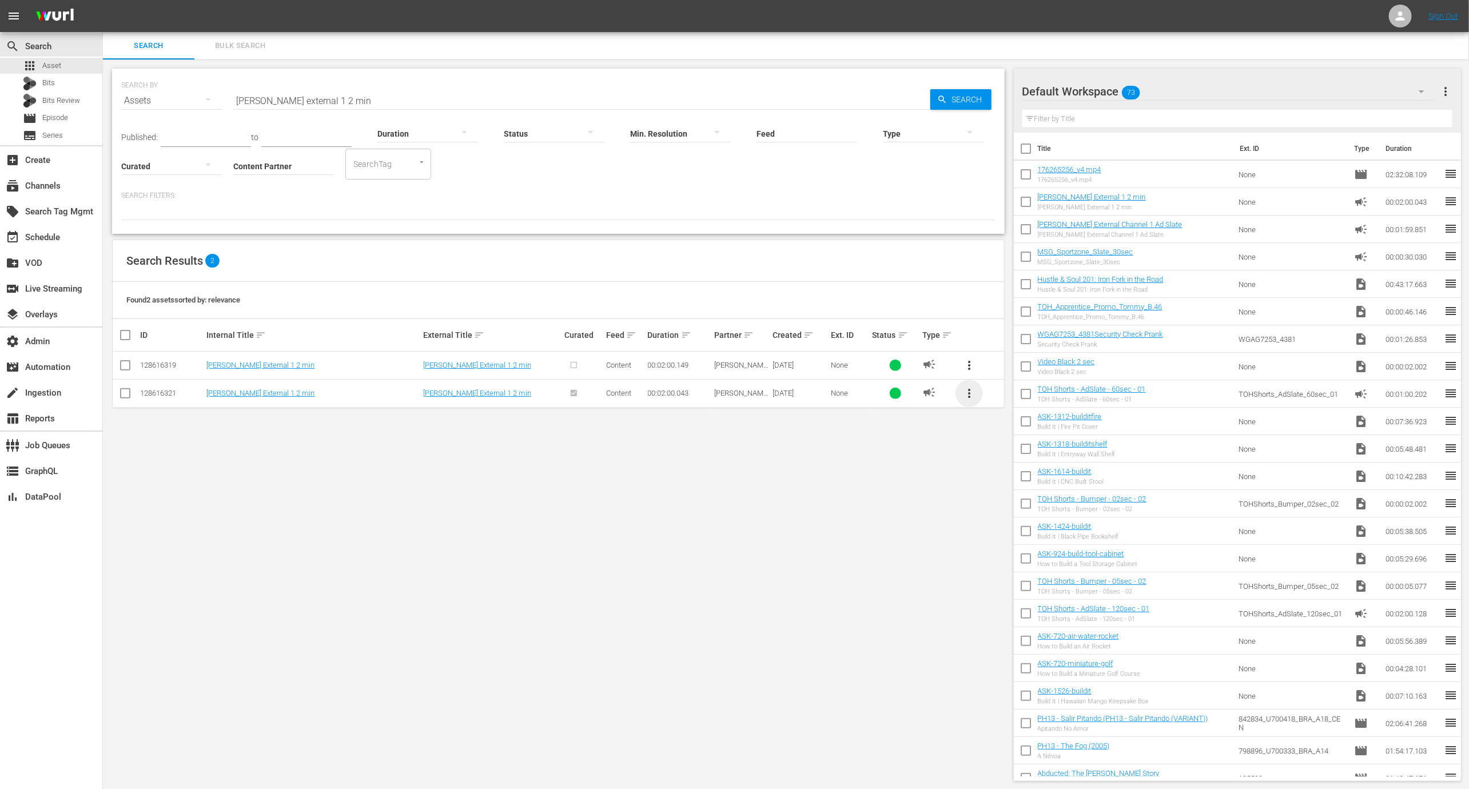
click at [971, 397] on span "more_vert" at bounding box center [970, 394] width 14 height 14
click at [1019, 483] on div "Replace within all episodes" at bounding box center [1048, 480] width 110 height 27
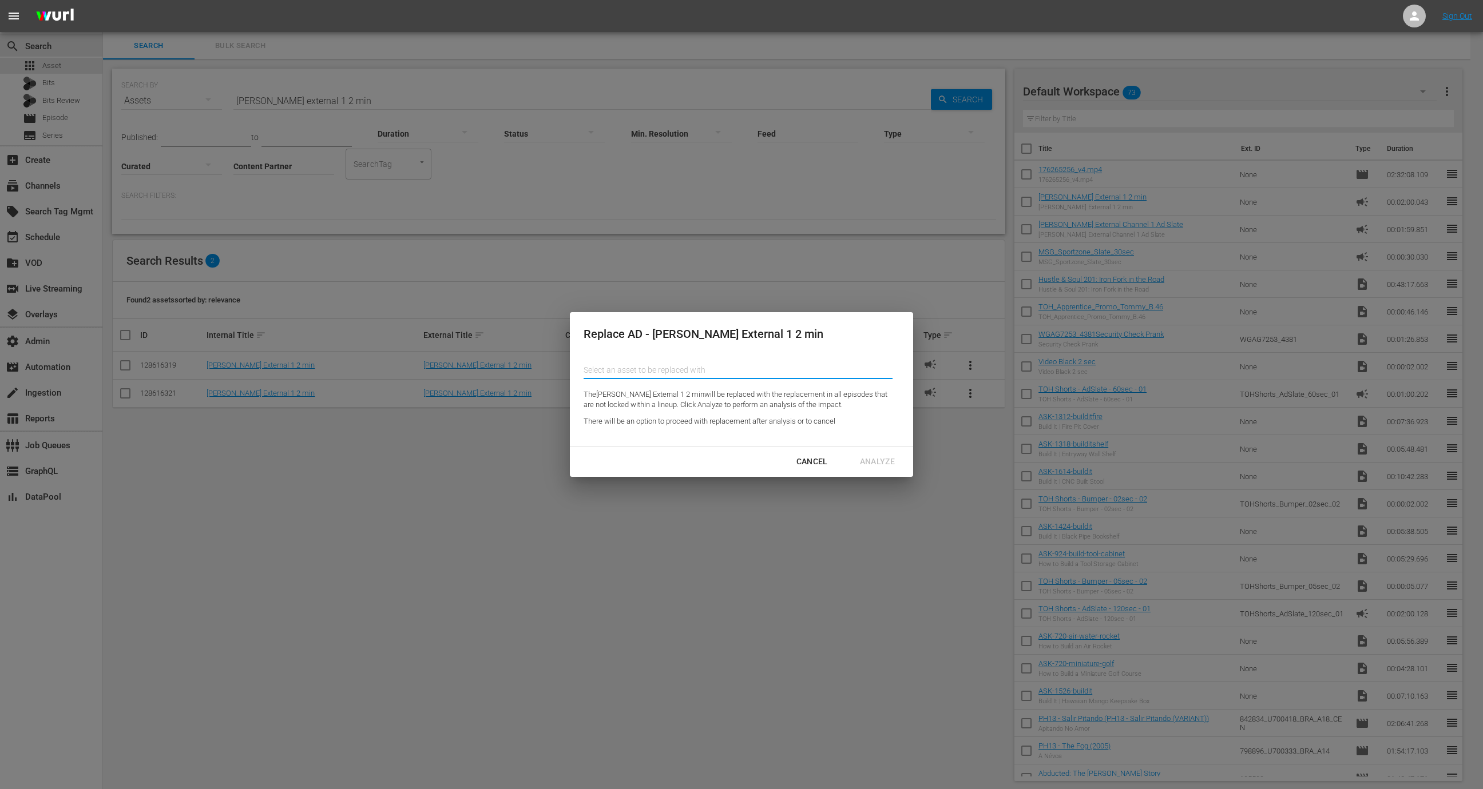
click at [701, 368] on input "Content Partner" at bounding box center [737, 369] width 309 height 27
paste input "128884876"
click at [698, 400] on div "Wurl External Channel 1 Ad Slate (128884876)" at bounding box center [677, 401] width 168 height 27
type input "Wurl External Channel 1 Ad Slate (128884876)"
click at [883, 458] on div "Analyze" at bounding box center [877, 462] width 53 height 14
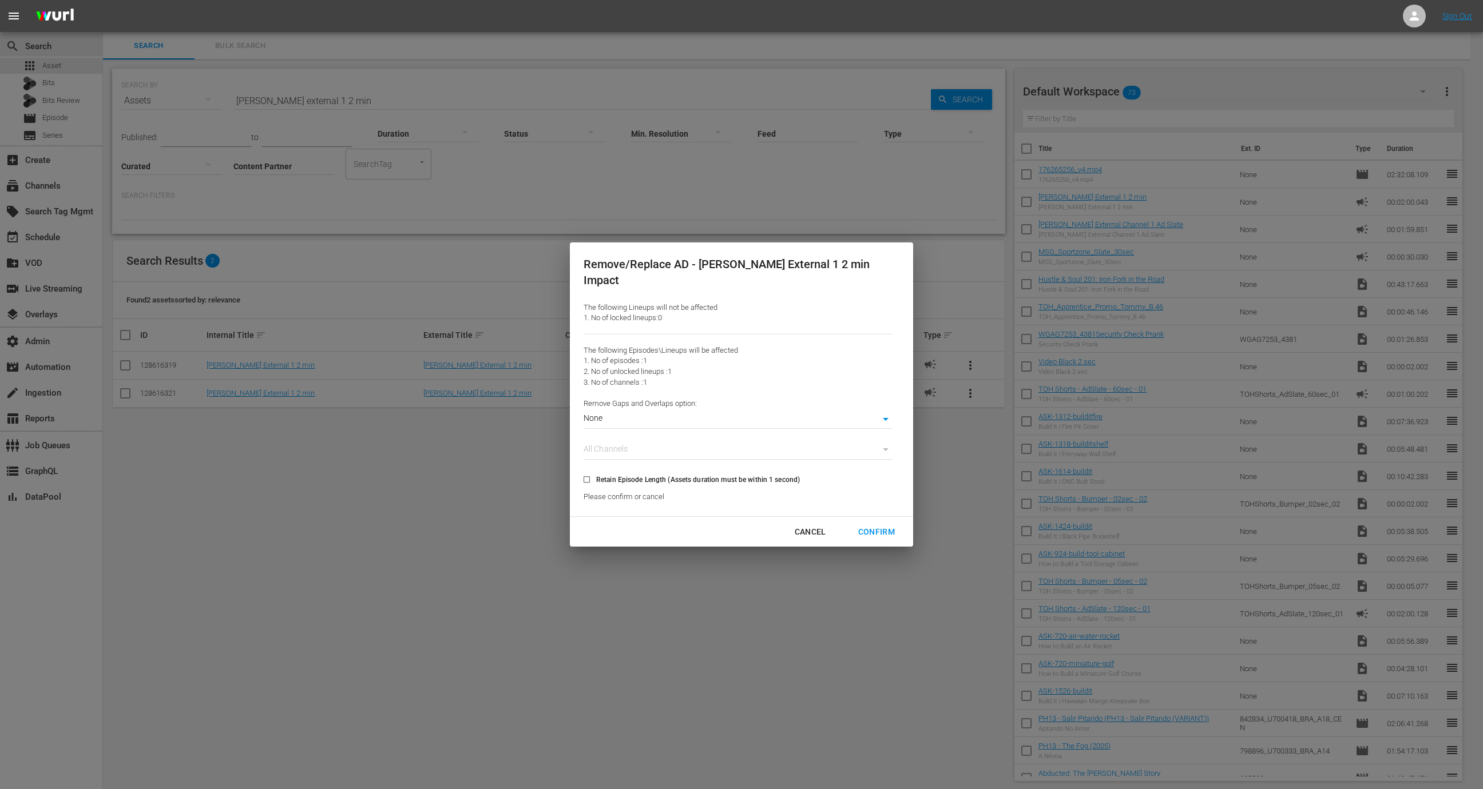
click at [820, 414] on body "menu Sign Out search Search apps Asset Bits Bits Review movie Episode subtitles…" at bounding box center [741, 394] width 1483 height 789
click at [810, 430] on li "Align to Midnight" at bounding box center [737, 431] width 261 height 19
click at [860, 530] on div "Confirm" at bounding box center [876, 532] width 55 height 14
type input "0"
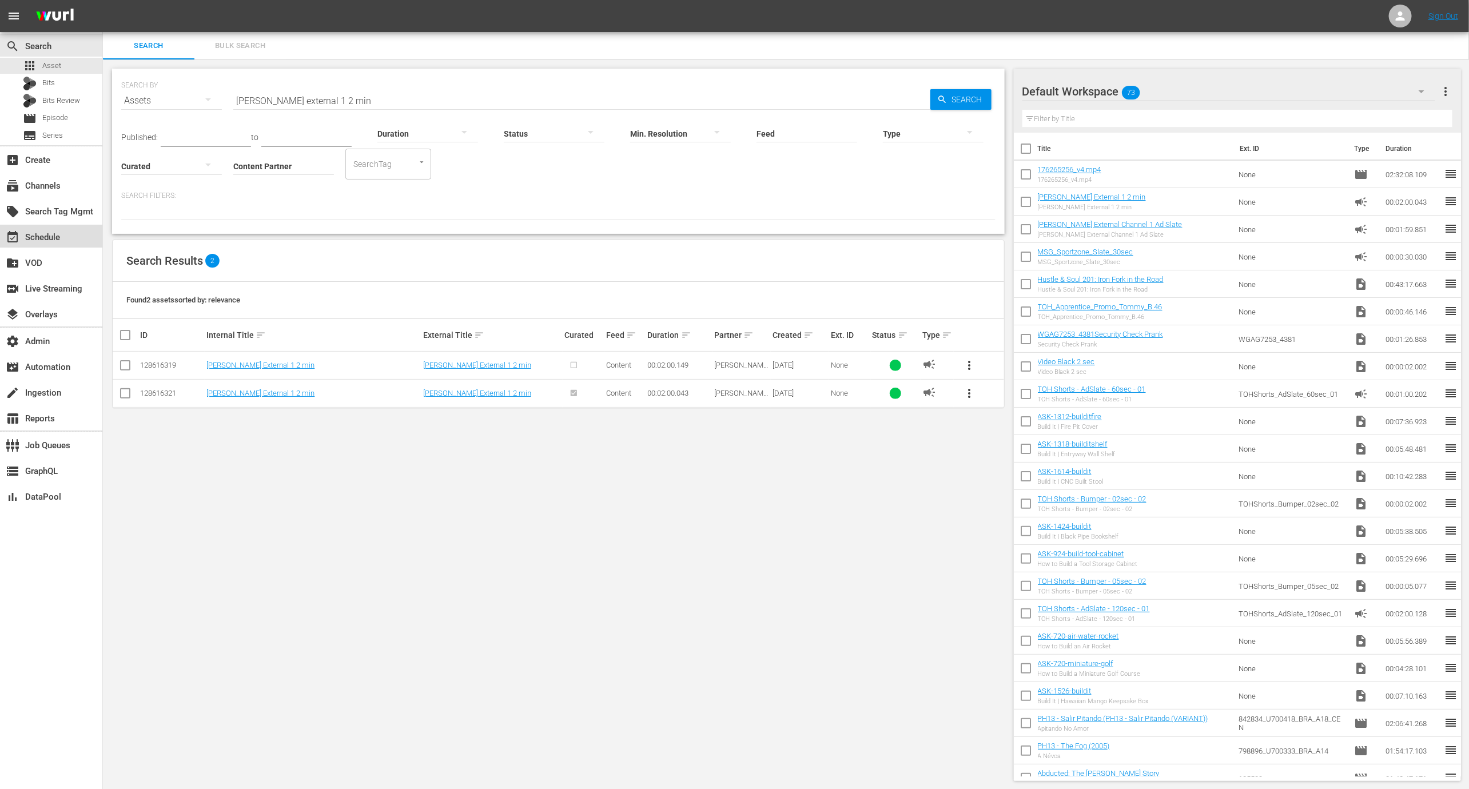
click at [76, 239] on div "event_available Schedule" at bounding box center [51, 236] width 102 height 23
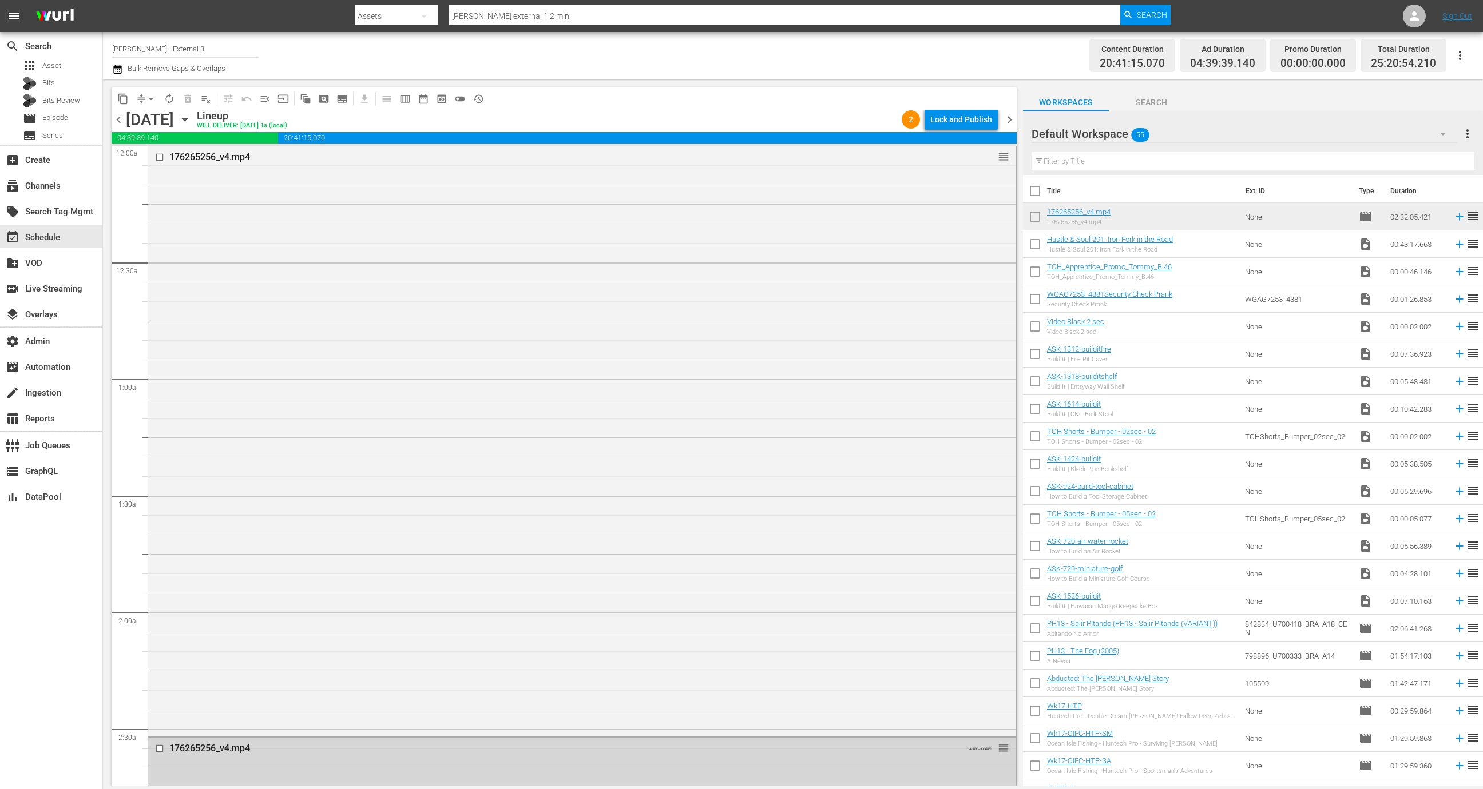
click at [316, 315] on div "176265256_v4.mp4 reorder" at bounding box center [582, 440] width 868 height 588
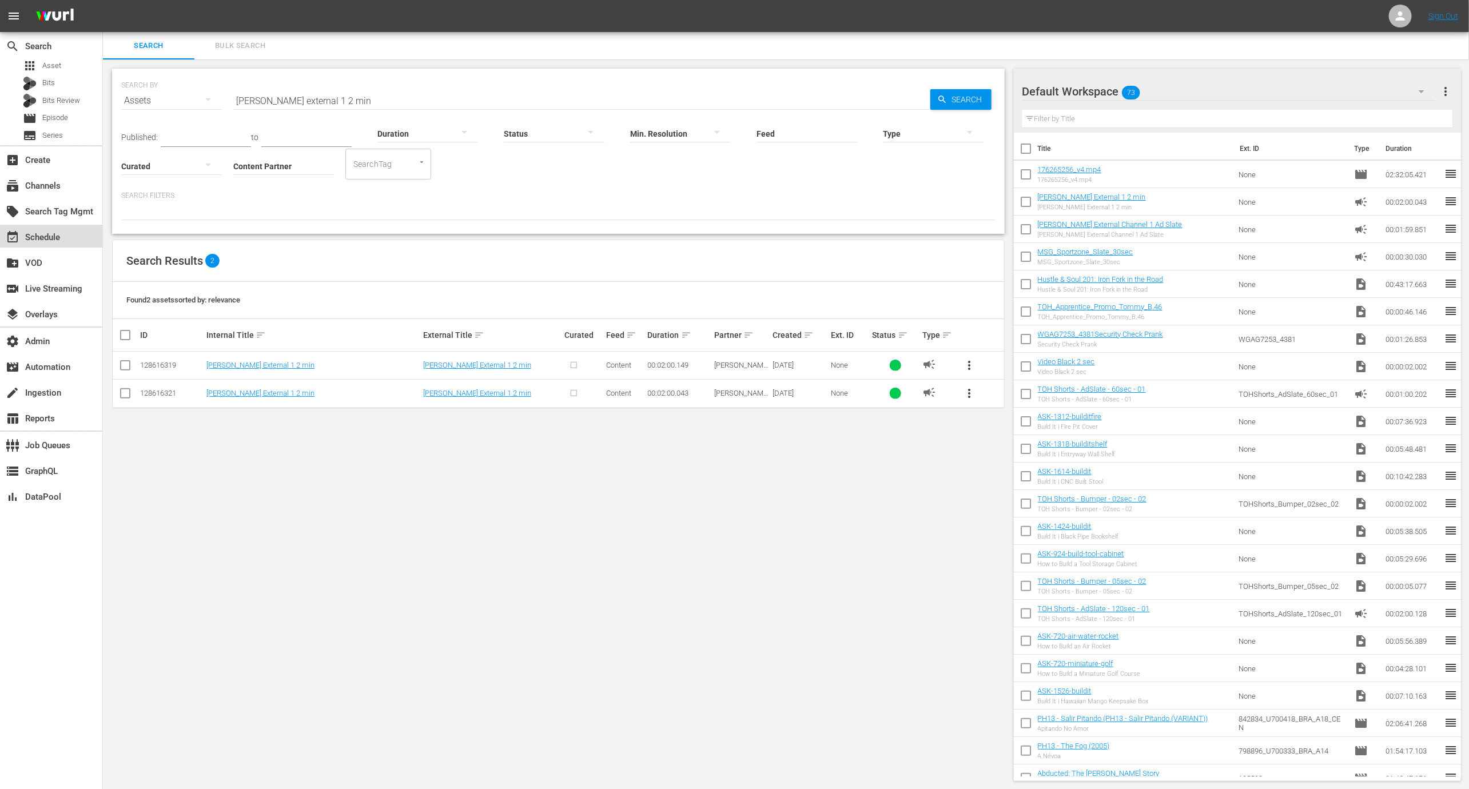
click at [33, 239] on div "event_available Schedule" at bounding box center [32, 236] width 64 height 10
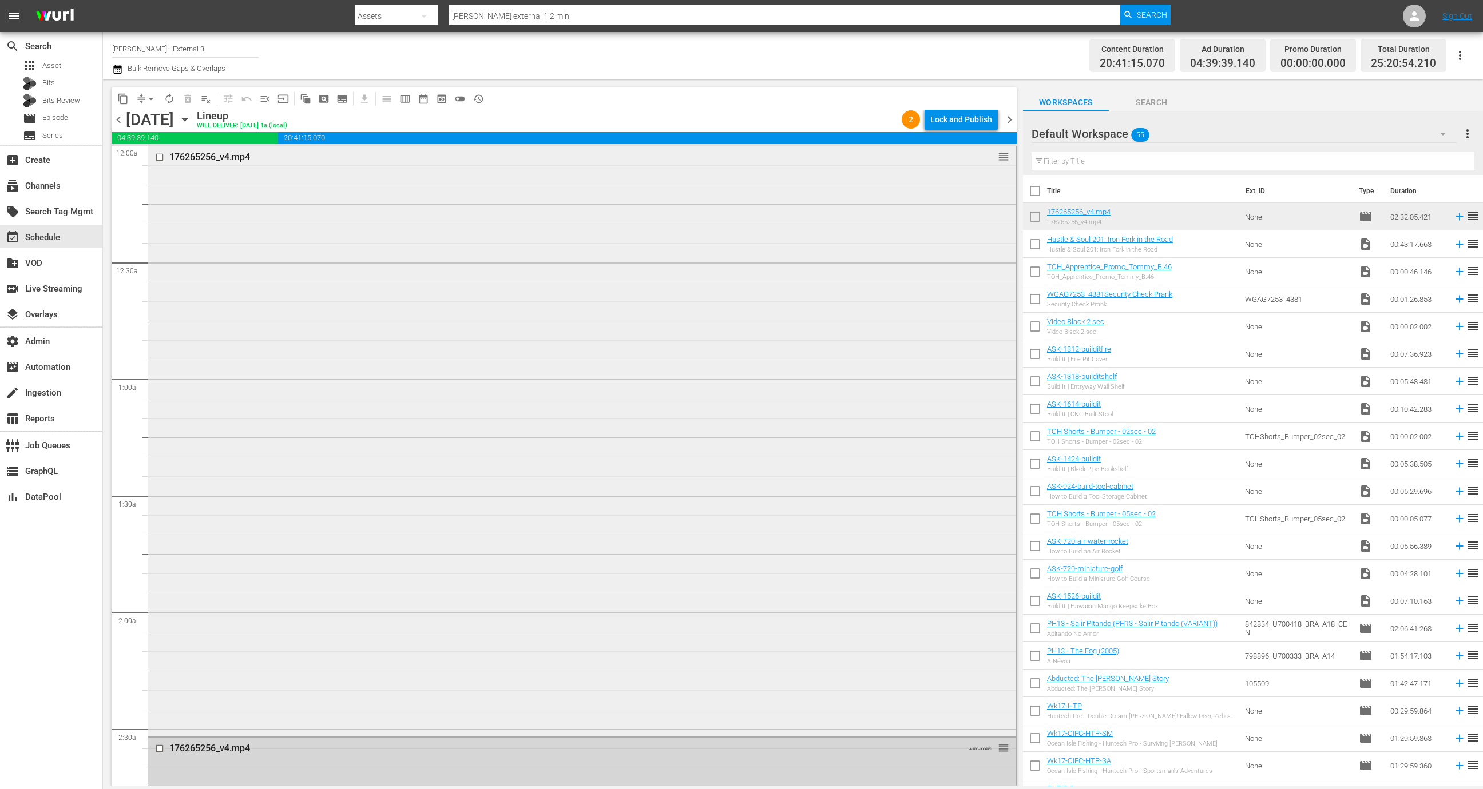
click at [687, 282] on div "176265256_v4.mp4 reorder" at bounding box center [582, 440] width 868 height 588
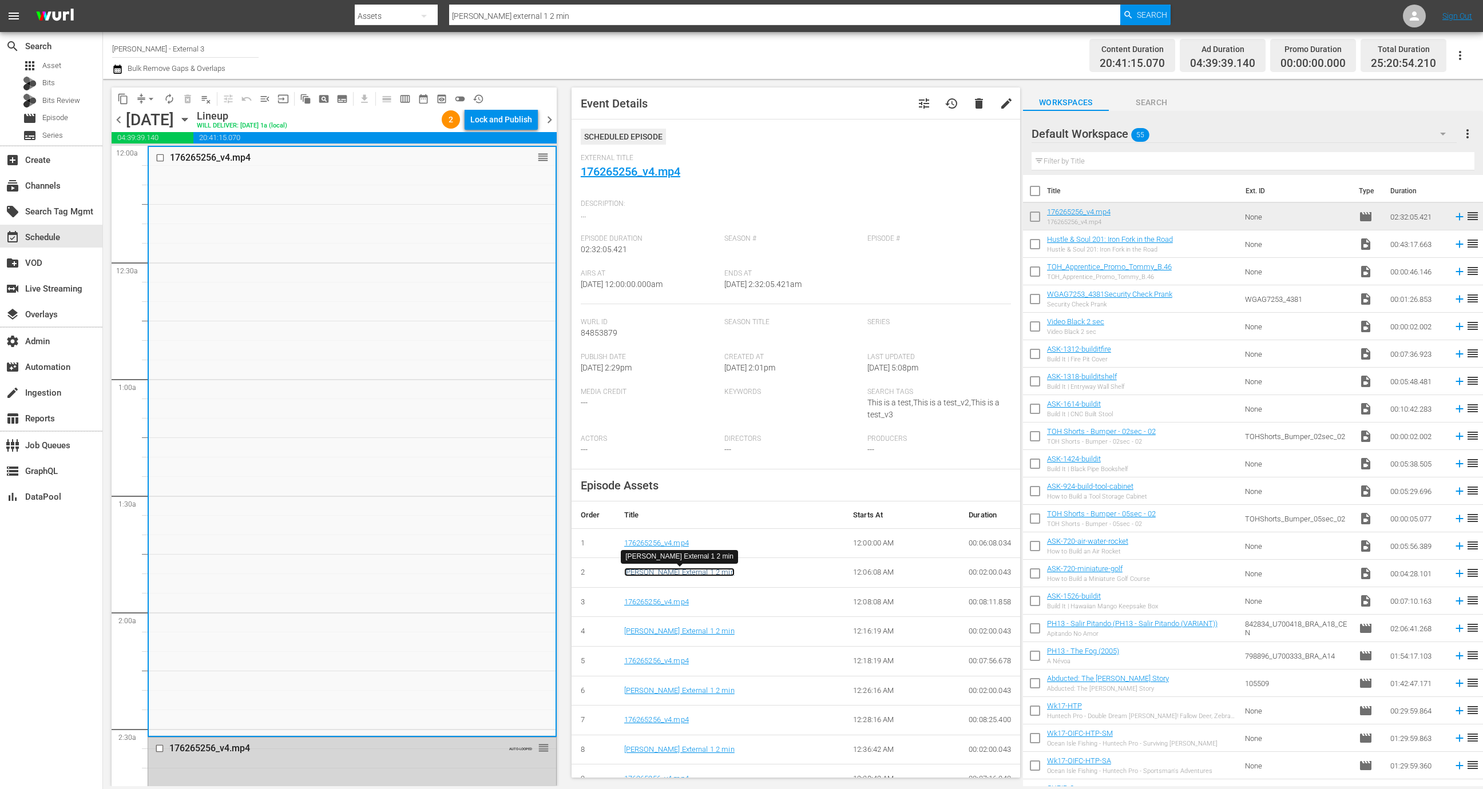
click at [689, 576] on link "[PERSON_NAME] External 1 2 min" at bounding box center [679, 572] width 110 height 9
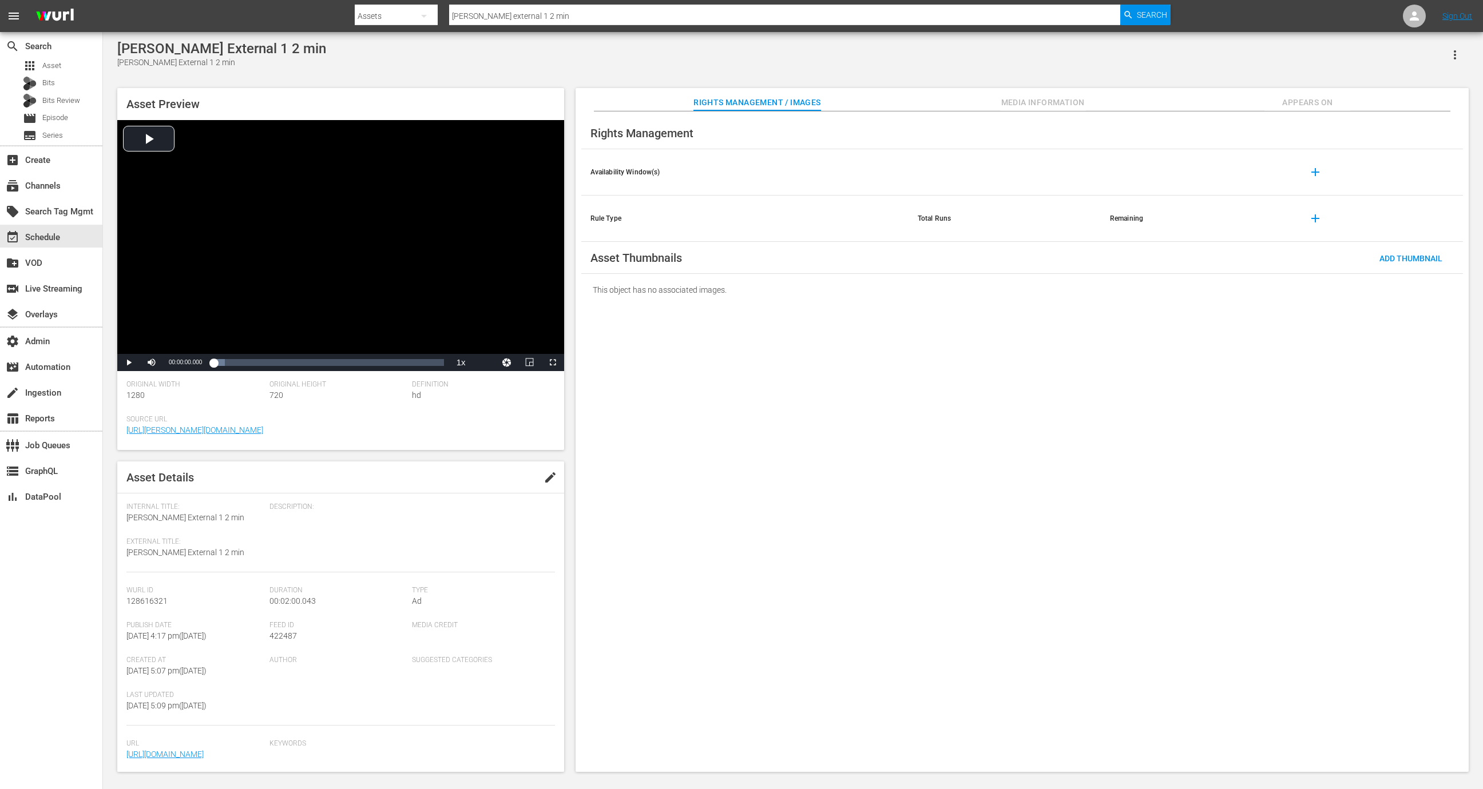
click at [195, 90] on div "Asset Preview Video Player is loading. Play Video Play Mute Current Time 00:00:…" at bounding box center [340, 269] width 447 height 362
click at [65, 63] on div "apps Asset" at bounding box center [51, 66] width 102 height 16
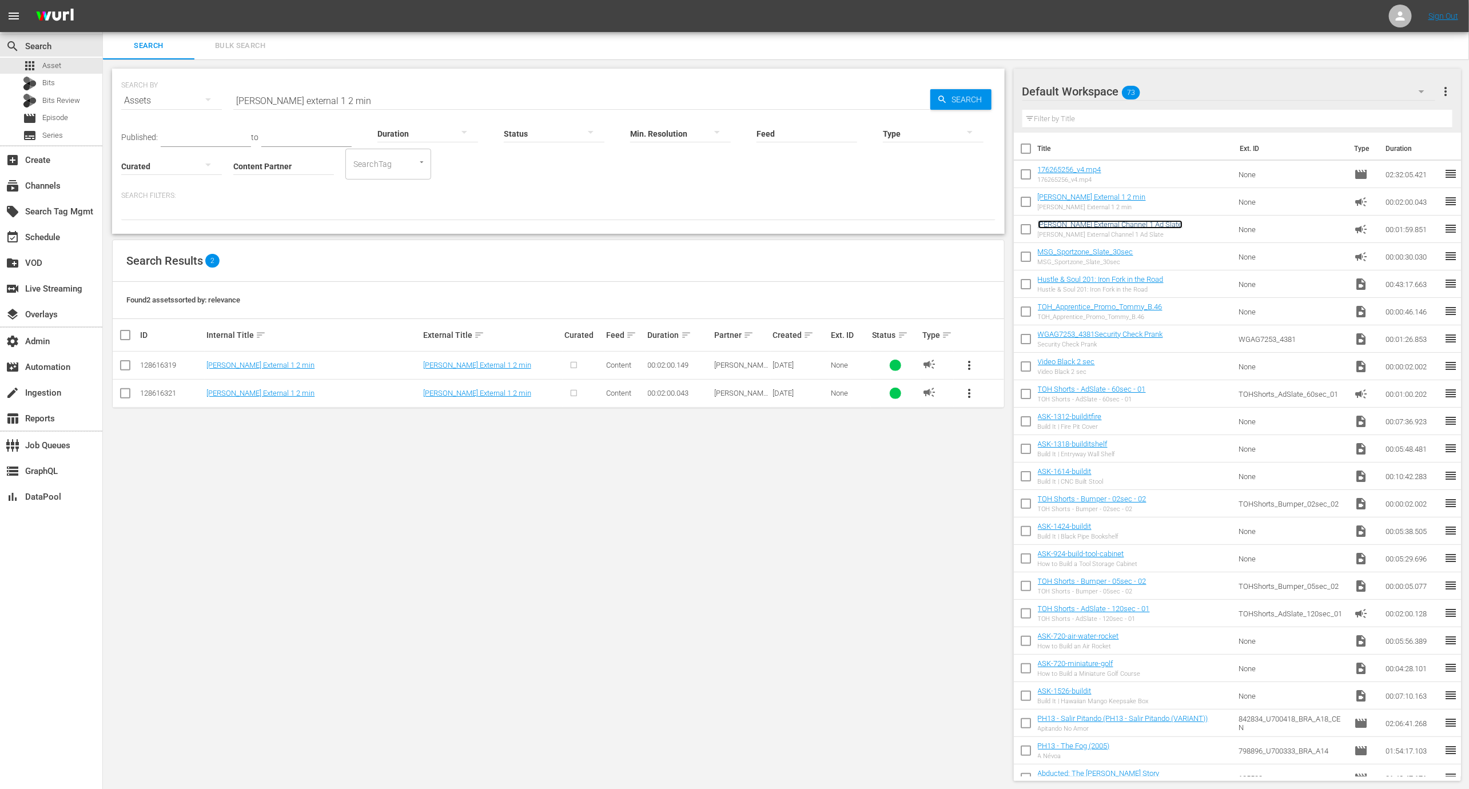
click at [1091, 222] on link "[PERSON_NAME] External Channel 1 Ad Slate" at bounding box center [1110, 224] width 145 height 9
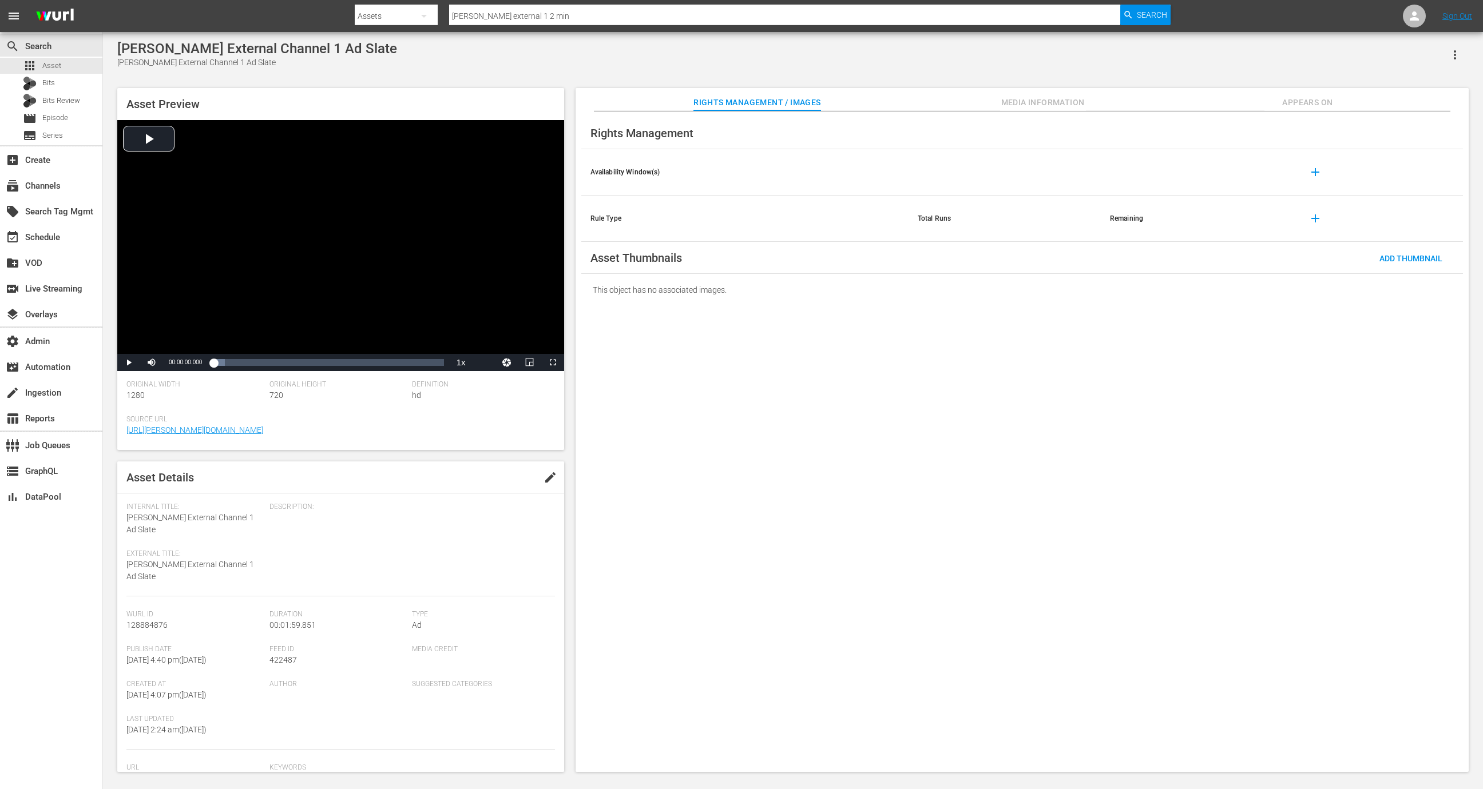
click at [1297, 106] on span "Appears On" at bounding box center [1307, 103] width 86 height 14
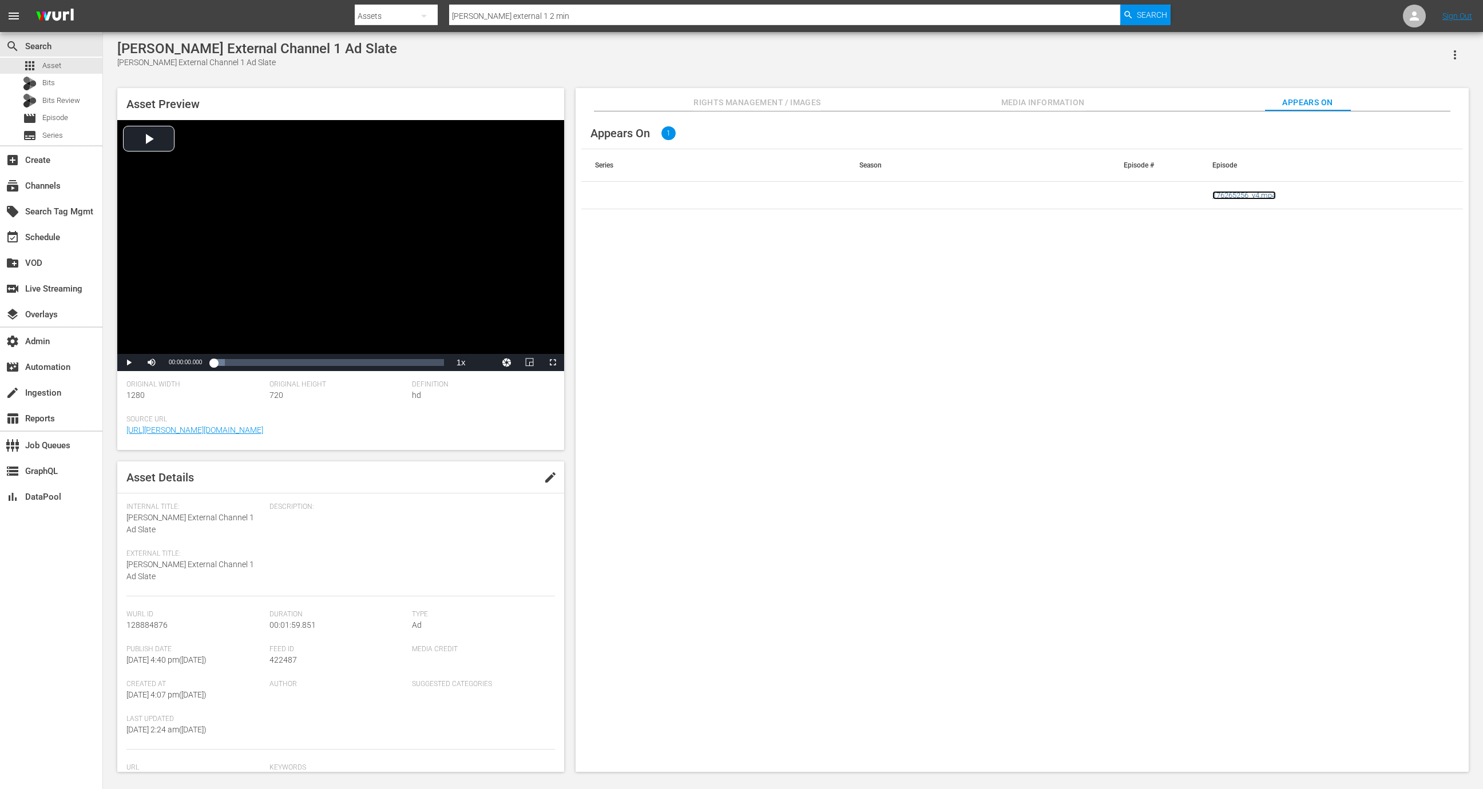
click at [1243, 193] on link "176265256_v4.mp4" at bounding box center [1243, 195] width 63 height 9
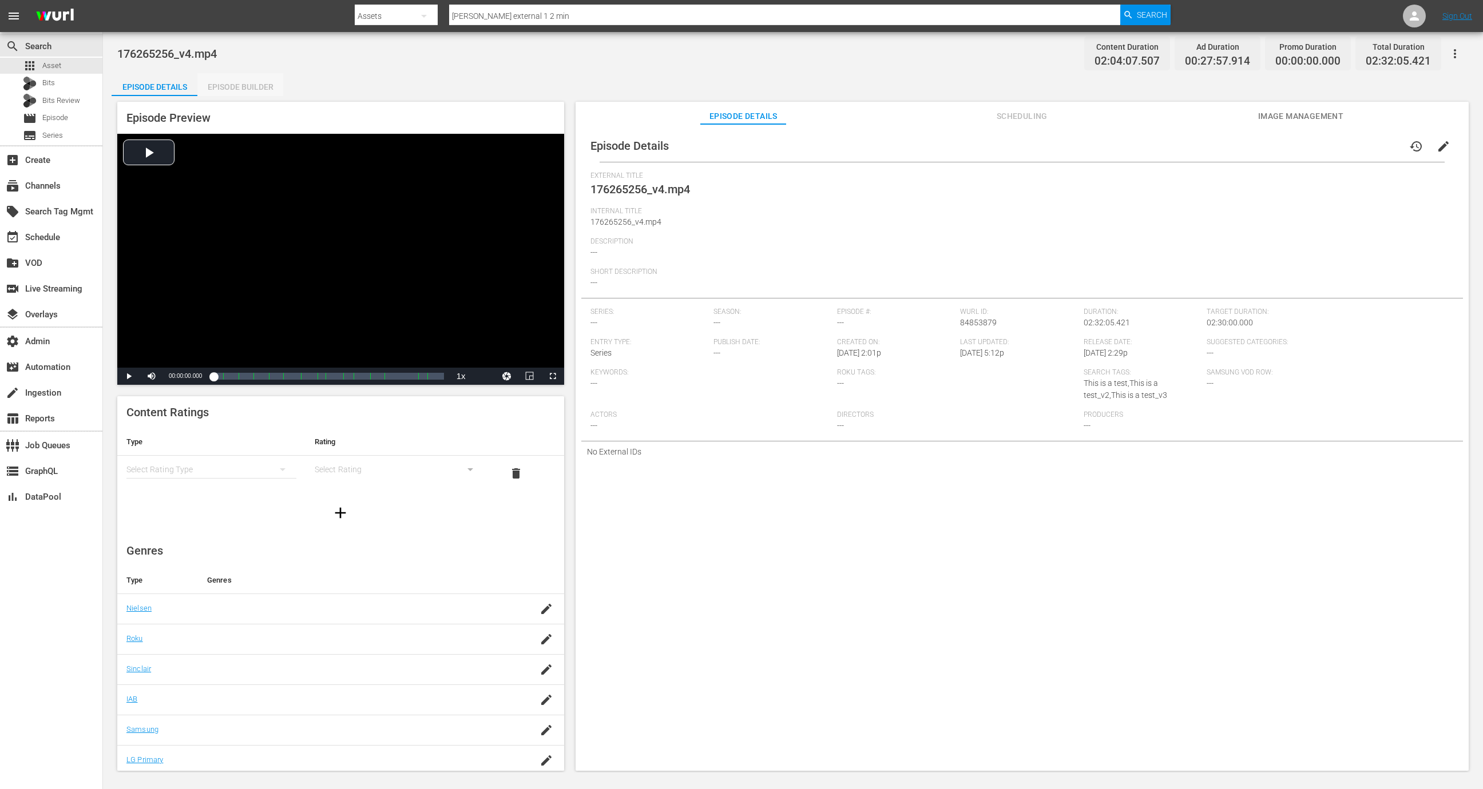
click at [248, 82] on div "Episode Builder" at bounding box center [240, 86] width 86 height 27
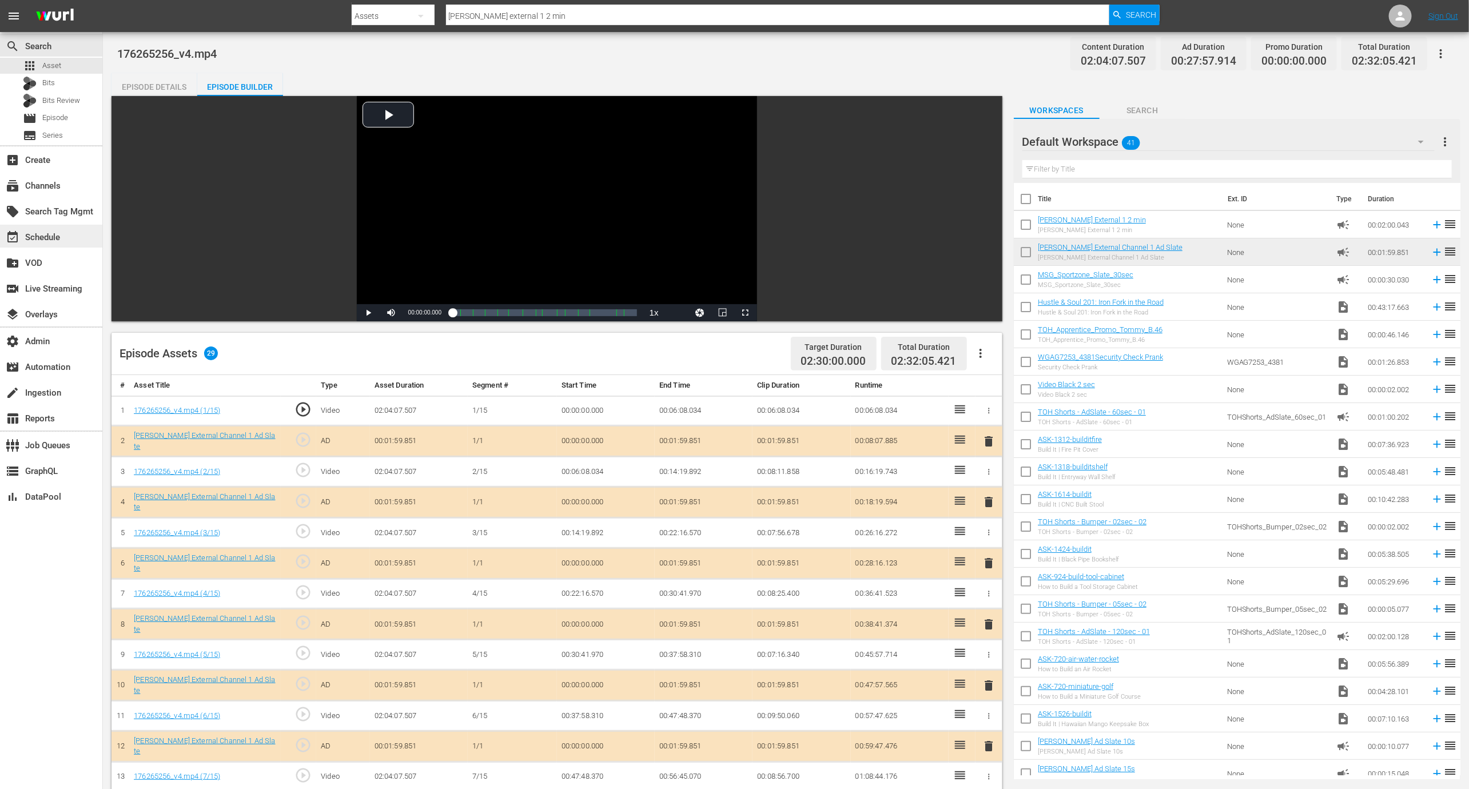
click at [60, 235] on div "event_available Schedule" at bounding box center [32, 236] width 64 height 10
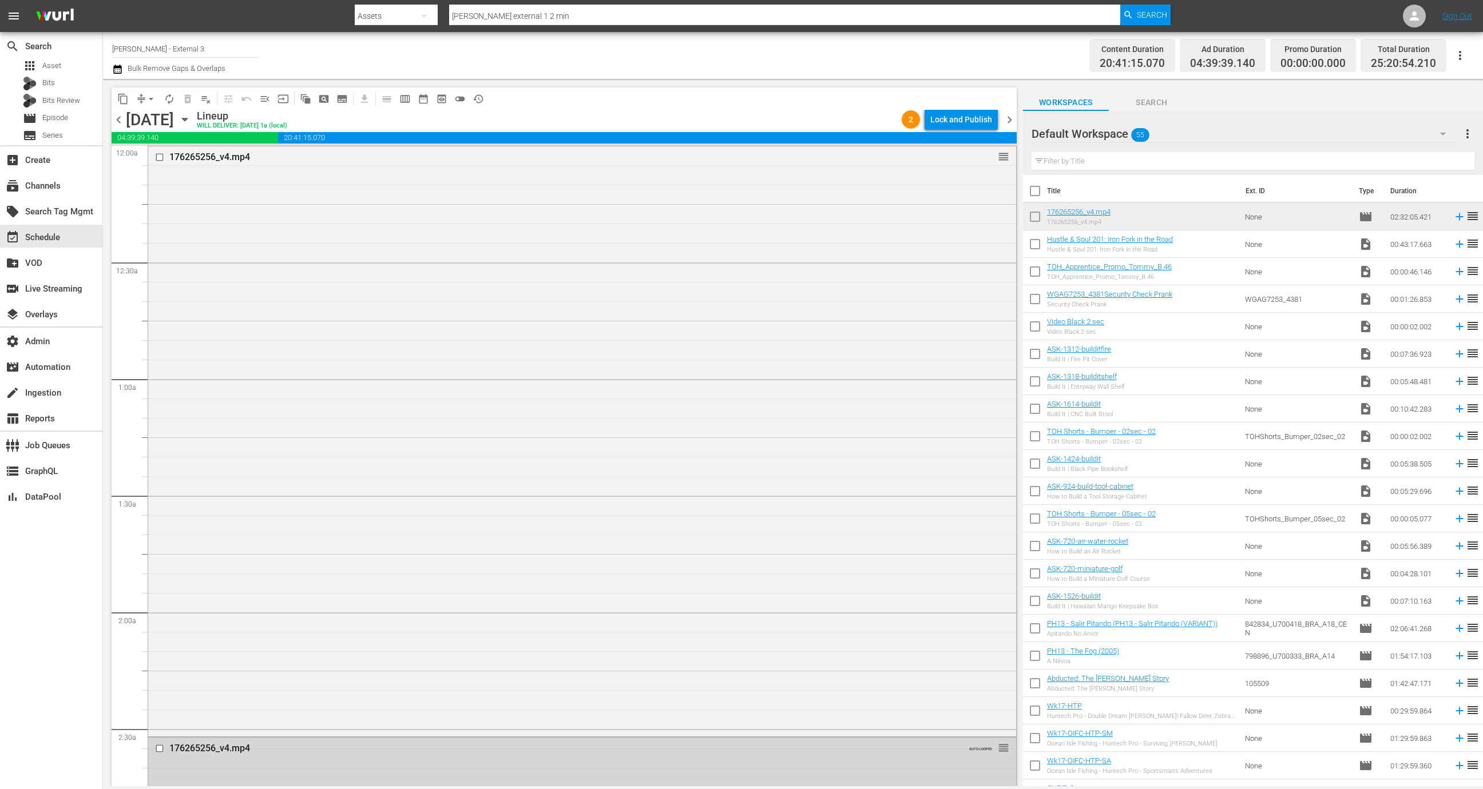
click at [269, 377] on div "176265256_v4.mp4 reorder" at bounding box center [582, 440] width 868 height 588
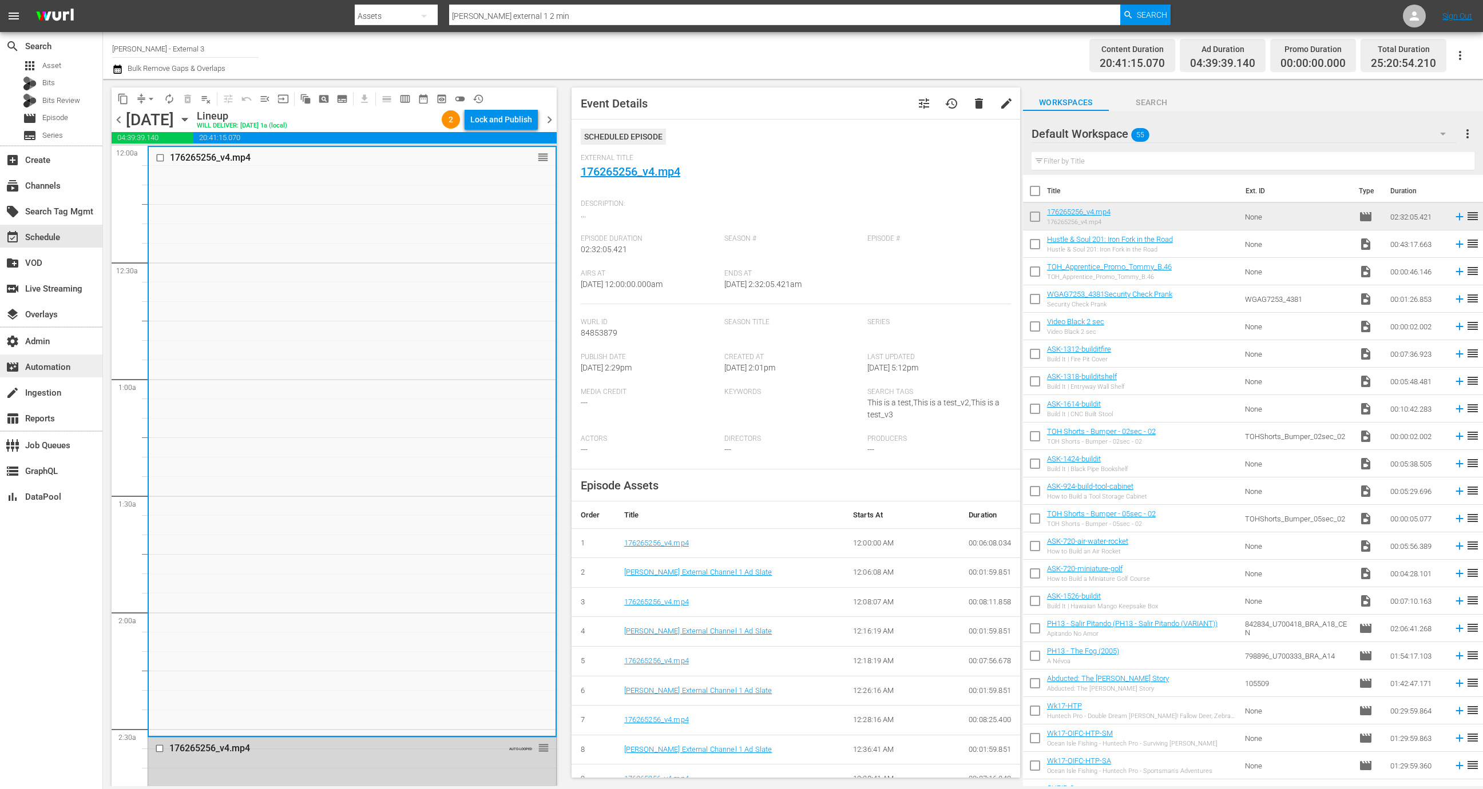
click at [59, 363] on div "movie_filter Automation" at bounding box center [32, 365] width 64 height 10
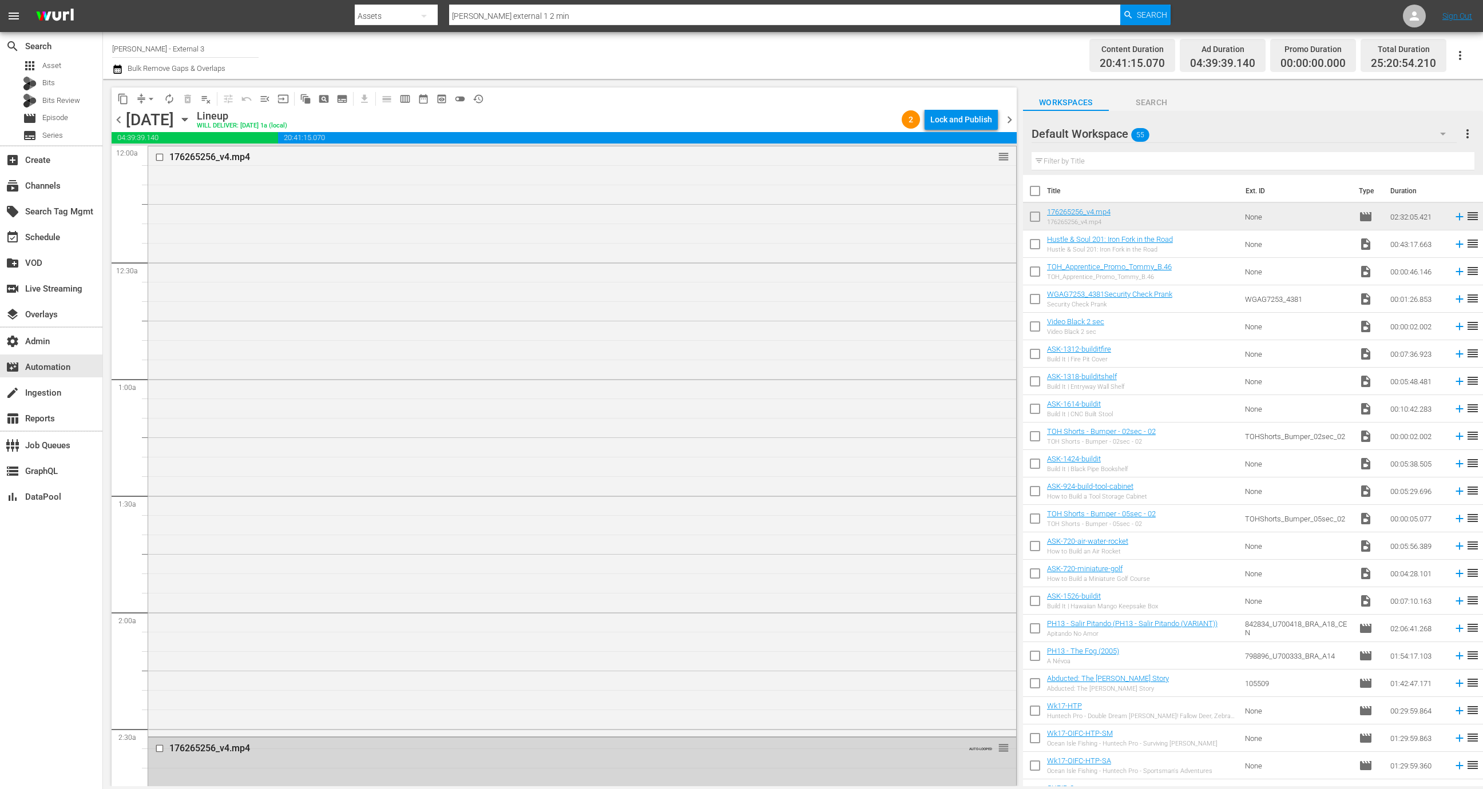
click at [296, 310] on div "176265256_v4.mp4 reorder" at bounding box center [582, 440] width 868 height 588
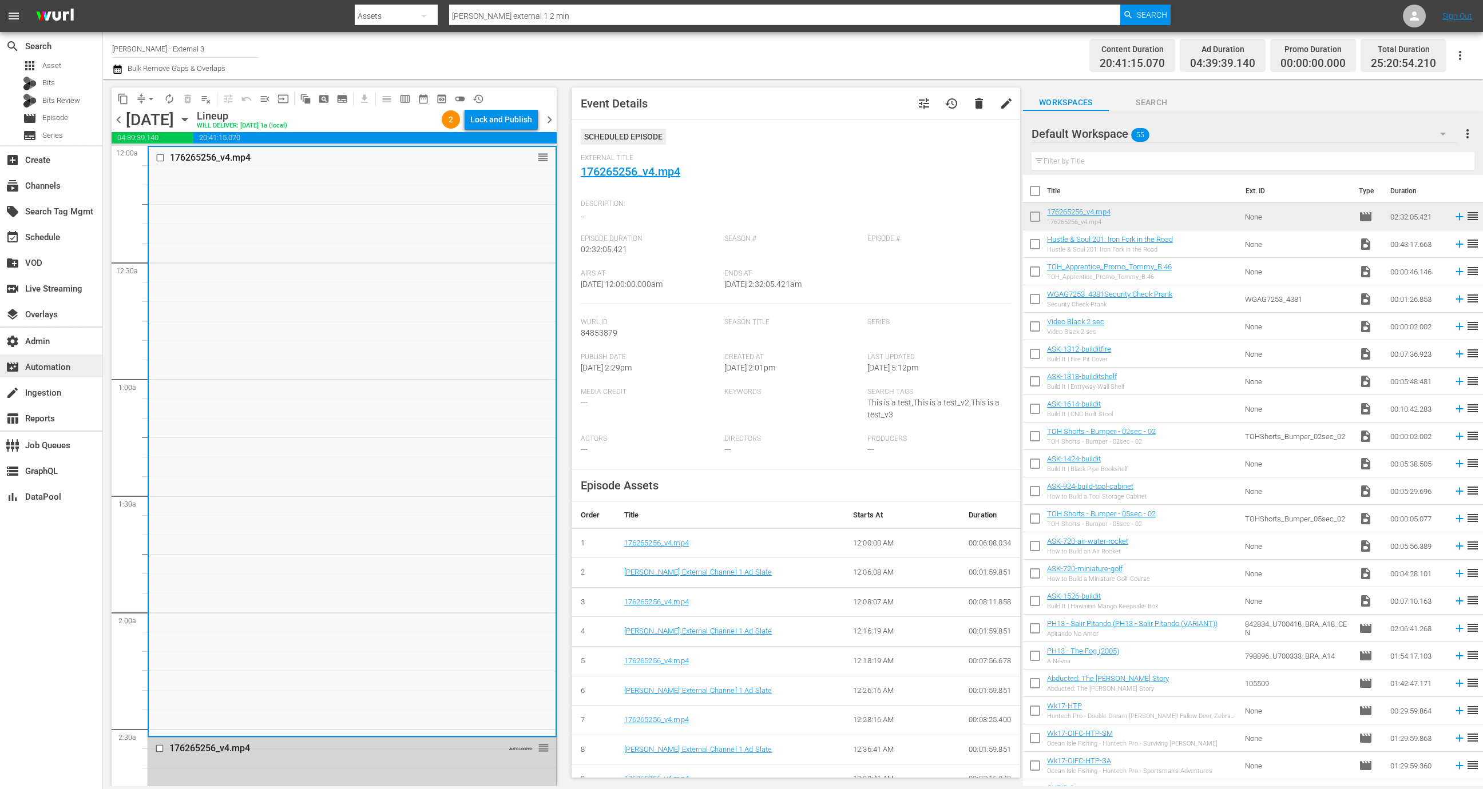
click at [64, 369] on div "movie_filter Automation" at bounding box center [32, 365] width 64 height 10
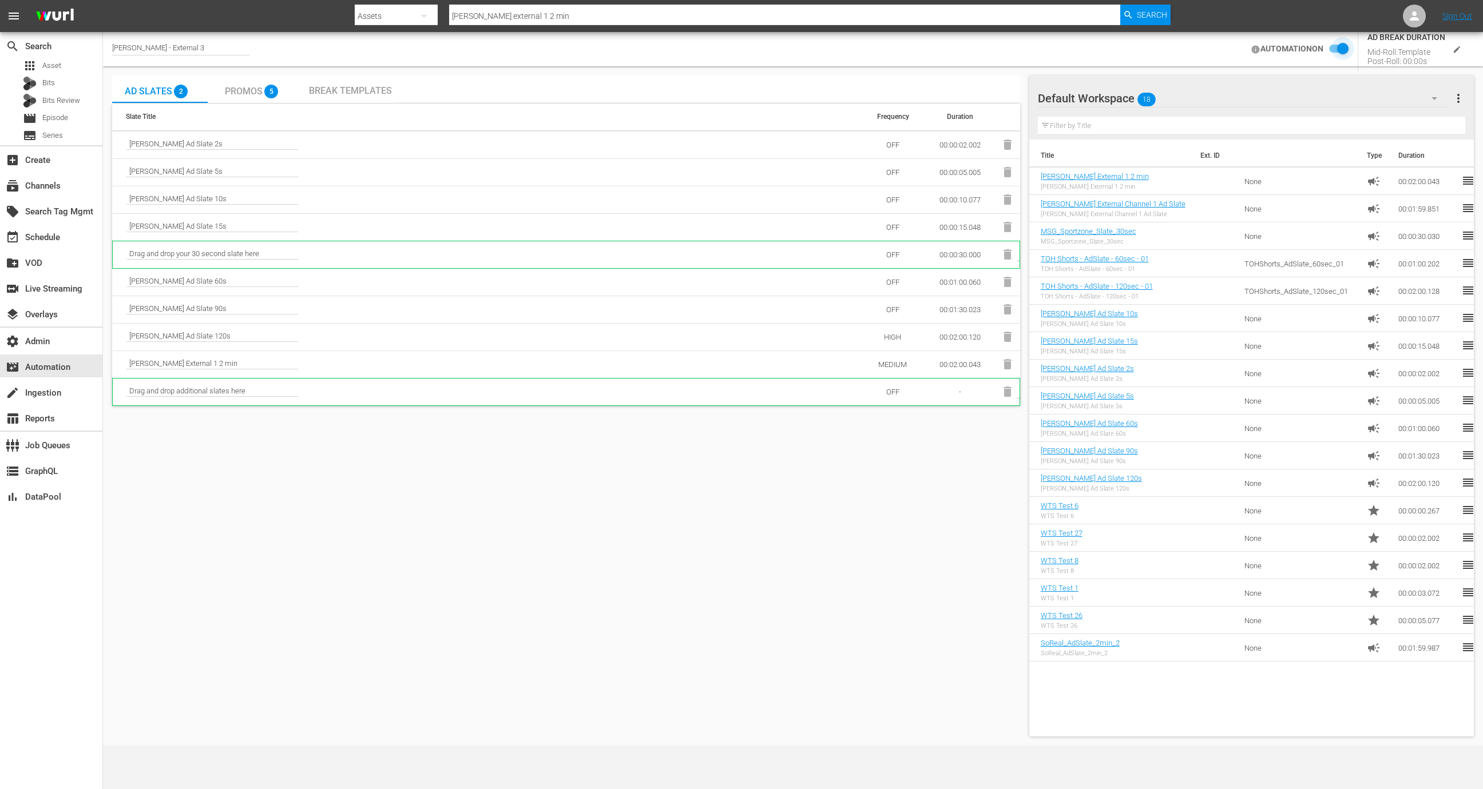
click at [1340, 49] on input "checkbox" at bounding box center [1335, 49] width 25 height 14
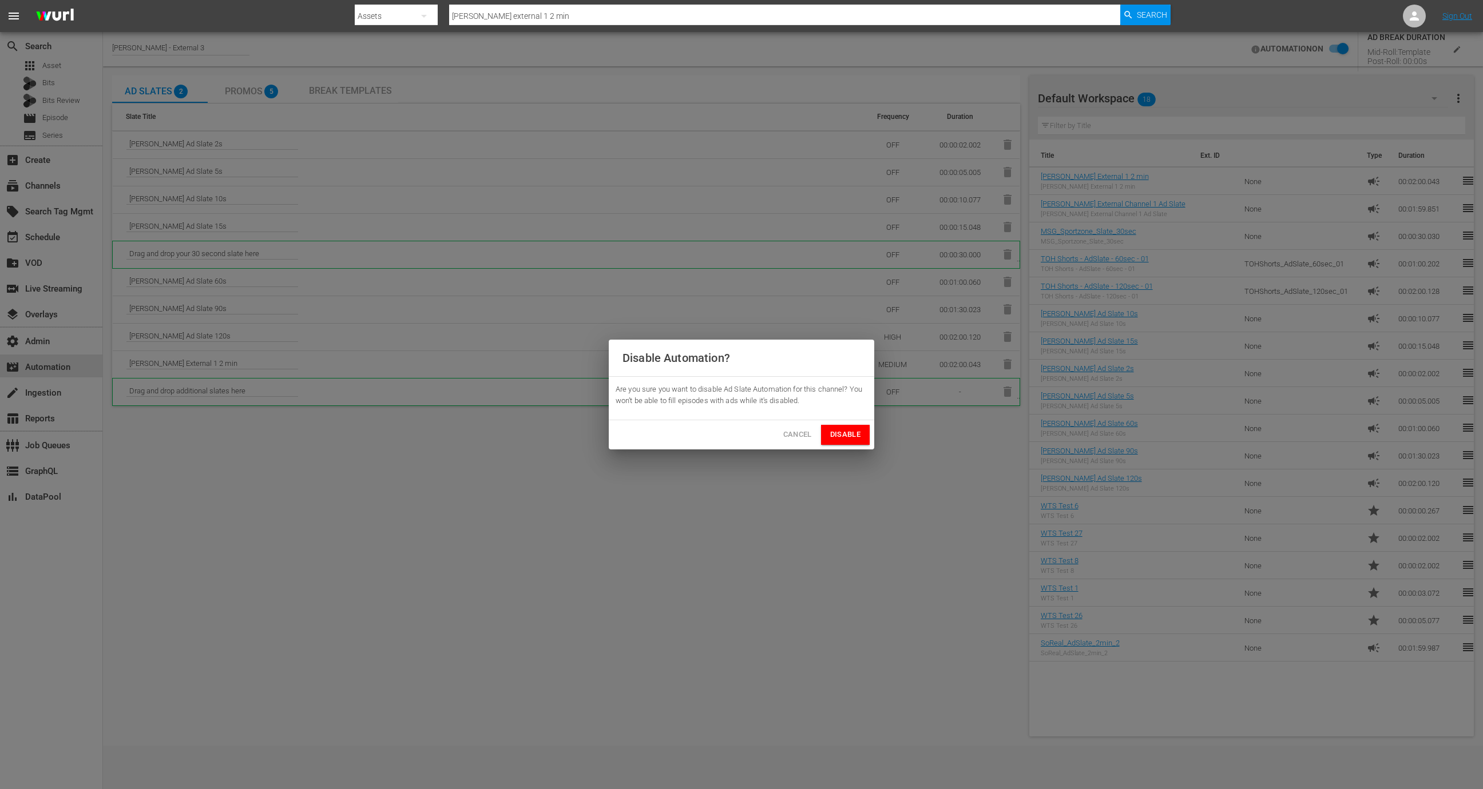
click at [793, 438] on span "Cancel" at bounding box center [797, 434] width 29 height 13
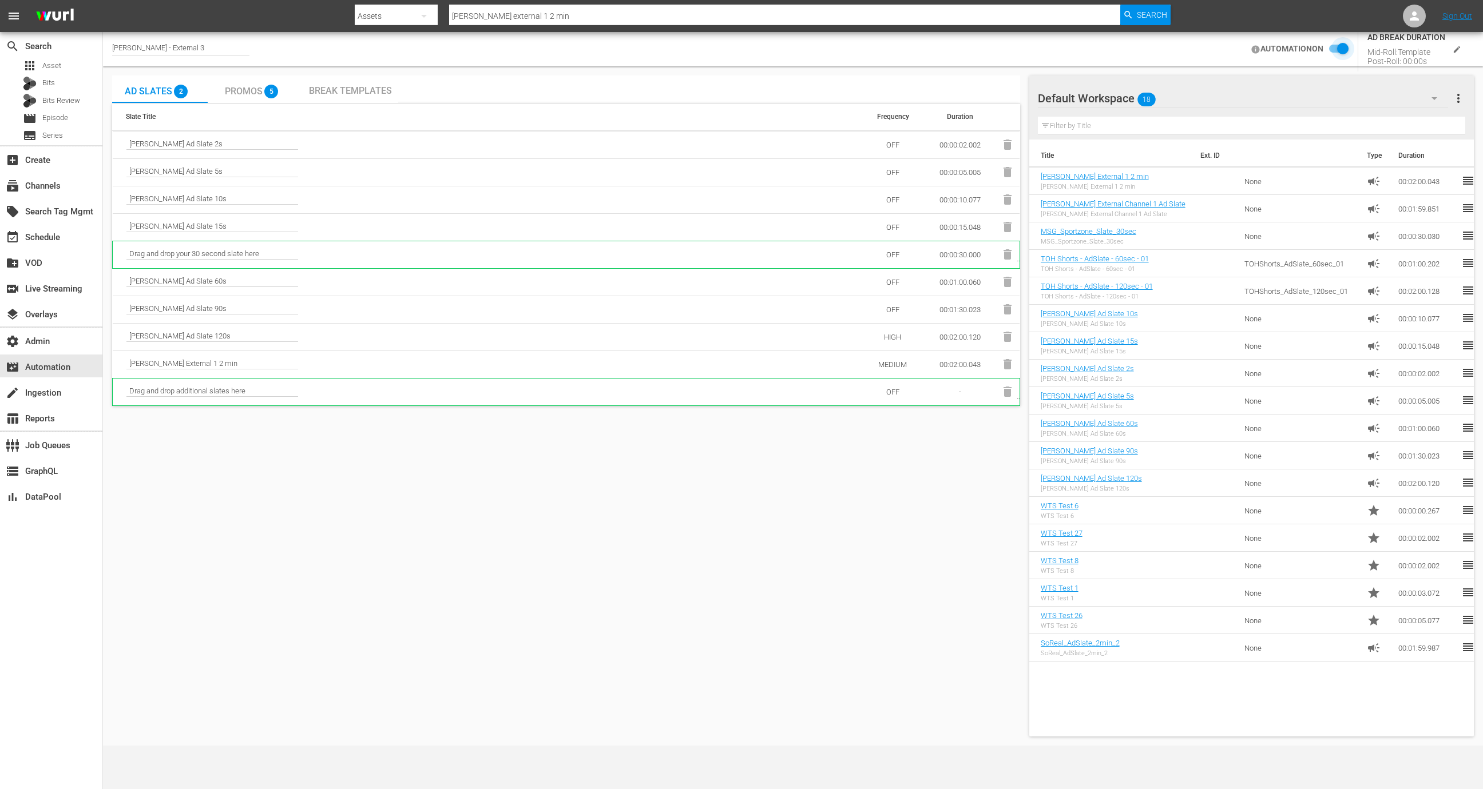
click at [1338, 45] on input "checkbox" at bounding box center [1335, 49] width 25 height 14
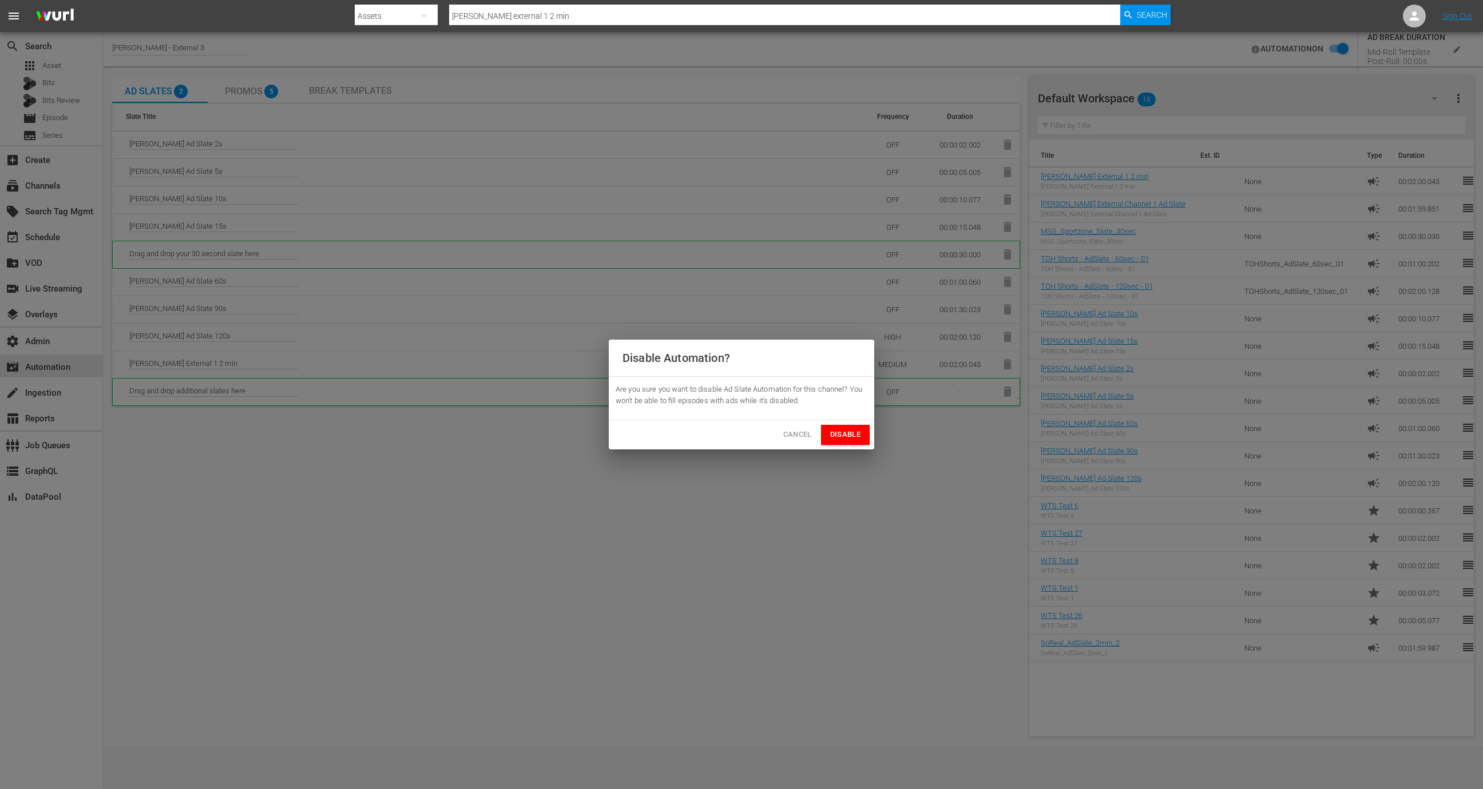
click at [853, 432] on span "Disable" at bounding box center [845, 434] width 30 height 13
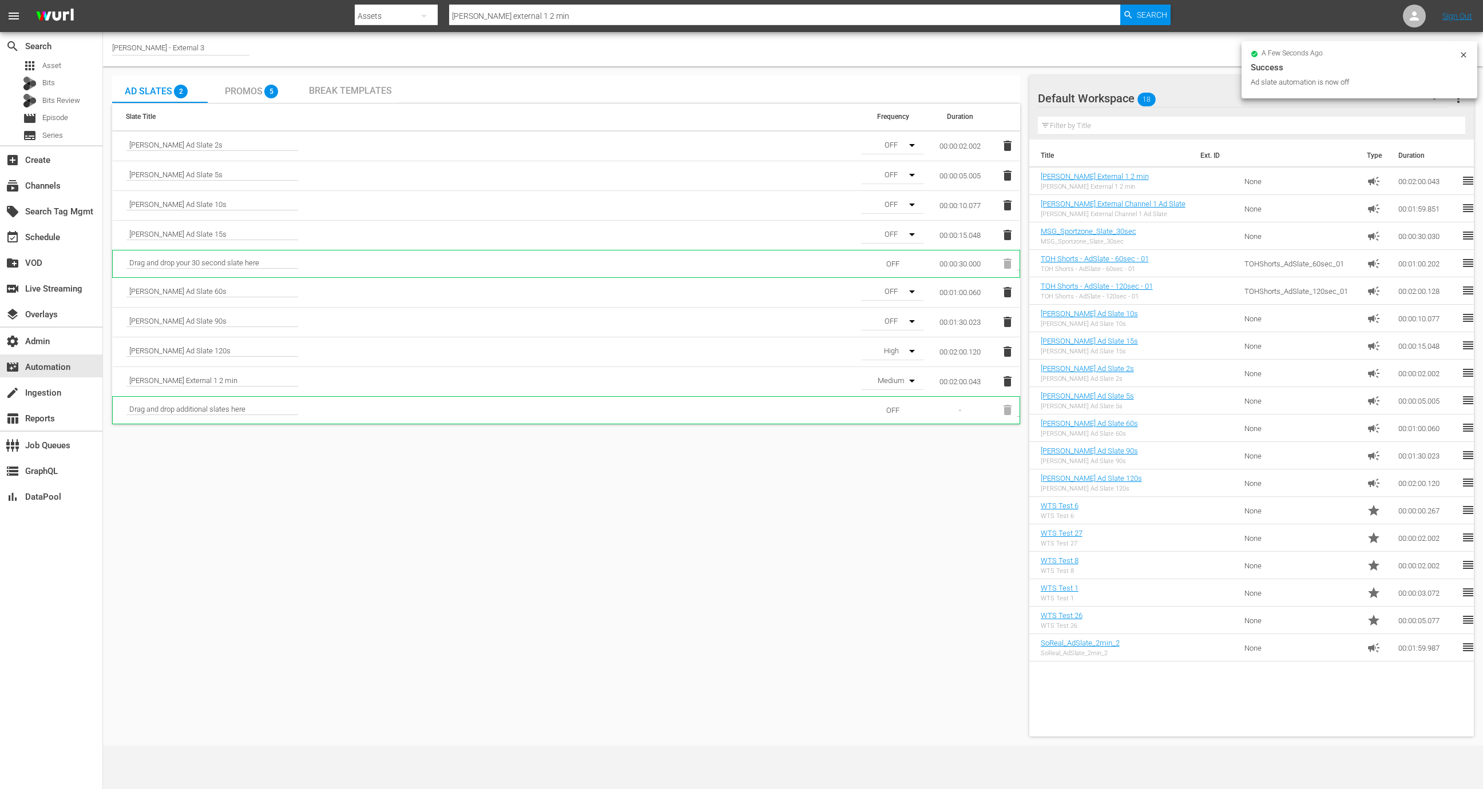
click at [996, 376] on td at bounding box center [1007, 382] width 24 height 30
click at [1003, 380] on icon "button" at bounding box center [1007, 382] width 14 height 14
click at [1457, 53] on input "checkbox" at bounding box center [1455, 49] width 25 height 14
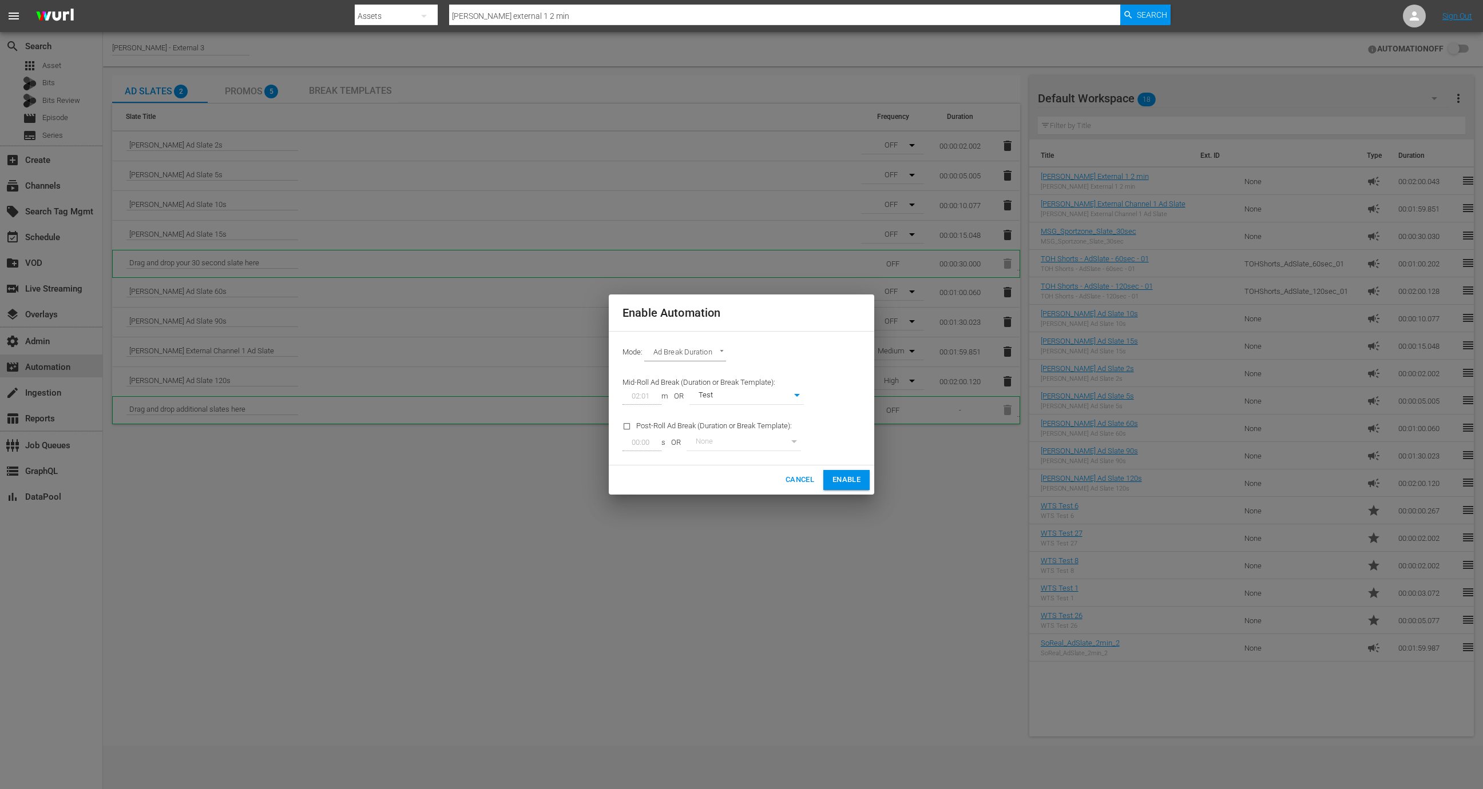
click at [838, 473] on button "Enable" at bounding box center [846, 480] width 46 height 20
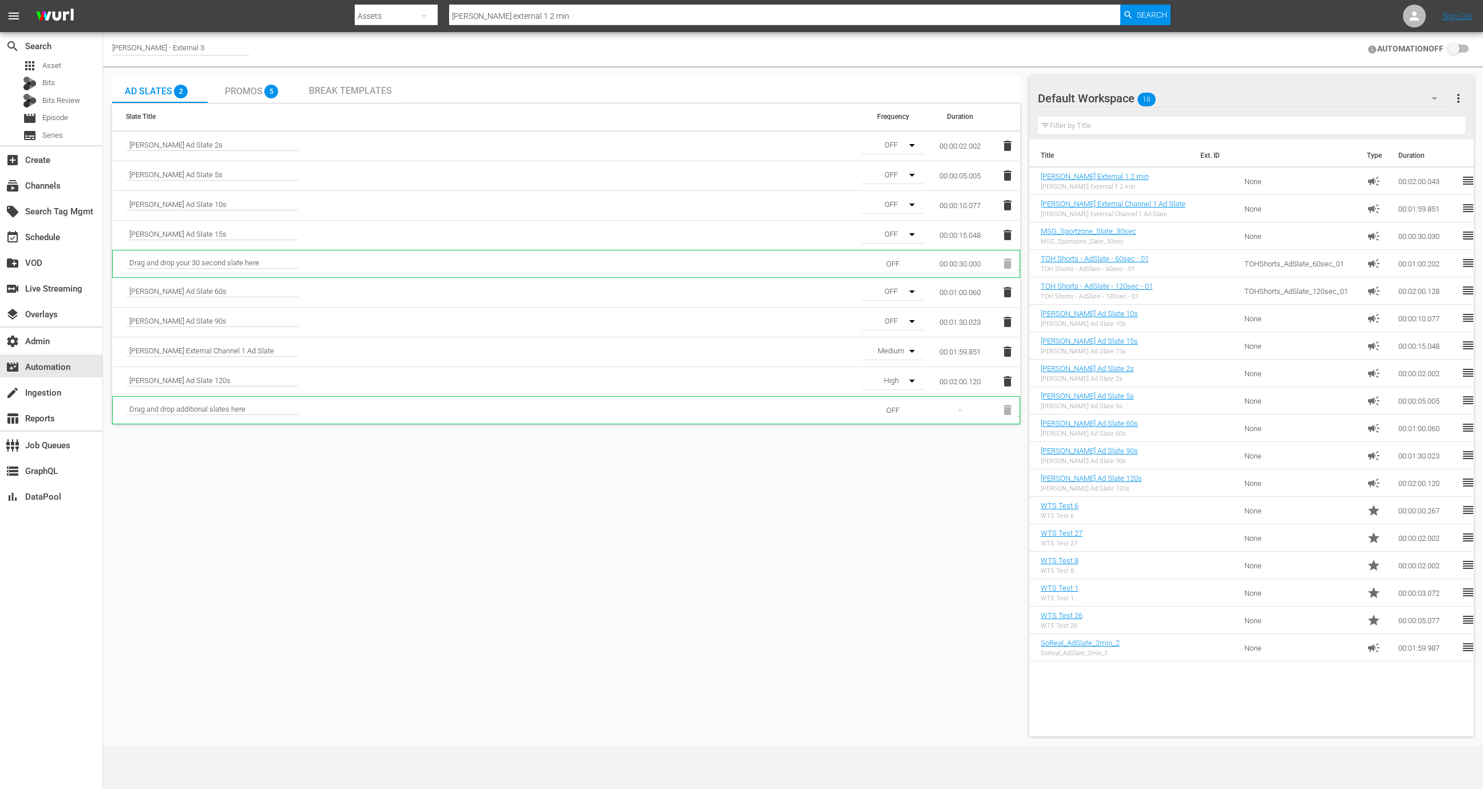
checkbox input "true"
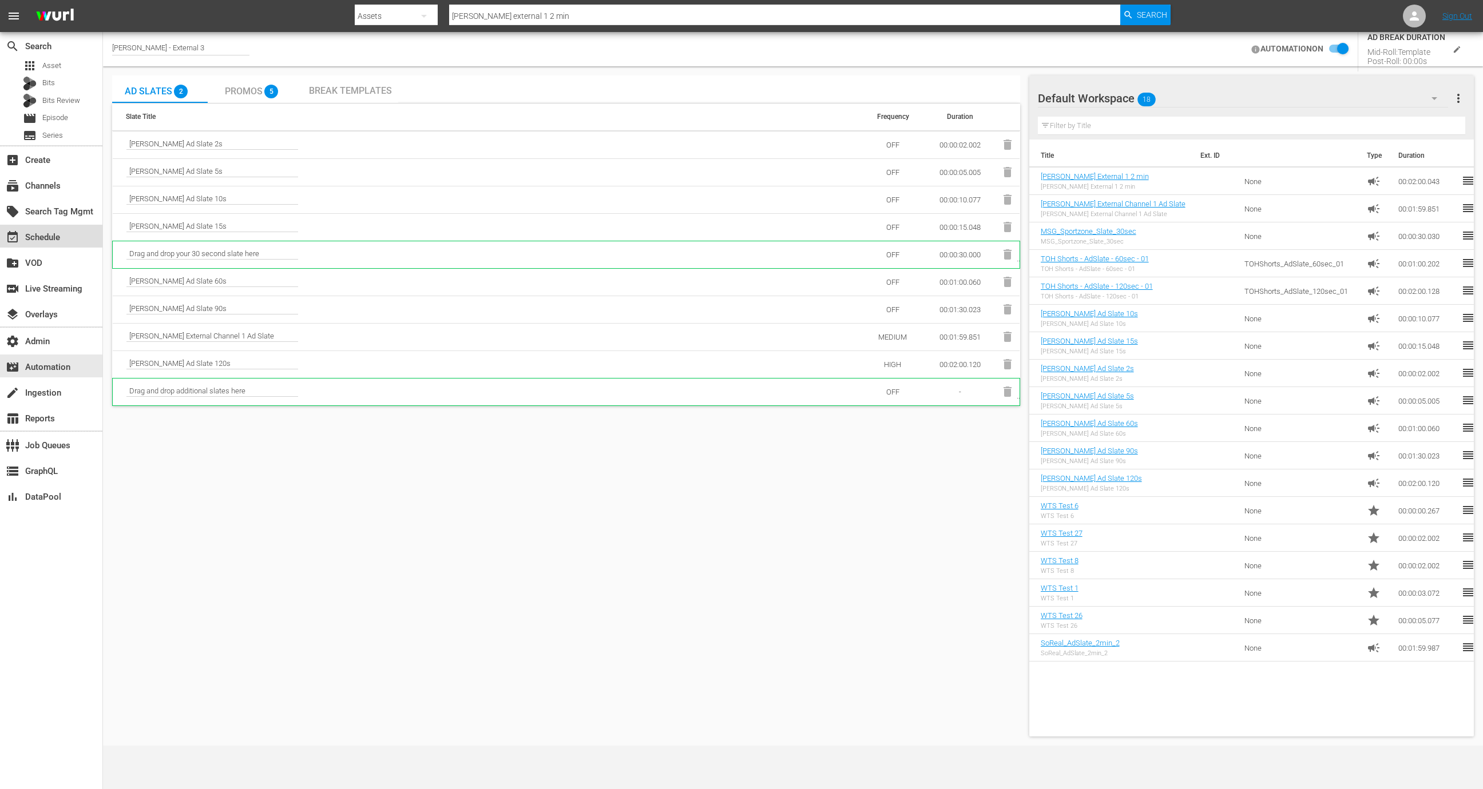
click at [64, 236] on div "event_available Schedule" at bounding box center [51, 236] width 102 height 23
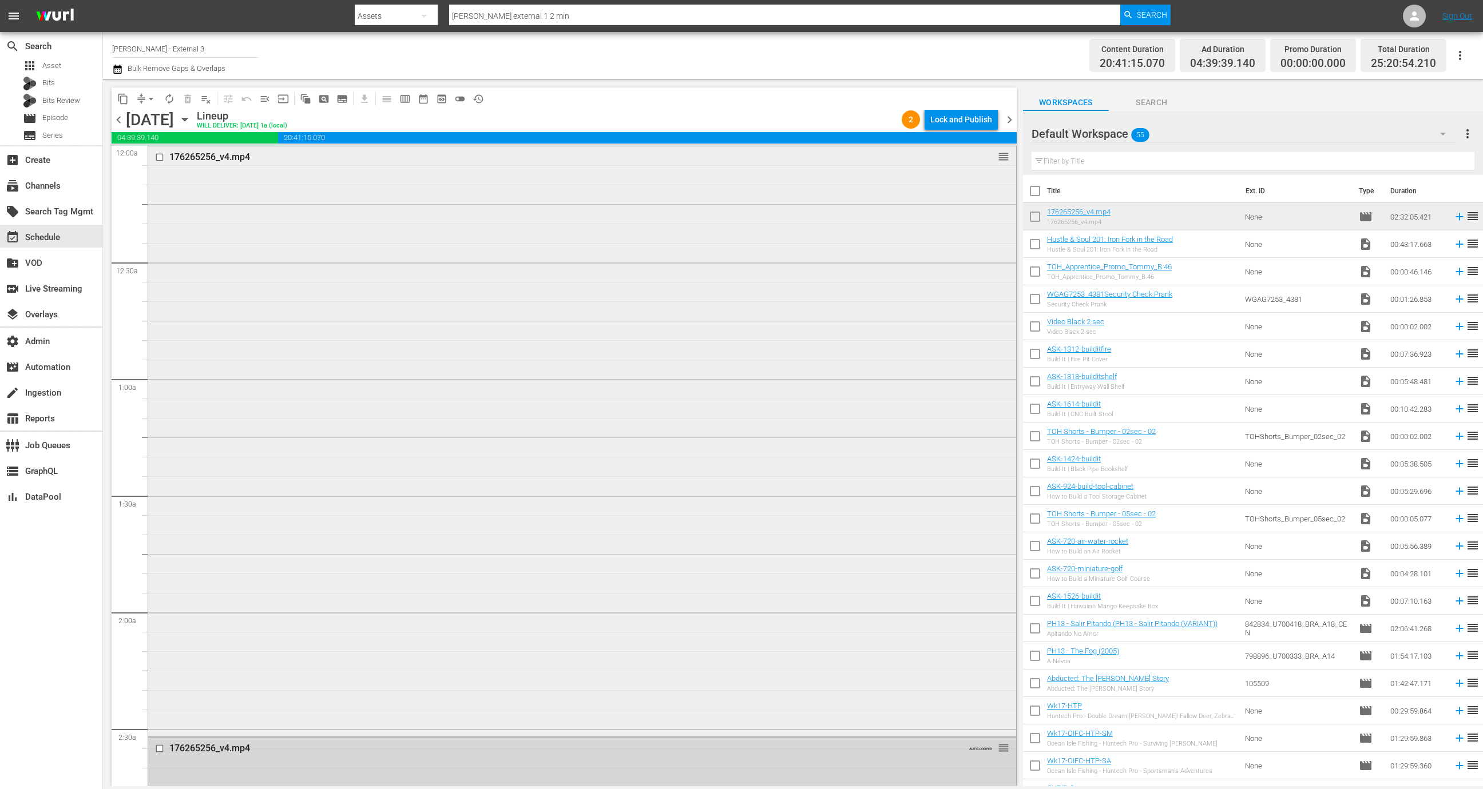
click at [558, 382] on div "176265256_v4.mp4 reorder" at bounding box center [582, 440] width 868 height 588
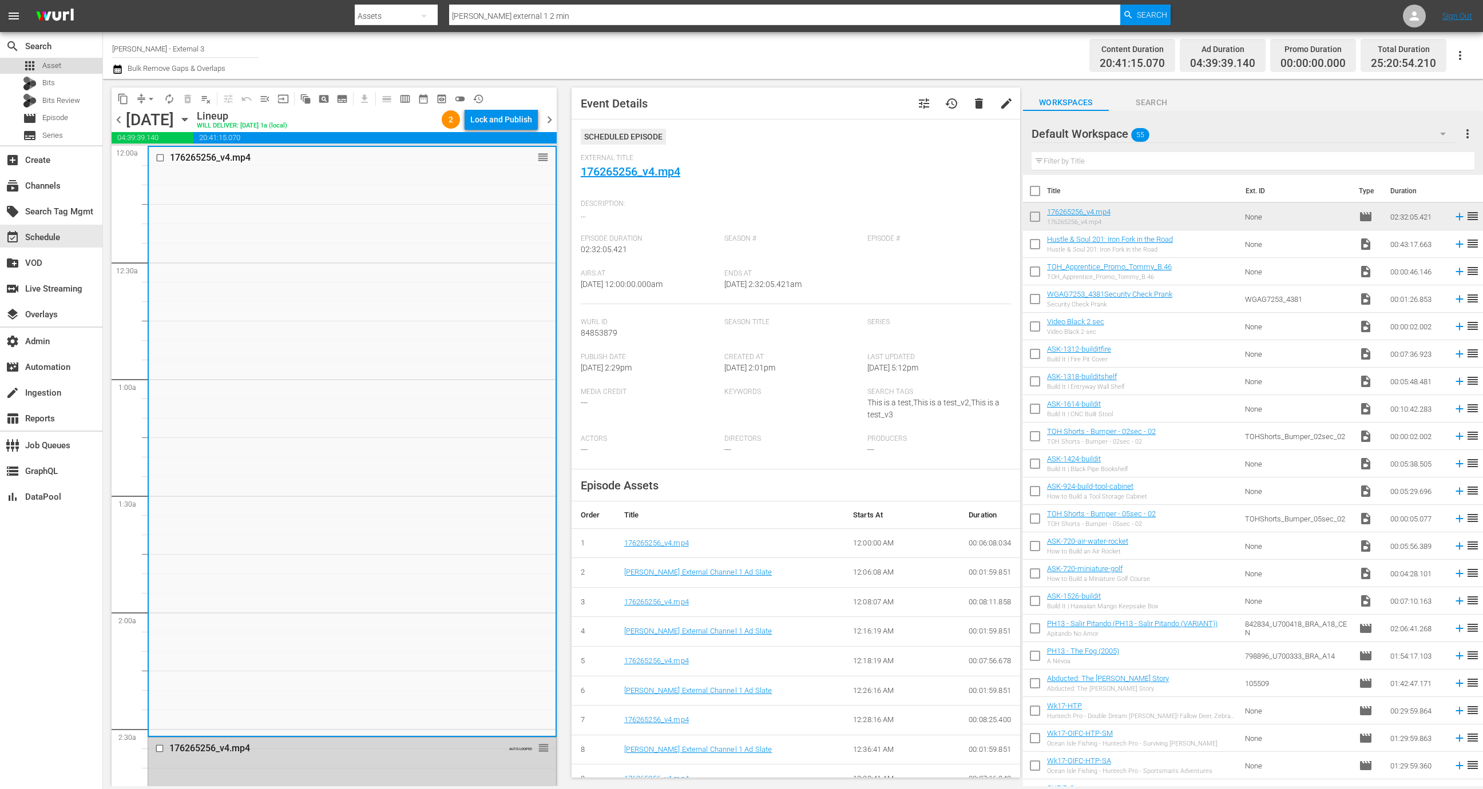
click at [58, 71] on div "apps Asset" at bounding box center [42, 66] width 38 height 16
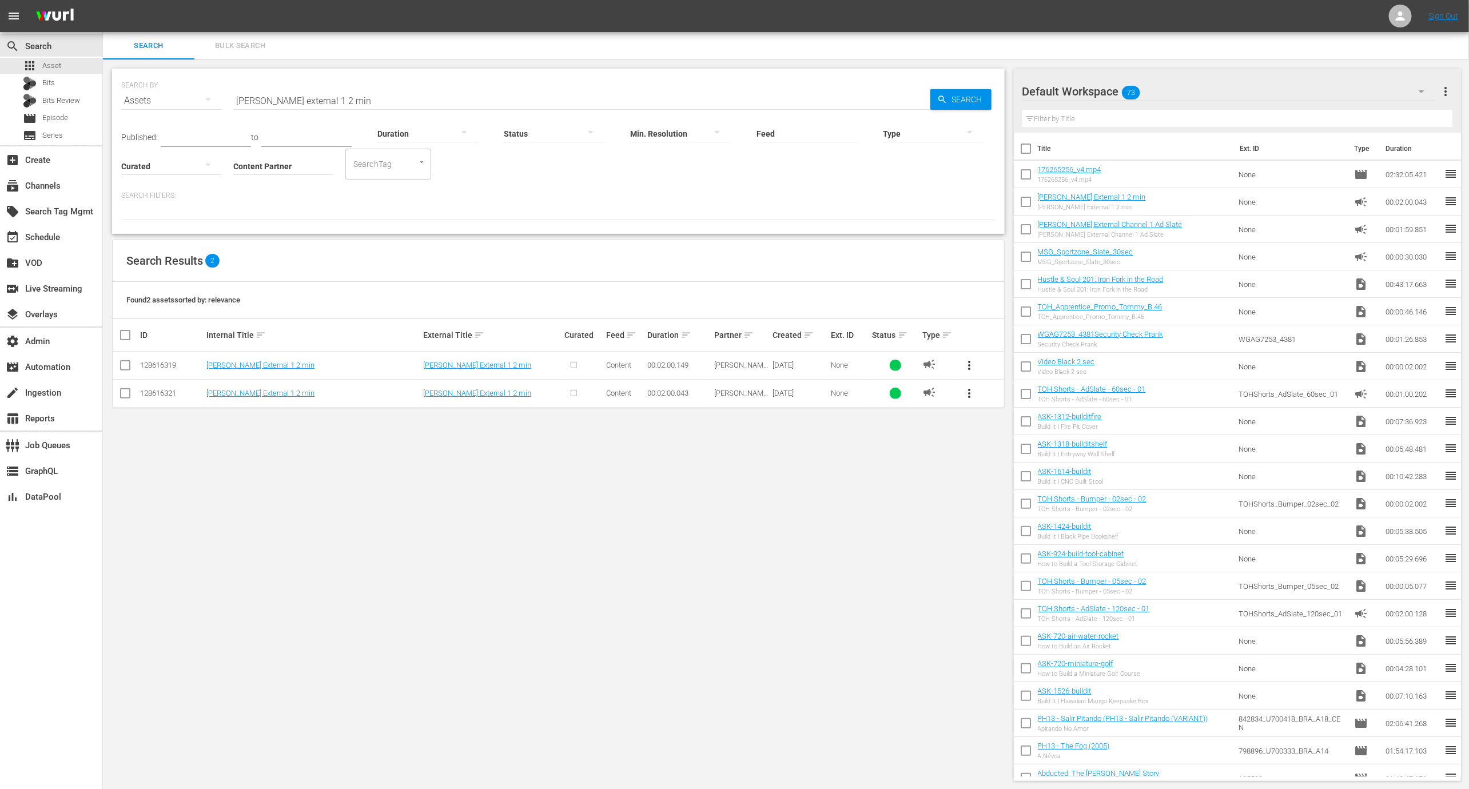
click at [428, 100] on input "wurl external 1 2 min" at bounding box center [581, 100] width 697 height 27
click at [428, 100] on input "wurl external" at bounding box center [581, 100] width 697 height 27
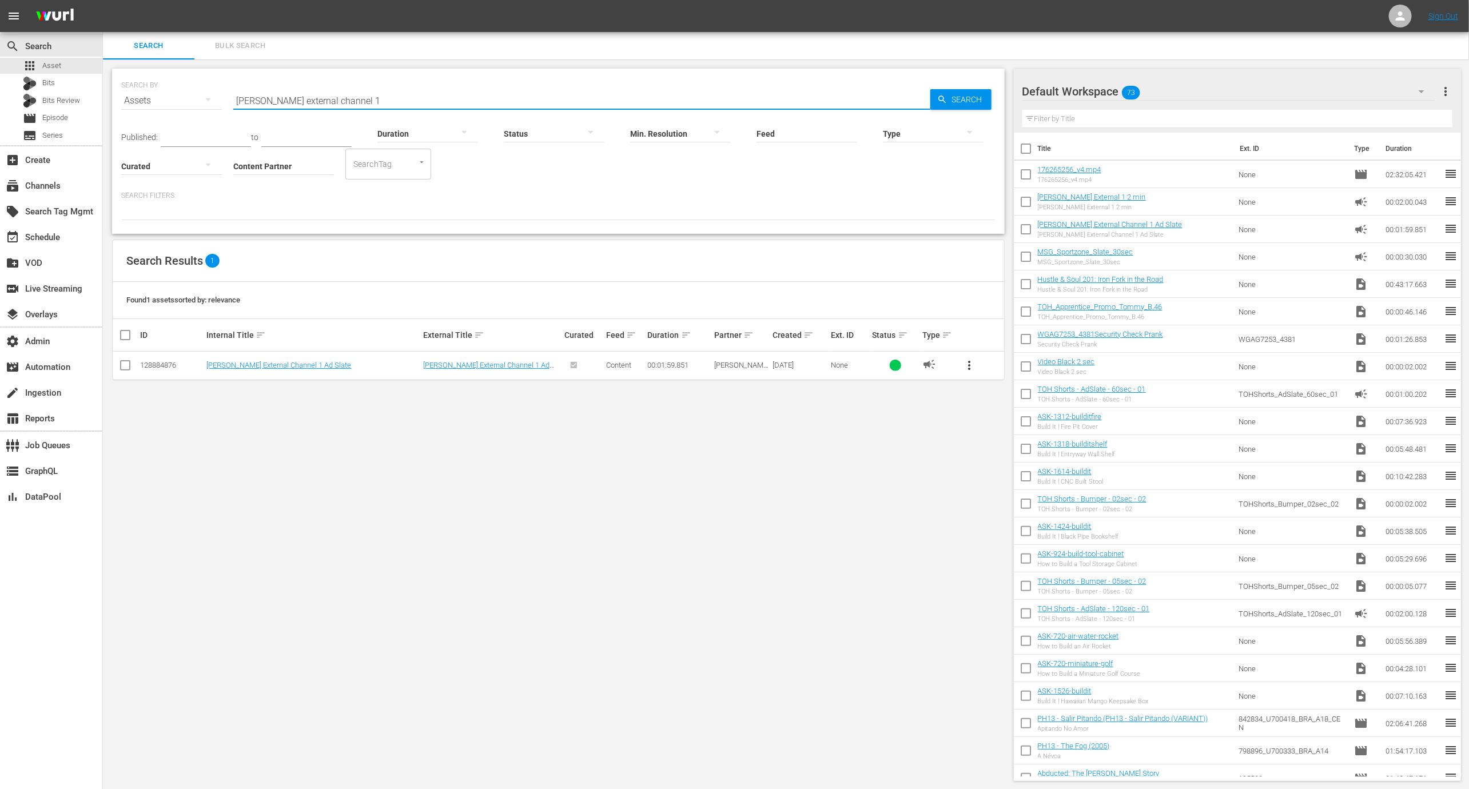
type input "wurl external channel 1"
click at [968, 368] on span "more_vert" at bounding box center [970, 366] width 14 height 14
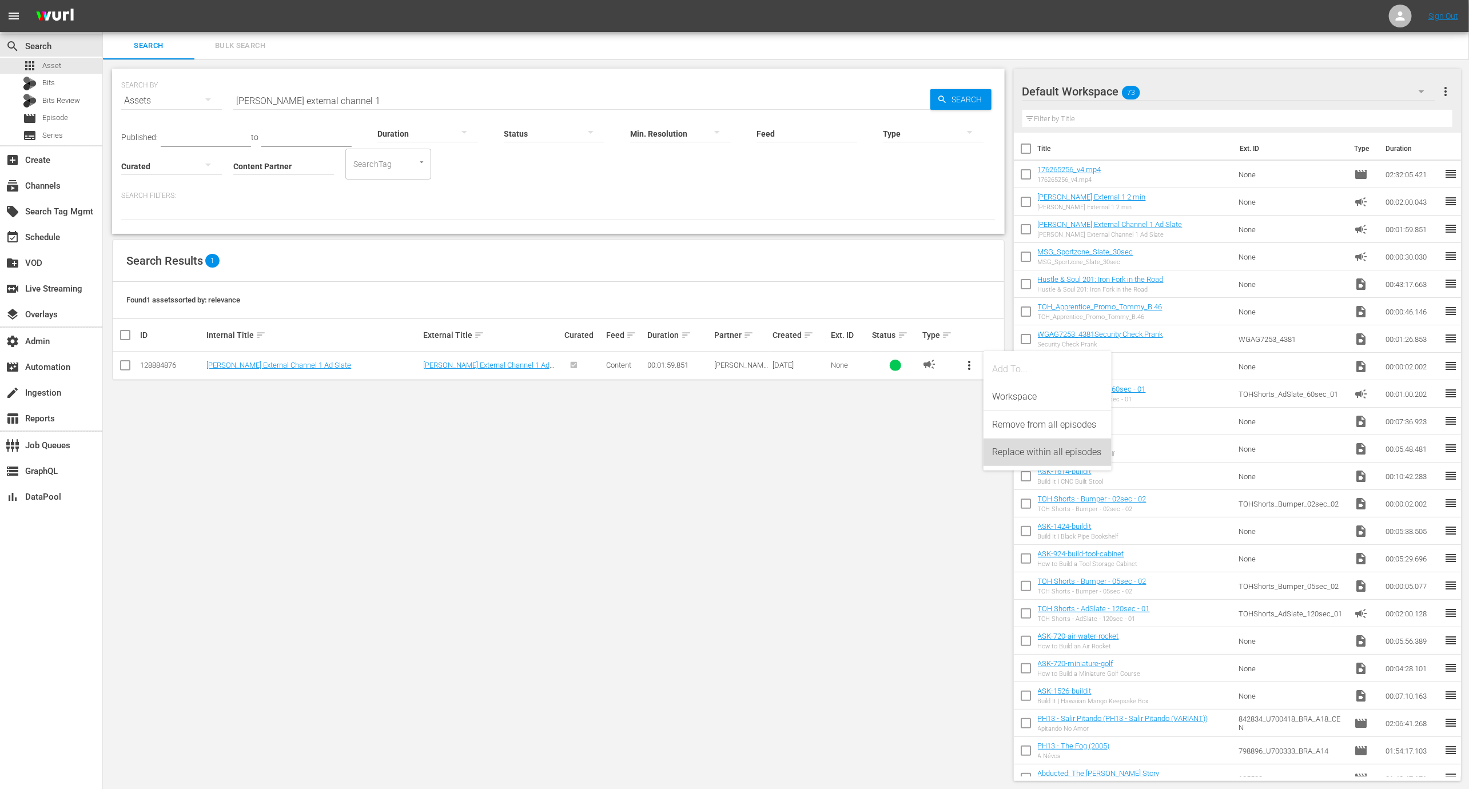
click at [1014, 454] on div "Replace within all episodes" at bounding box center [1048, 452] width 110 height 27
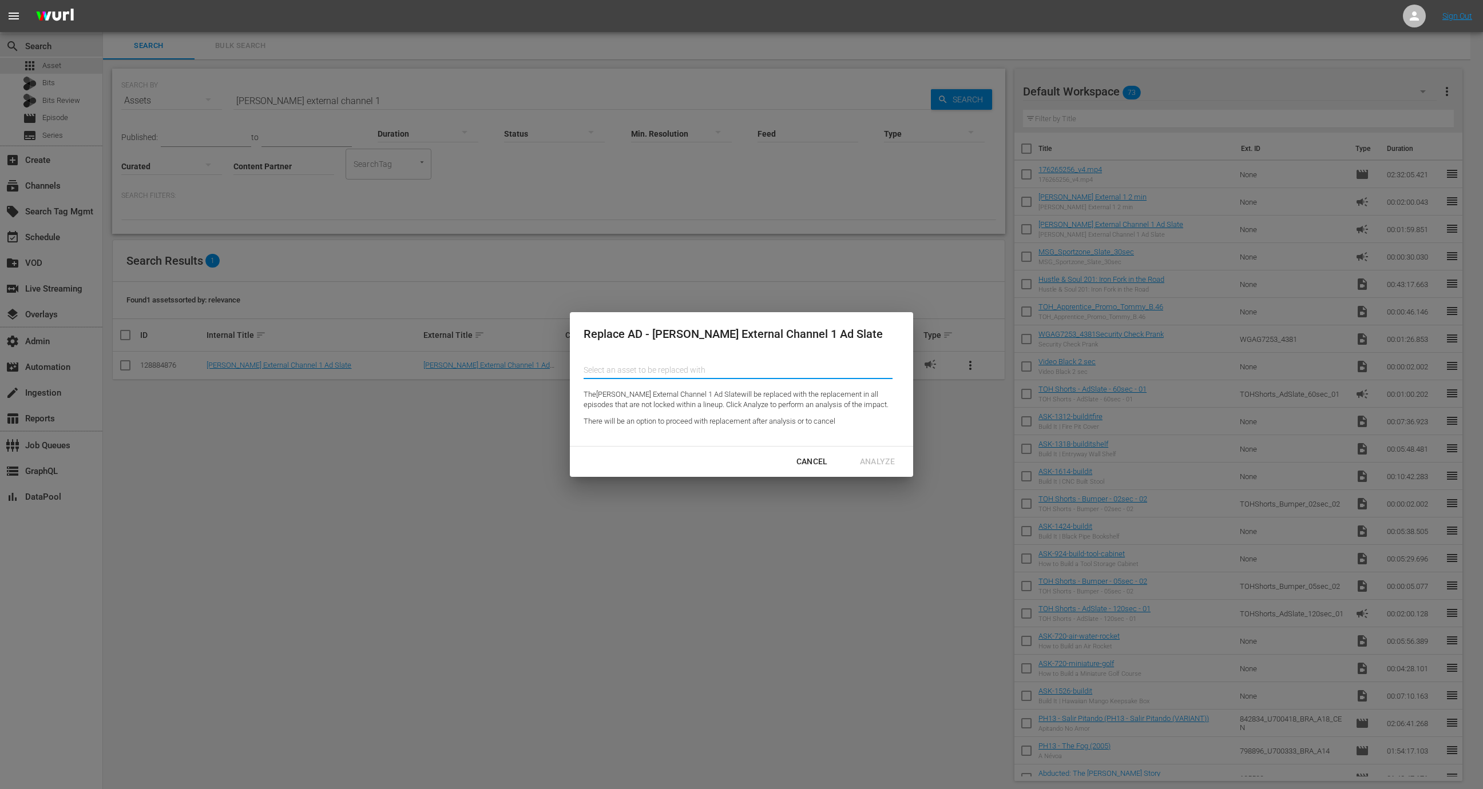
click at [662, 373] on input "Content Partner" at bounding box center [737, 369] width 309 height 27
type input "wurl external 1 2 min"
click at [819, 460] on div "Cancel" at bounding box center [812, 462] width 50 height 14
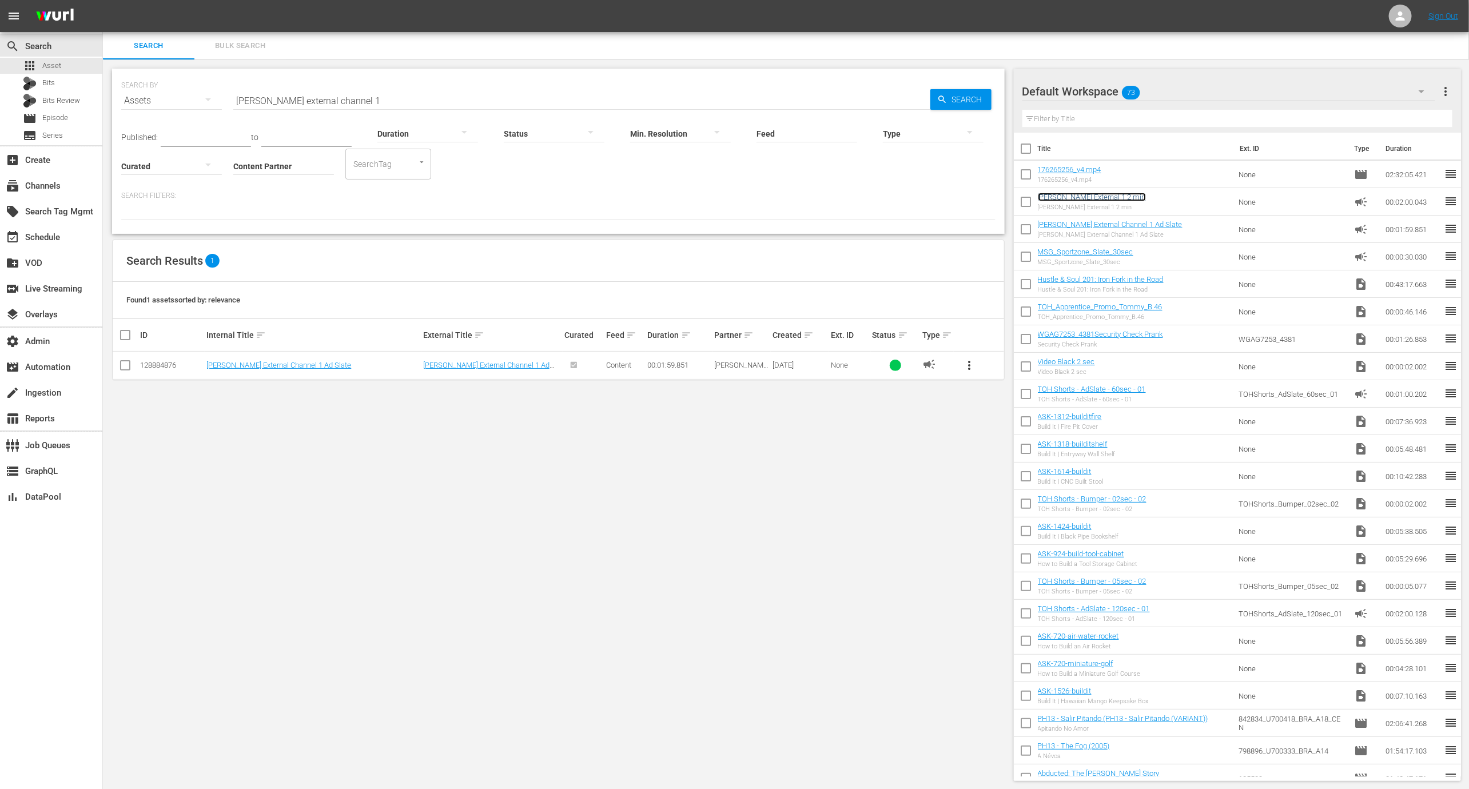
click at [1084, 200] on link "[PERSON_NAME] External 1 2 min" at bounding box center [1092, 197] width 108 height 9
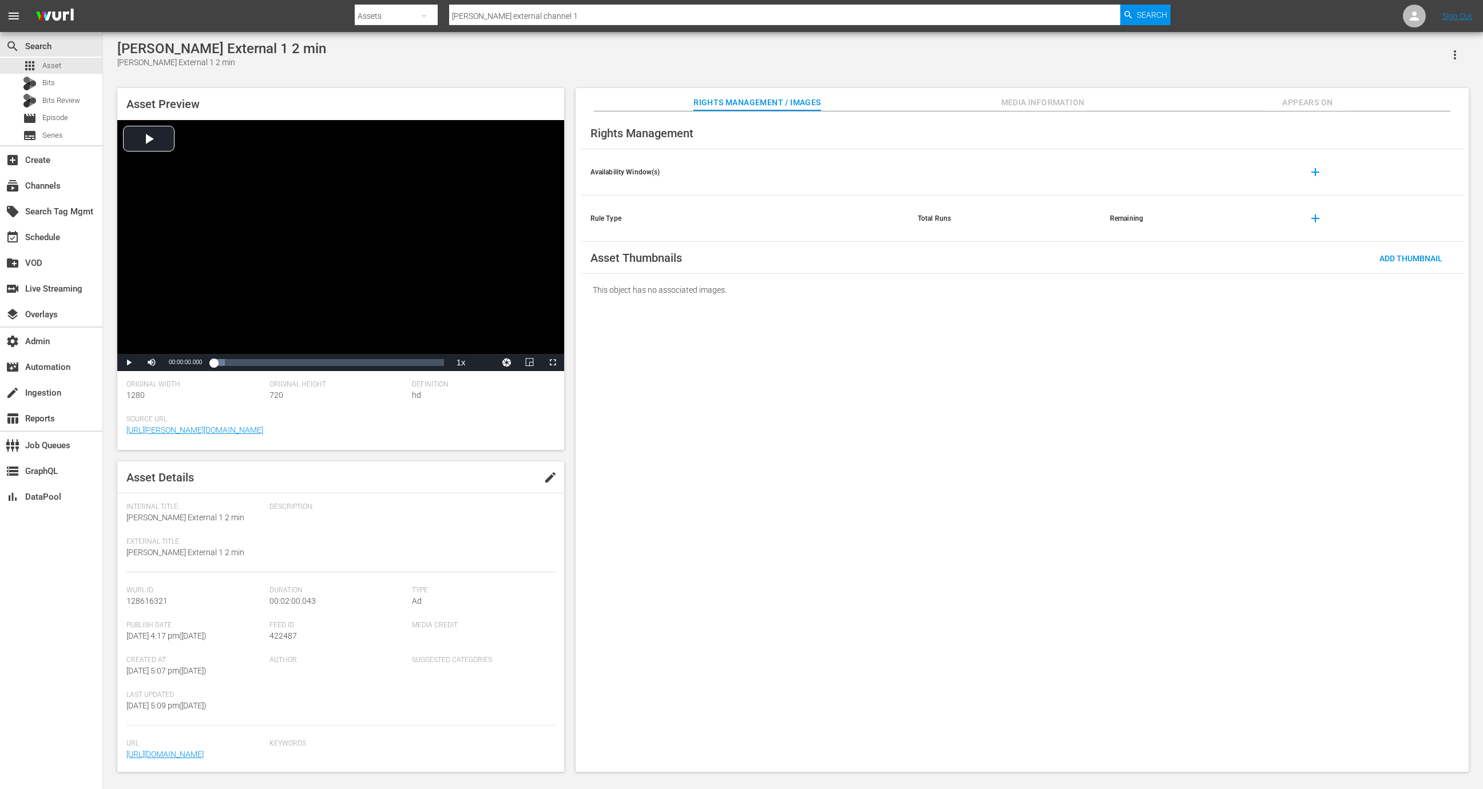
click at [153, 600] on span "128616321" at bounding box center [146, 601] width 41 height 9
copy span "128616321"
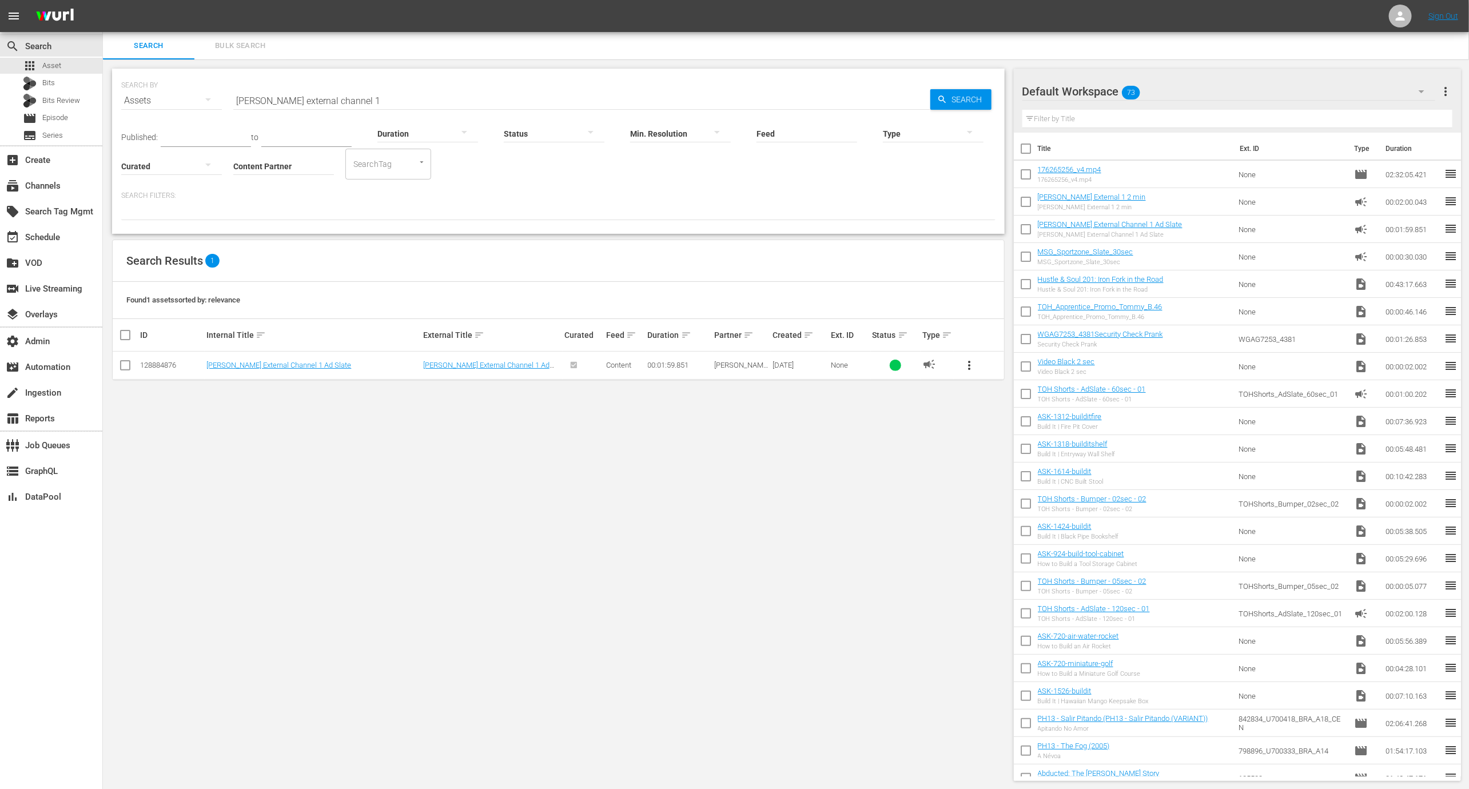
click at [972, 373] on button "more_vert" at bounding box center [969, 365] width 27 height 27
click at [1011, 451] on div "Replace within all episodes" at bounding box center [1048, 452] width 110 height 27
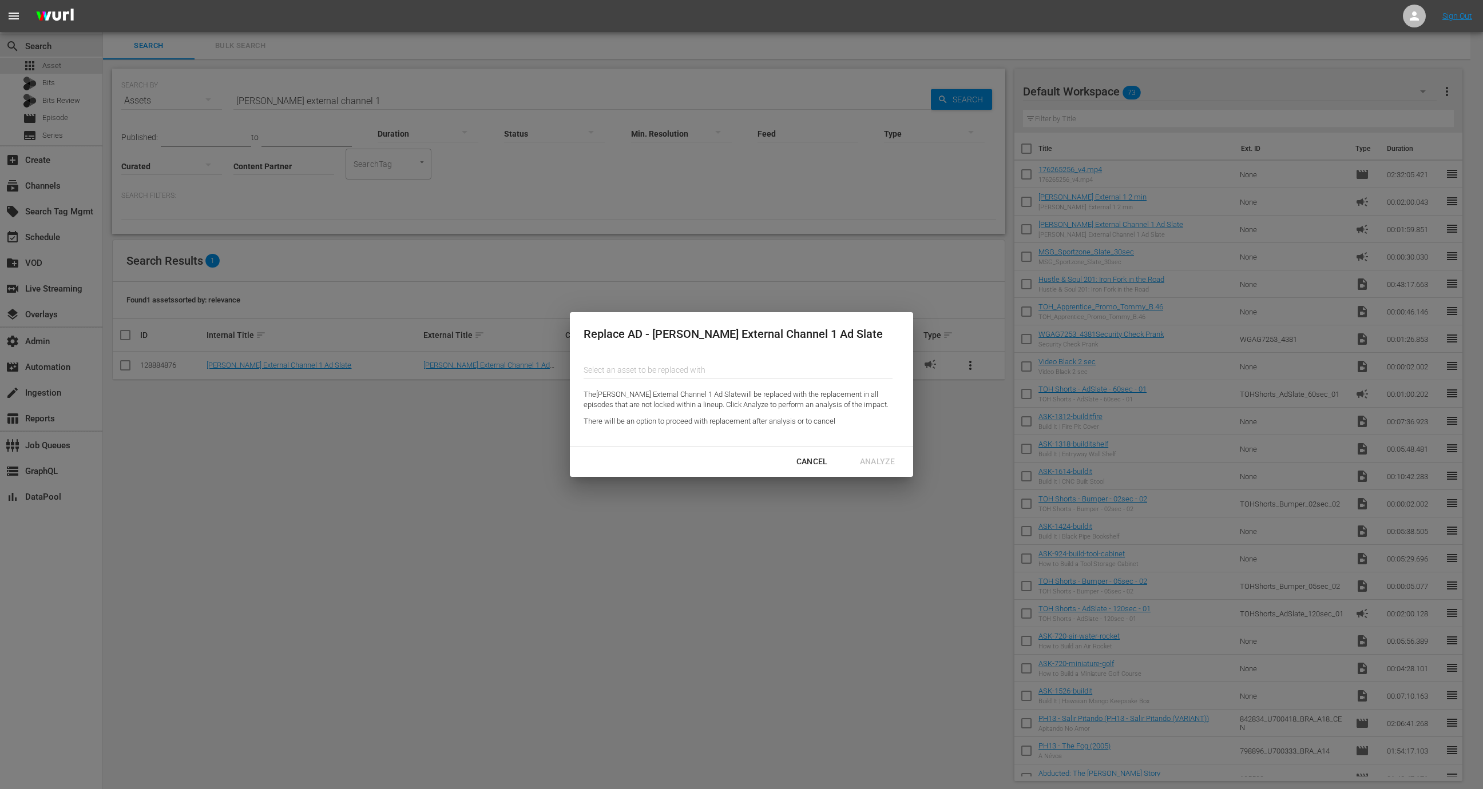
click at [635, 383] on input "Content Partner" at bounding box center [737, 369] width 309 height 27
paste input "128616321"
click at [730, 404] on div "Wurl External 1 2 min (128616321)" at bounding box center [677, 401] width 168 height 27
type input "Wurl External 1 2 min (128616321)"
click at [881, 455] on div "Analyze" at bounding box center [877, 462] width 53 height 14
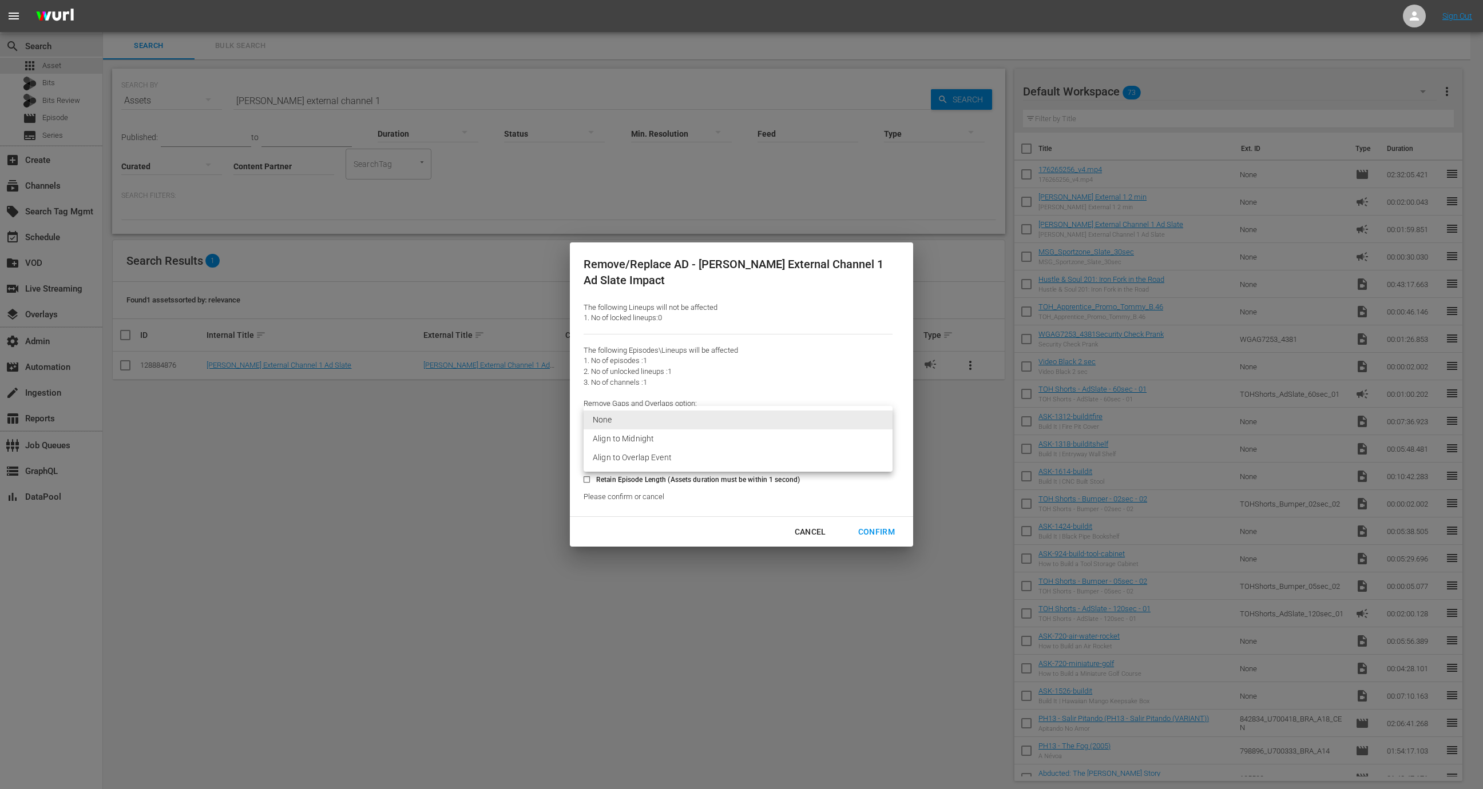
click at [842, 420] on body "menu Sign Out search Search apps Asset Bits Bits Review movie Episode subtitles…" at bounding box center [741, 394] width 1483 height 789
click at [812, 434] on li "Align to Midnight" at bounding box center [737, 439] width 309 height 19
click at [889, 539] on div "Confirm" at bounding box center [876, 532] width 55 height 14
type input "0"
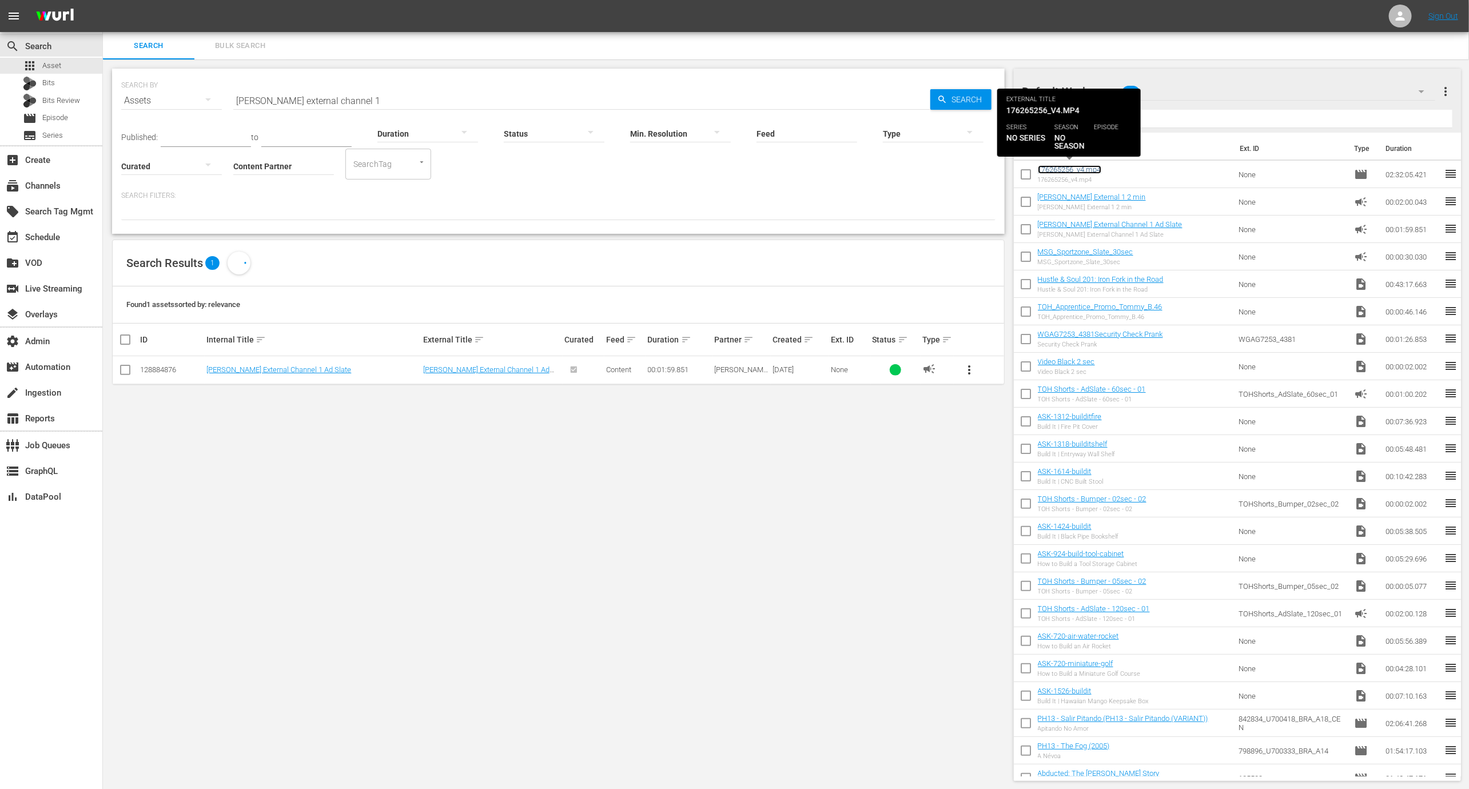
click at [1056, 172] on link "176265256_v4.mp4" at bounding box center [1069, 169] width 63 height 9
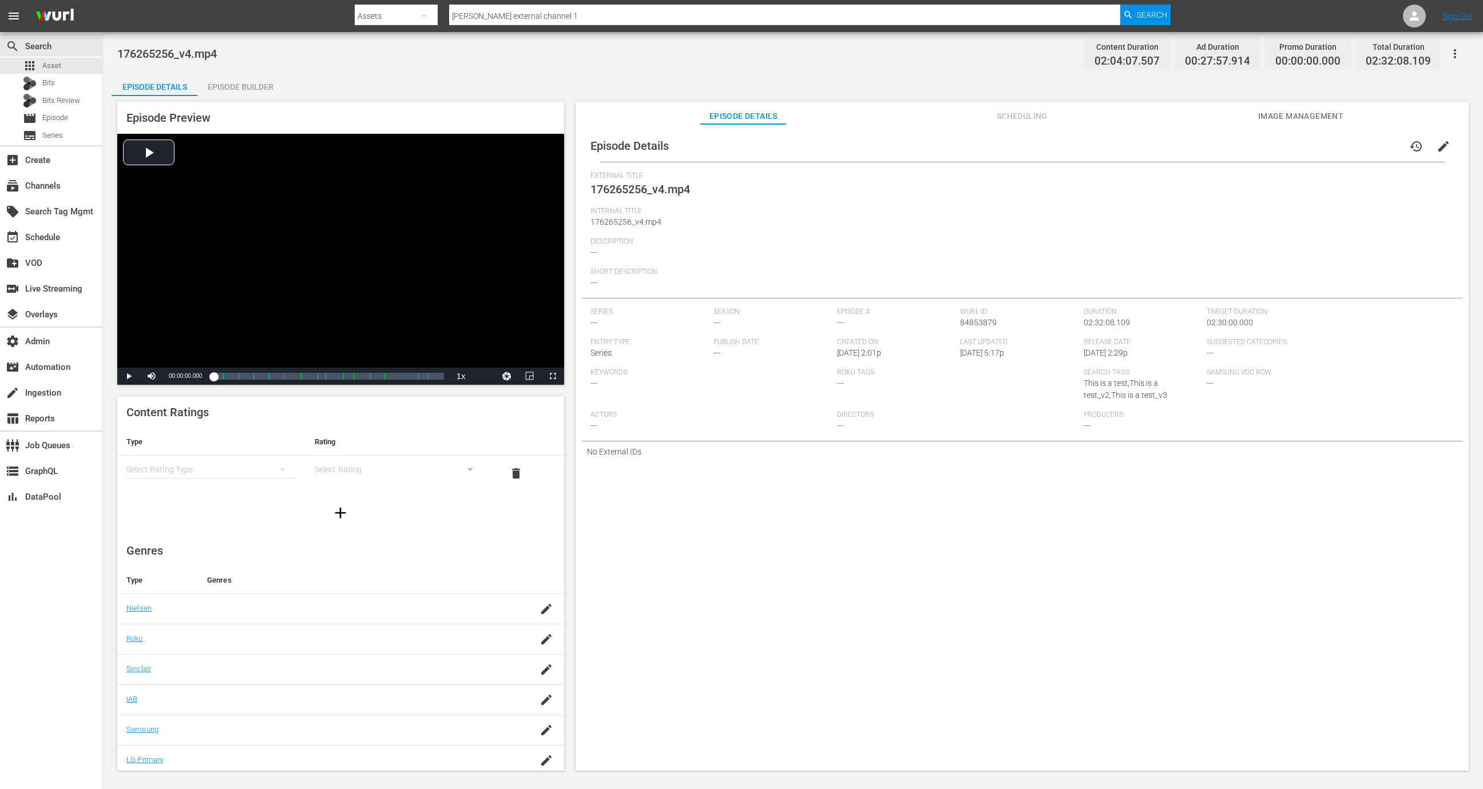
click at [244, 93] on div "Episode Builder" at bounding box center [240, 86] width 86 height 27
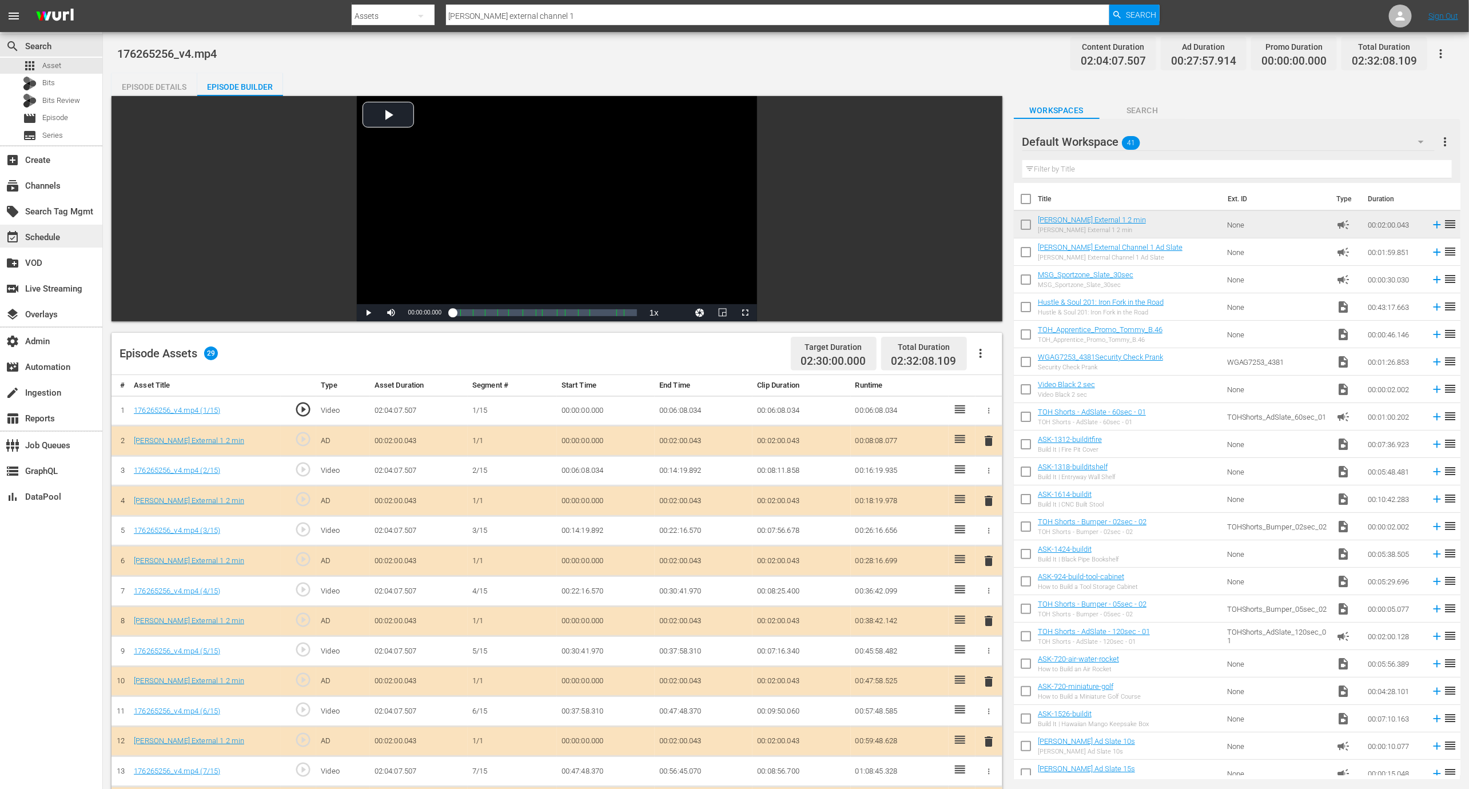
click at [74, 239] on div "event_available Schedule" at bounding box center [51, 236] width 102 height 23
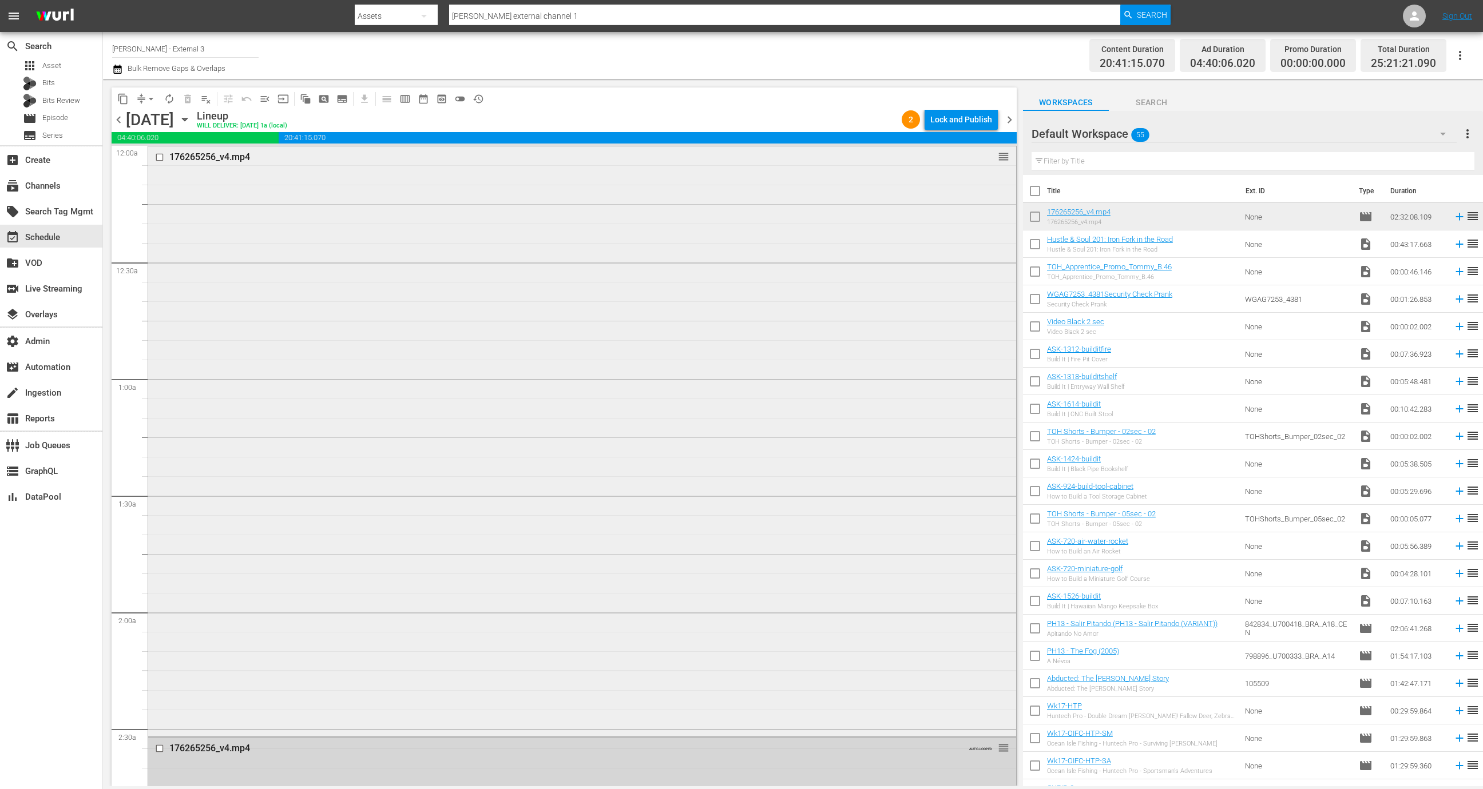
click at [352, 539] on div "176265256_v4.mp4 reorder" at bounding box center [582, 440] width 868 height 589
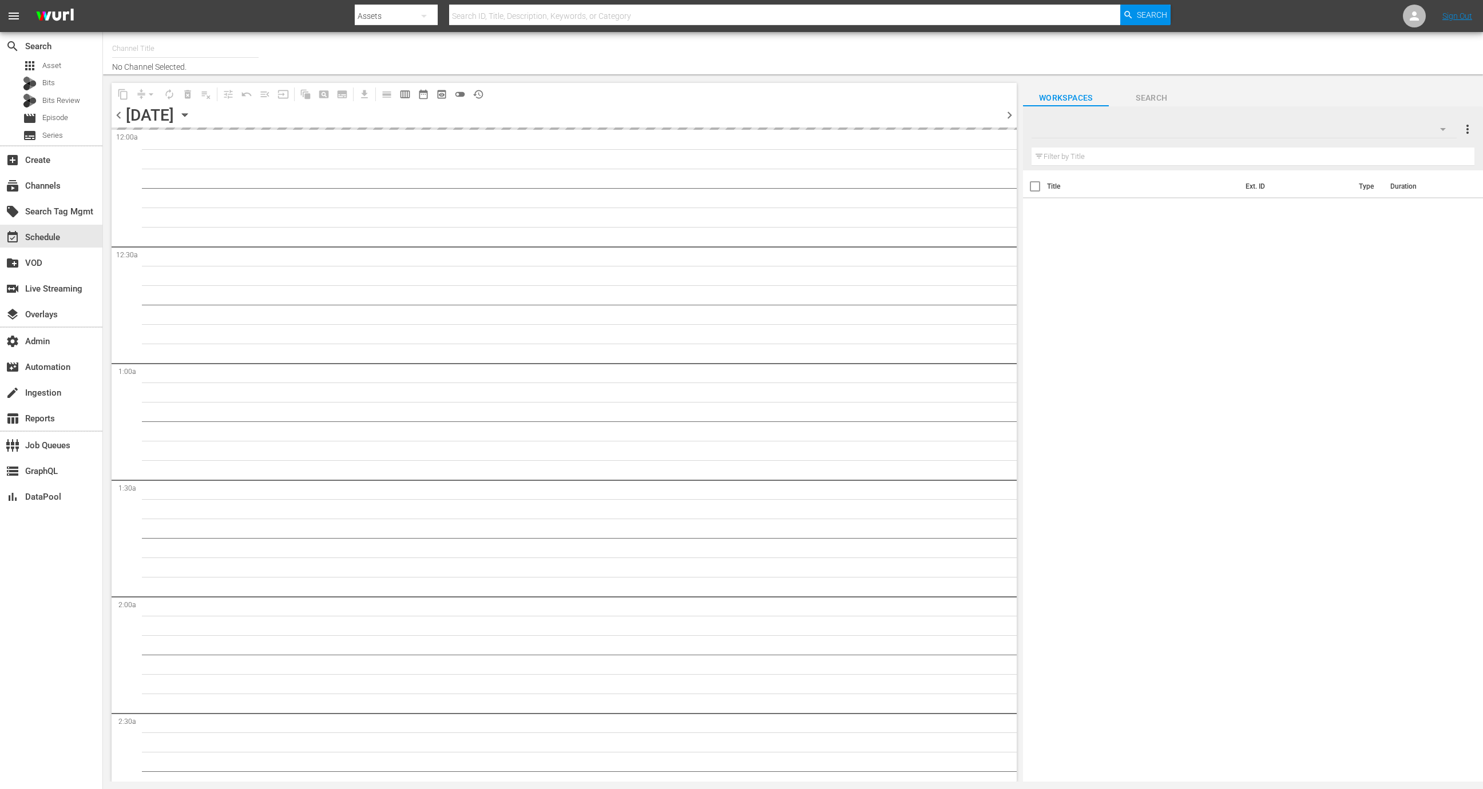
type input "[PERSON_NAME] - External 3 (2045)"
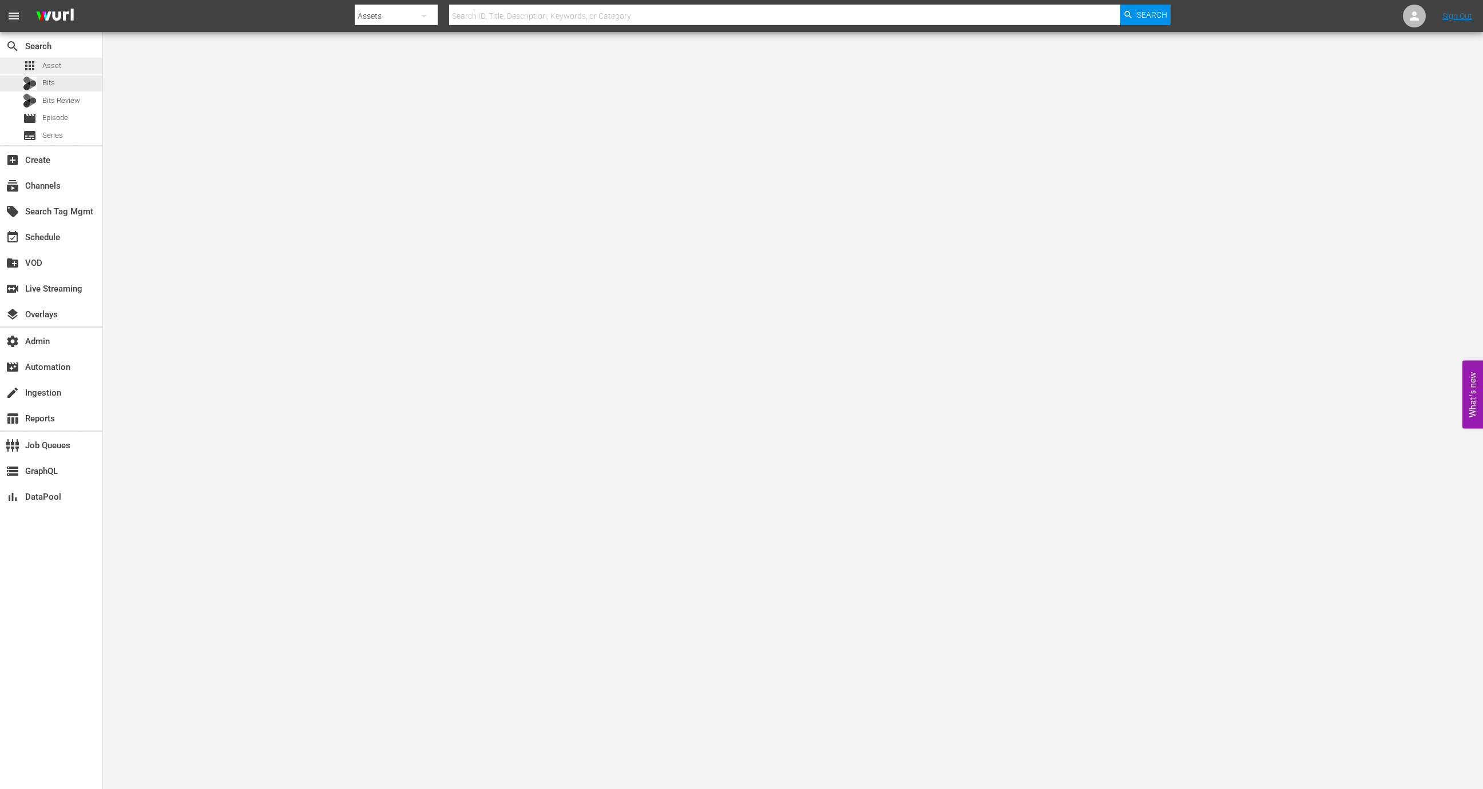
click at [50, 73] on div "apps Asset" at bounding box center [42, 66] width 38 height 16
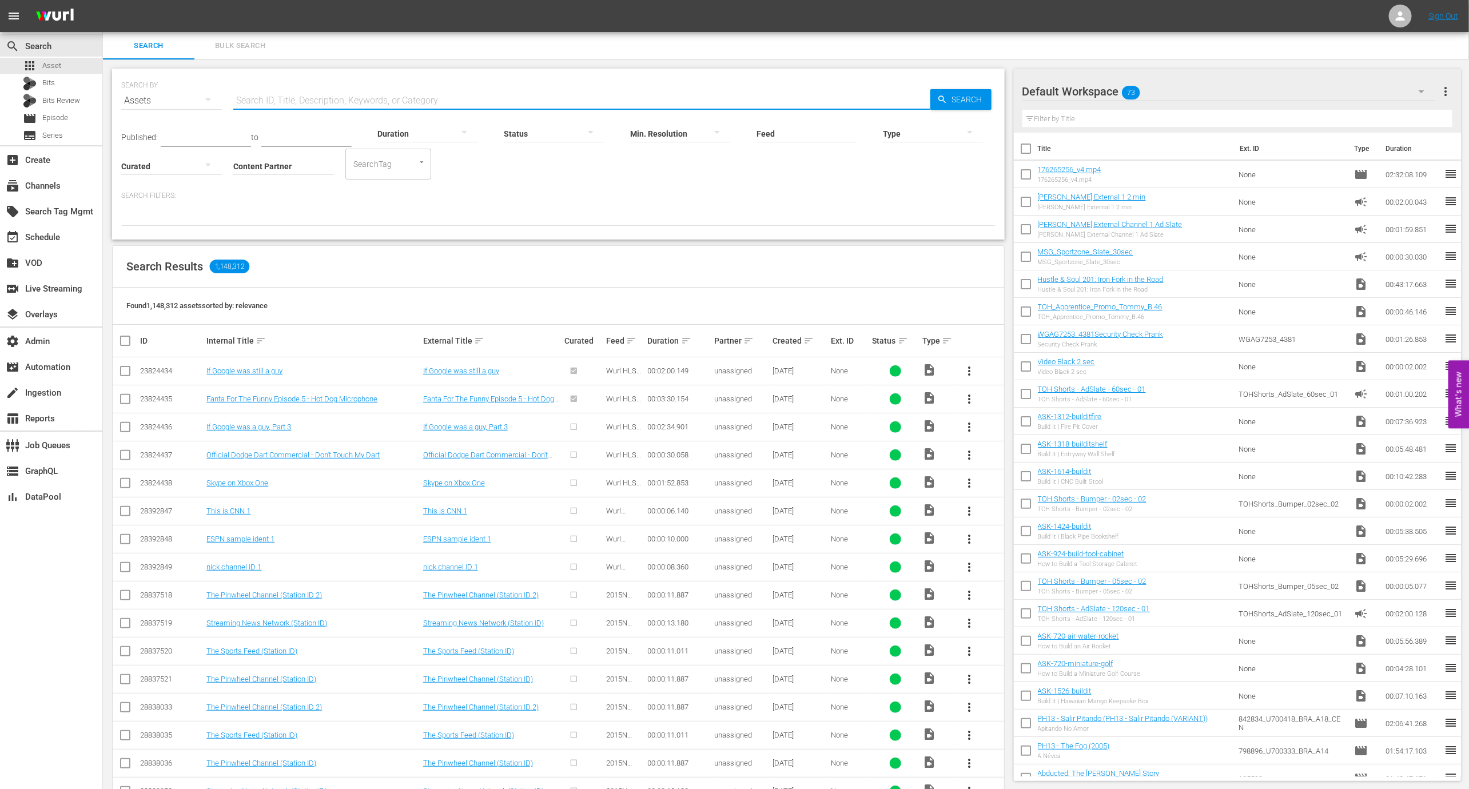
click at [281, 103] on input "text" at bounding box center [581, 100] width 697 height 27
paste input "128616321"
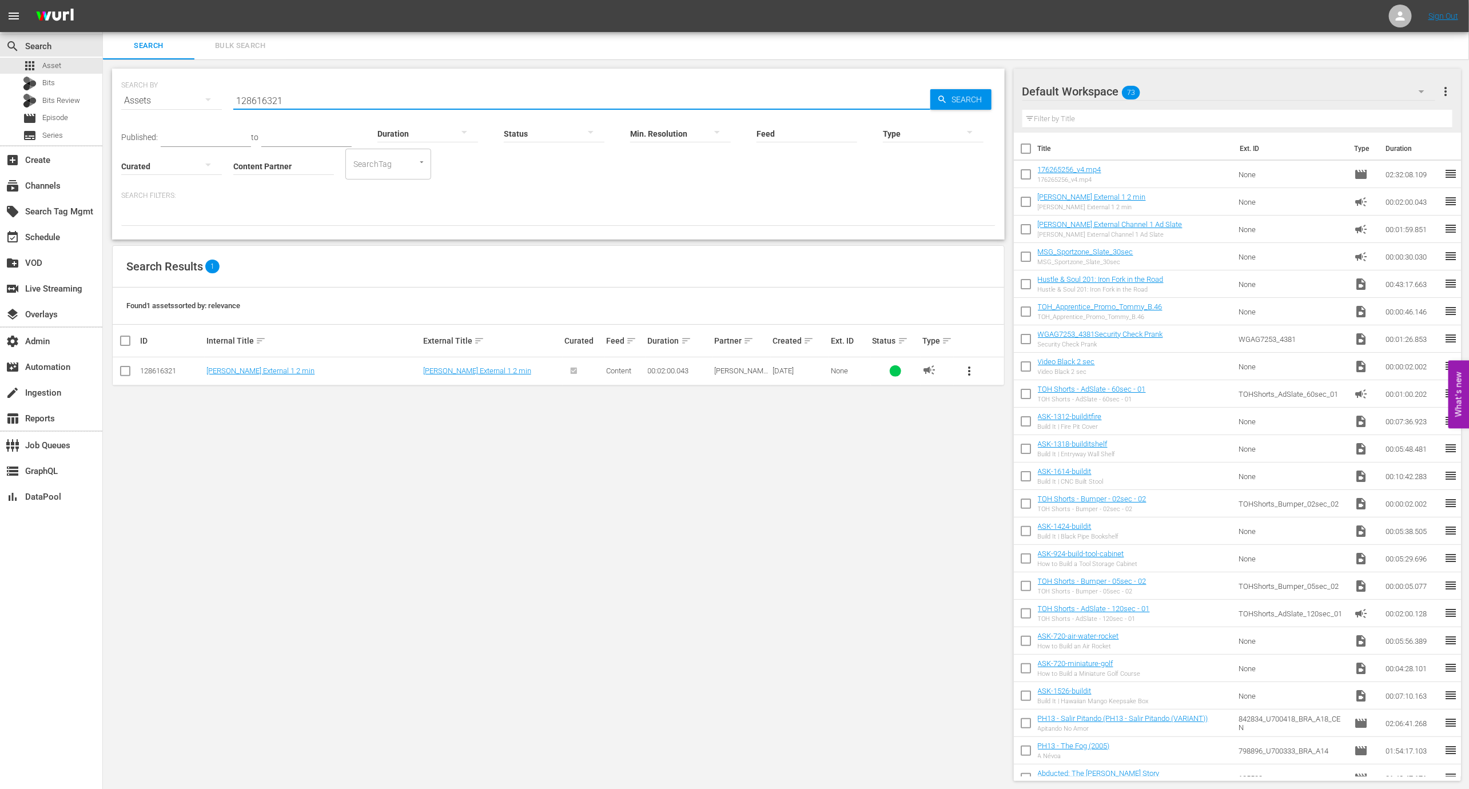
type input "128616321"
click at [66, 244] on div "event_available Schedule" at bounding box center [51, 236] width 102 height 23
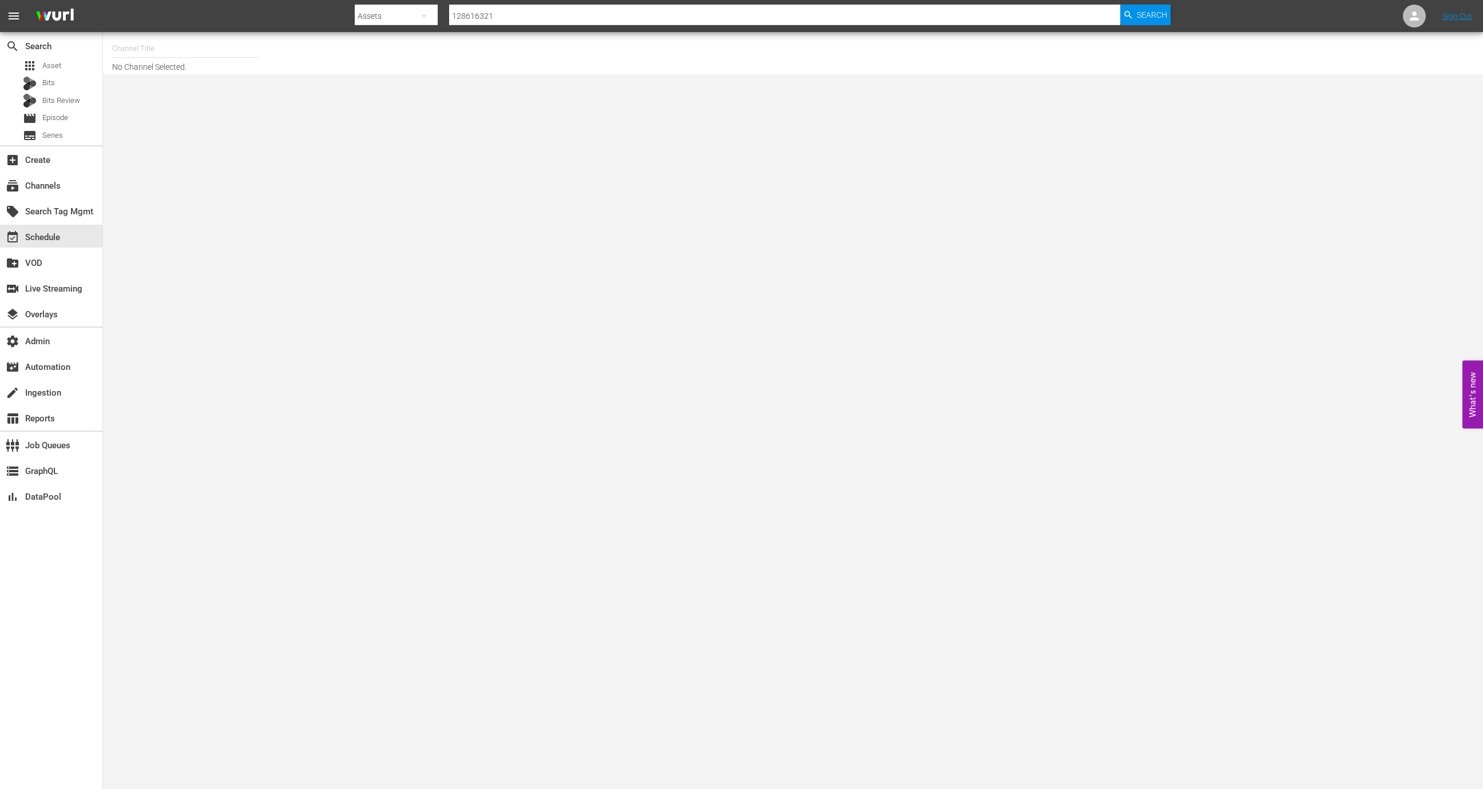
click at [189, 57] on hr at bounding box center [185, 57] width 146 height 1
click at [189, 40] on input "text" at bounding box center [185, 48] width 146 height 27
click at [250, 78] on div "The First 48 & Beyond by A&E (2040 - ae_networks_thefirst48beyondbyae_1)" at bounding box center [269, 80] width 296 height 27
type input "The First 48 & Beyond by A&E (2040 - ae_networks_thefirst48beyondbyae_1)"
